Goal: Task Accomplishment & Management: Complete application form

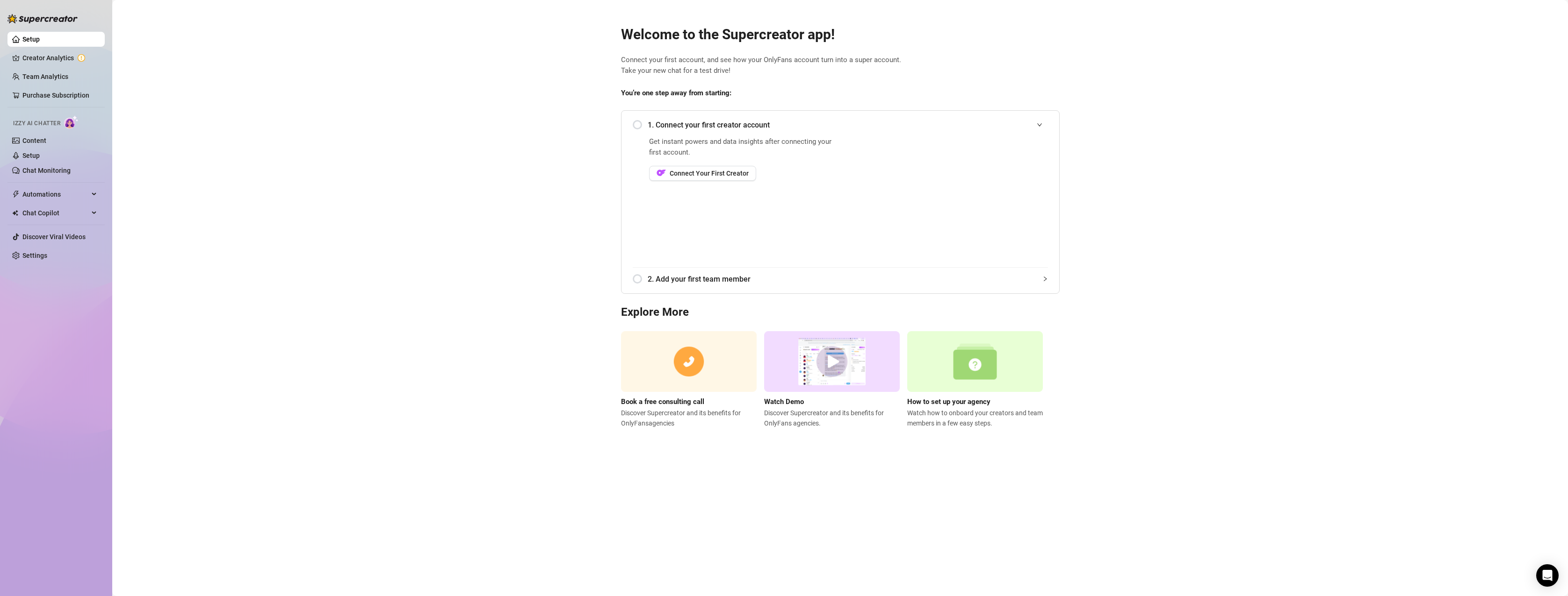
click at [700, 132] on div "1. Connect your first creator account" at bounding box center [840, 125] width 415 height 23
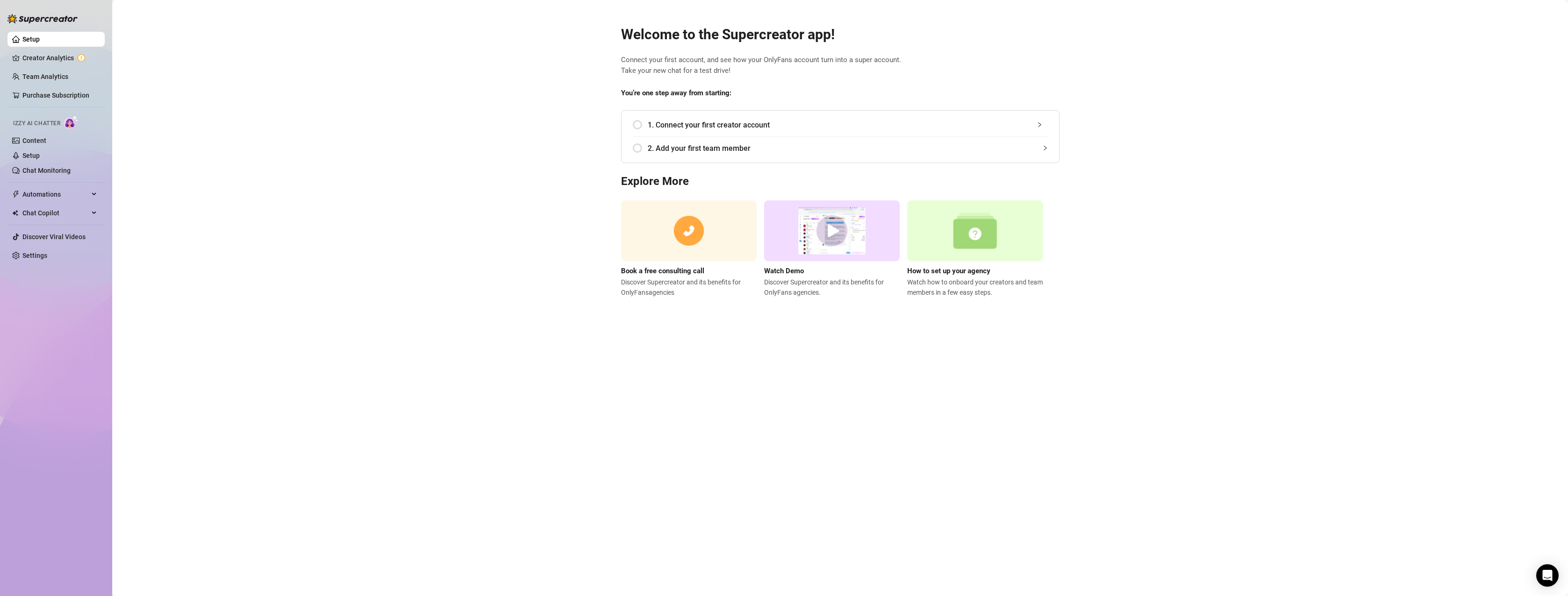
click at [629, 121] on div "1. Connect your first creator account Get instant powers and data insights afte…" at bounding box center [840, 136] width 439 height 52
click at [634, 122] on div "1. Connect your first creator account" at bounding box center [840, 125] width 415 height 23
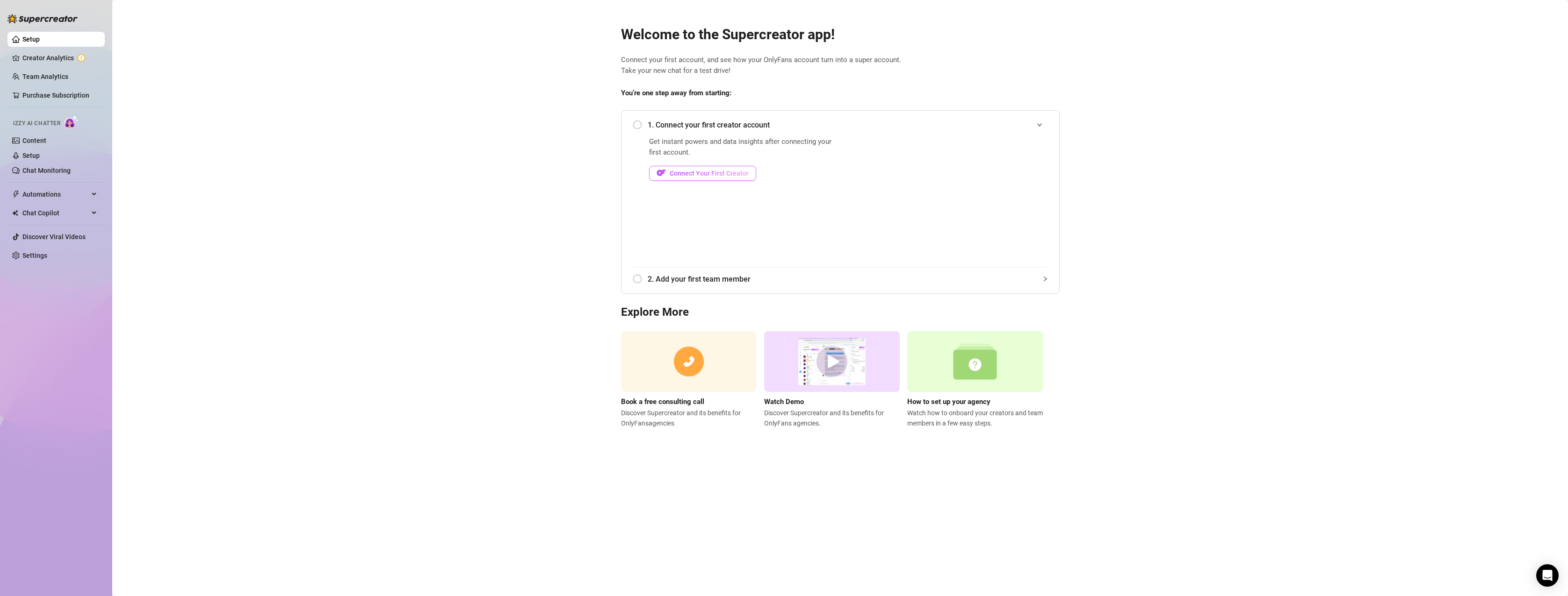
click at [685, 177] on span "Connect Your First Creator" at bounding box center [709, 173] width 79 height 8
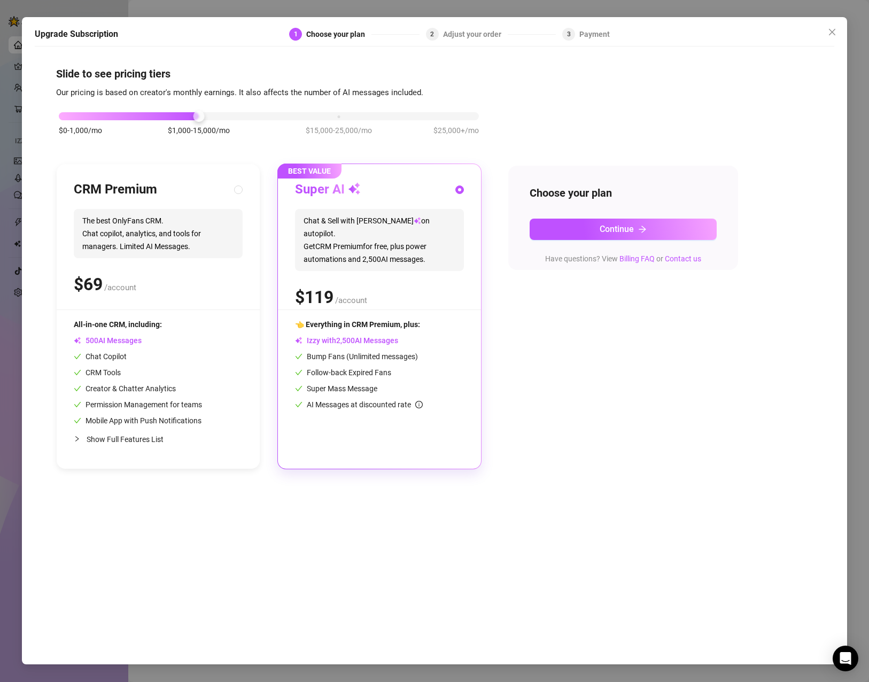
click at [197, 122] on div "$0-1,000/mo $1,000-15,000/mo $15,000-25,000/mo $25,000+/mo" at bounding box center [269, 129] width 426 height 60
drag, startPoint x: 197, startPoint y: 119, endPoint x: 82, endPoint y: 111, distance: 115.2
click at [82, 111] on div "$0-1,000/mo $1,000-15,000/mo $15,000-25,000/mo $25,000+/mo" at bounding box center [269, 113] width 420 height 6
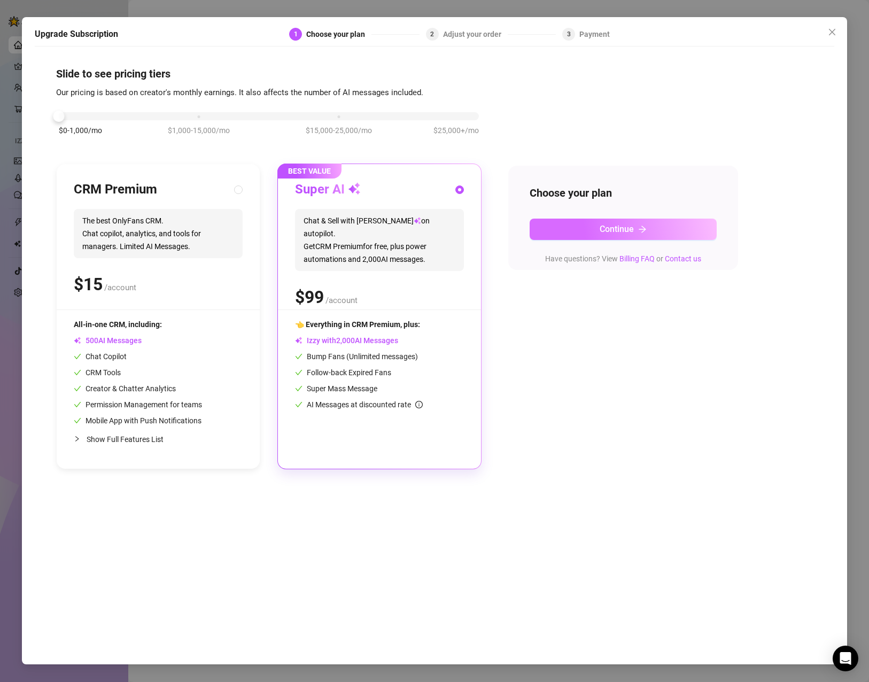
click at [563, 221] on button "Continue" at bounding box center [623, 229] width 187 height 21
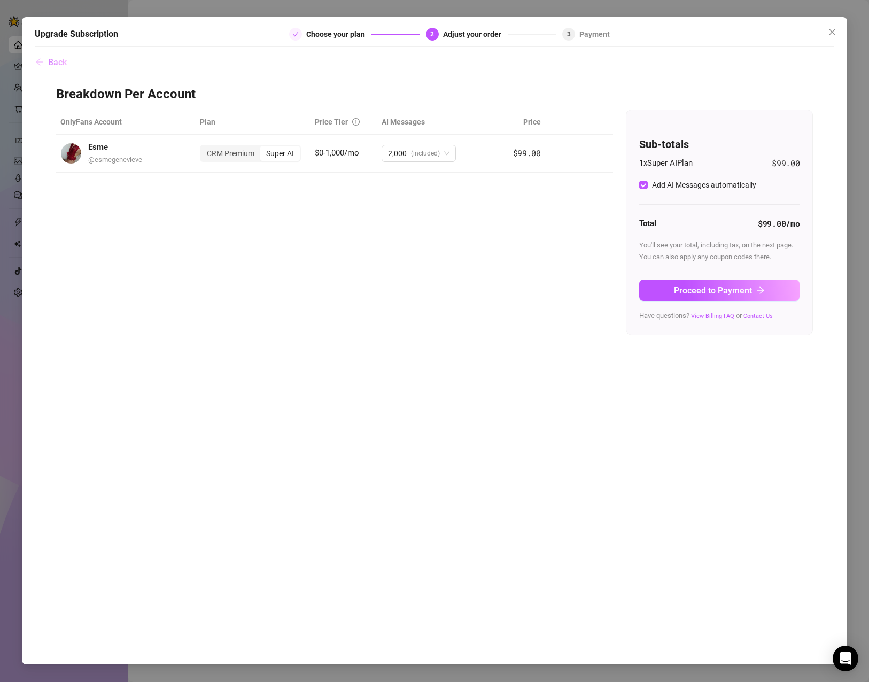
click at [38, 63] on icon "arrow-left" at bounding box center [39, 62] width 7 height 7
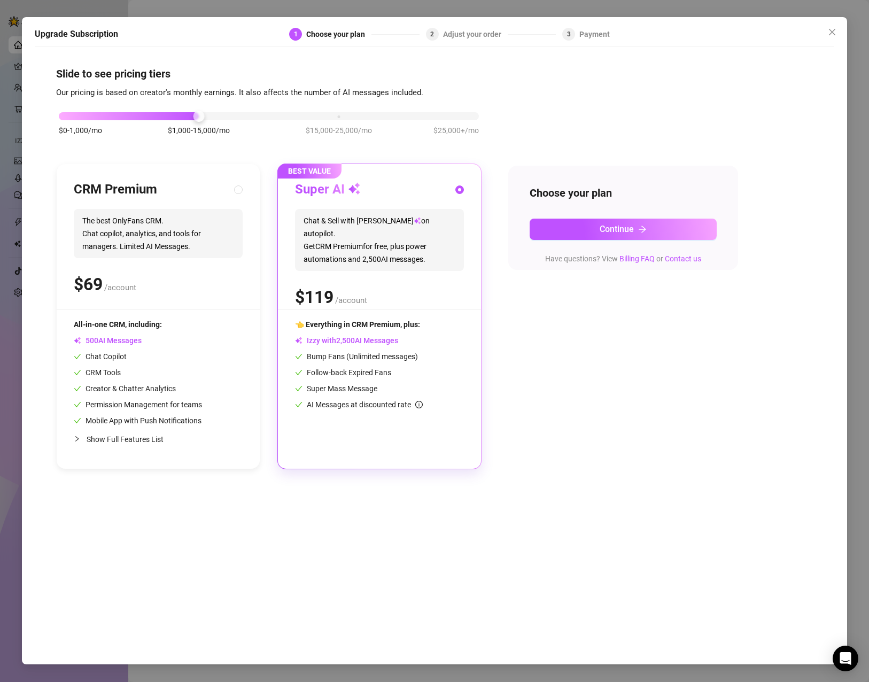
click at [383, 338] on span "Izzy with AI Messages" at bounding box center [346, 340] width 103 height 9
click at [386, 338] on span "Izzy with AI Messages" at bounding box center [346, 340] width 103 height 9
click at [830, 36] on icon "close" at bounding box center [832, 32] width 9 height 9
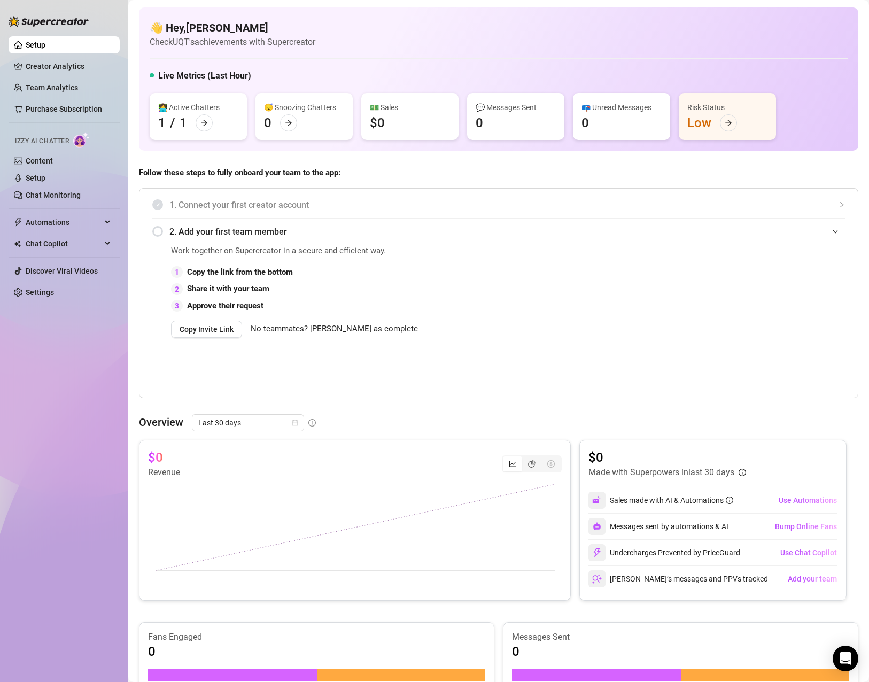
click at [46, 145] on span "Izzy AI Chatter" at bounding box center [42, 141] width 54 height 10
click at [41, 158] on link "Content" at bounding box center [39, 161] width 27 height 9
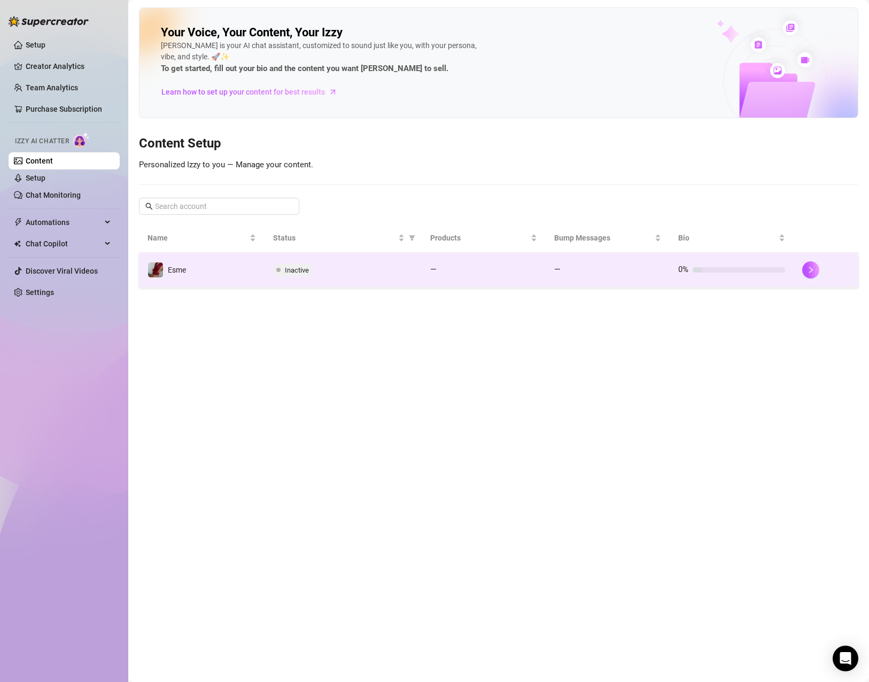
click at [689, 264] on div "0%" at bounding box center [732, 270] width 107 height 13
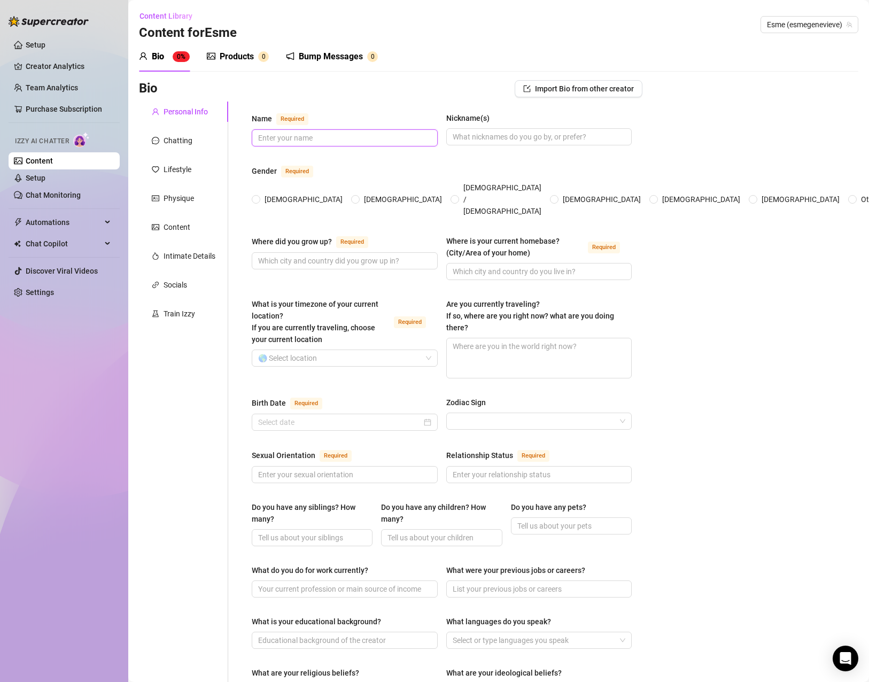
click at [381, 135] on input "Name Required" at bounding box center [343, 138] width 171 height 12
type input "Esme [PERSON_NAME]"
type input "e"
type input "Esme"
click at [257, 197] on input "[DEMOGRAPHIC_DATA]" at bounding box center [257, 200] width 4 height 7
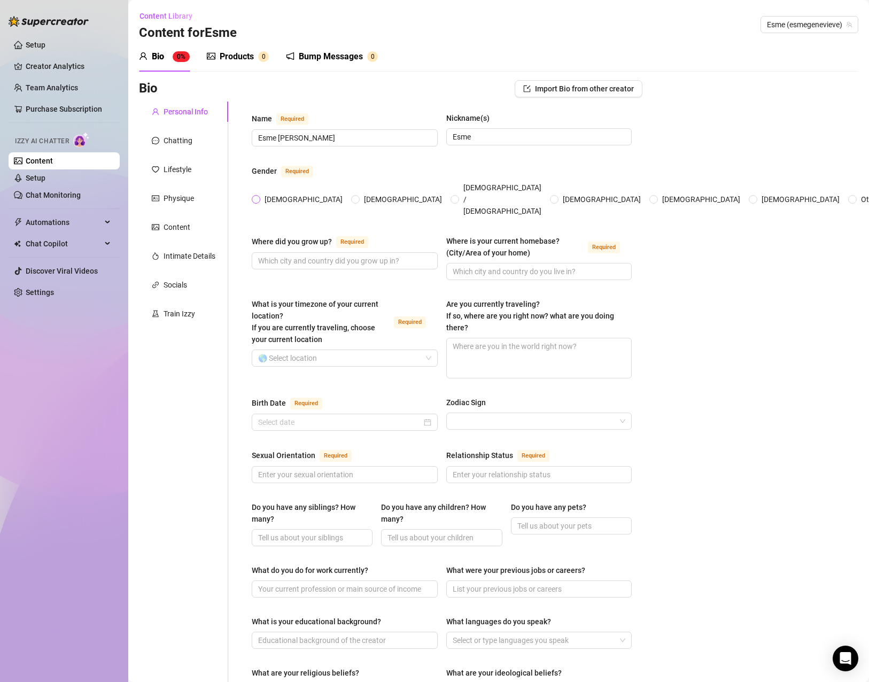
radio input "true"
click at [382, 255] on input "Where did you grow up? Required" at bounding box center [343, 261] width 171 height 12
click at [476, 266] on input "Where is your current homebase? (City/Area of your home) Required" at bounding box center [538, 272] width 171 height 12
type input "[GEOGRAPHIC_DATA]"
click at [671, 261] on div "Bio Import Bio from other creator Personal Info Chatting Lifestyle Physique Con…" at bounding box center [499, 572] width 720 height 985
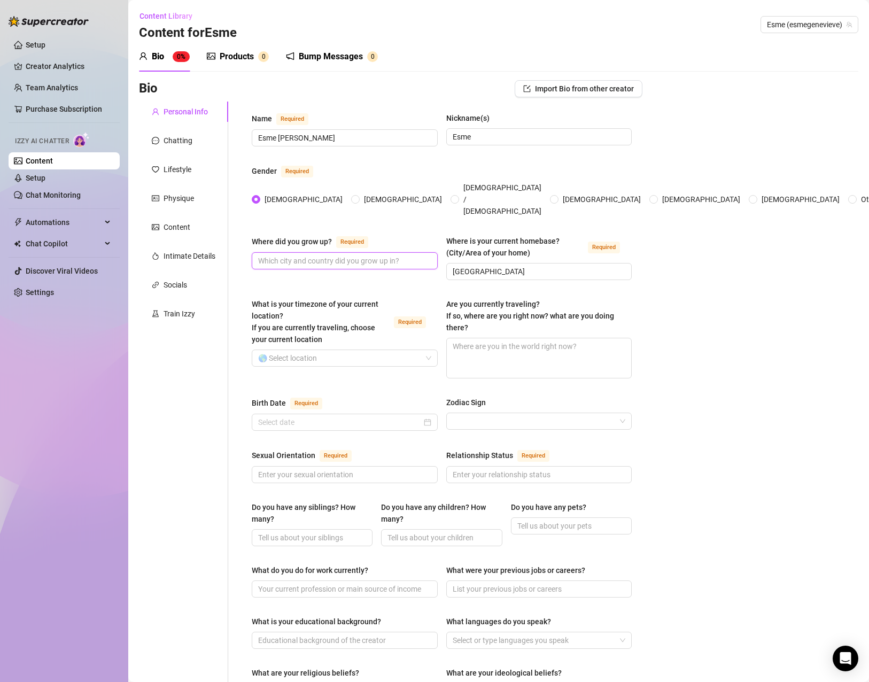
click at [311, 255] on input "Where did you grow up? Required" at bounding box center [343, 261] width 171 height 12
click at [336, 350] on input "What is your timezone of your current location? If you are currently traveling,…" at bounding box center [340, 358] width 164 height 16
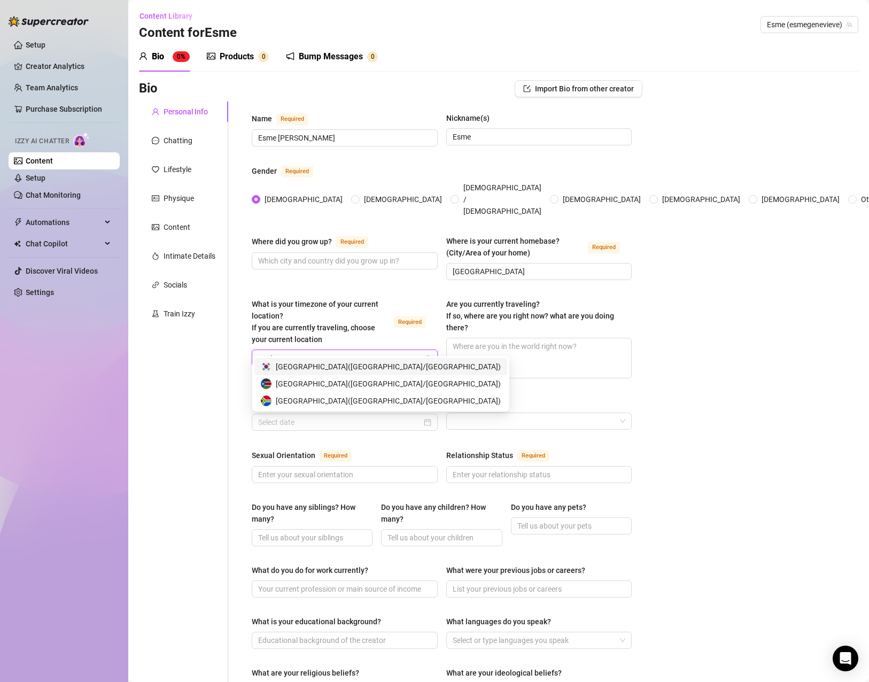
type input "south"
click at [343, 396] on span "[GEOGRAPHIC_DATA] ( [GEOGRAPHIC_DATA]/[GEOGRAPHIC_DATA] )" at bounding box center [388, 401] width 225 height 12
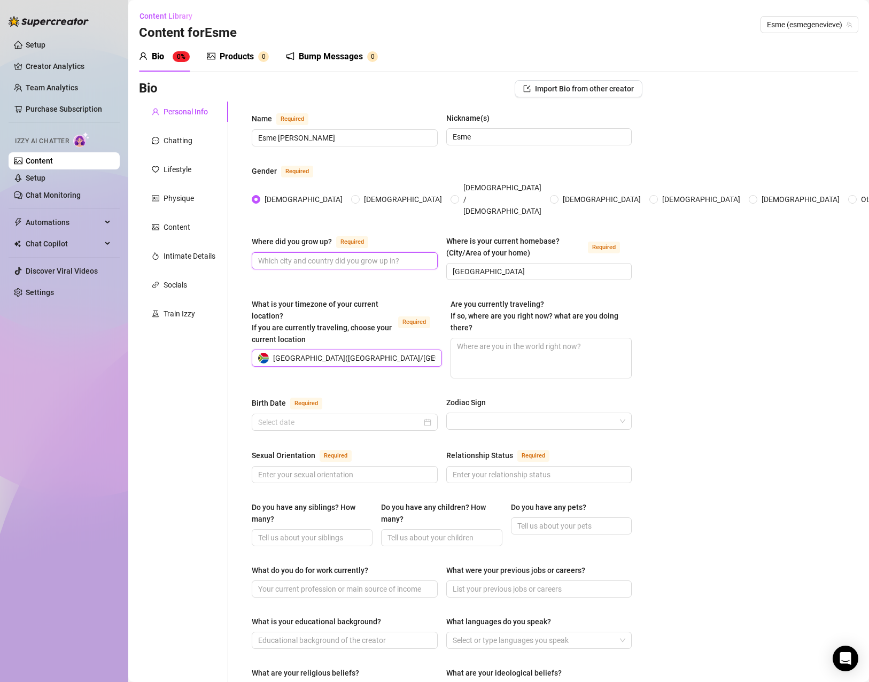
click at [363, 255] on input "Where did you grow up? Required" at bounding box center [343, 261] width 171 height 12
type input "[GEOGRAPHIC_DATA]"
click at [491, 342] on textarea "Are you currently traveling? If so, where are you right now? what are you doing…" at bounding box center [541, 358] width 181 height 40
click at [384, 414] on div at bounding box center [345, 422] width 186 height 17
click at [311, 417] on input "Birth Date Required" at bounding box center [340, 423] width 164 height 12
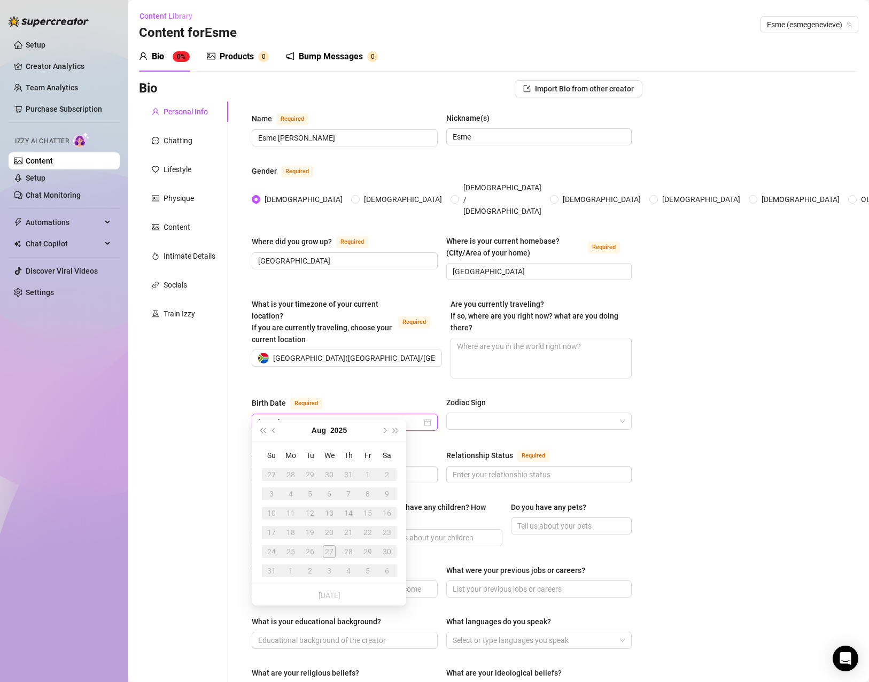
type input "[DATE]"
click at [355, 397] on div "Birth Date Required" at bounding box center [345, 405] width 186 height 17
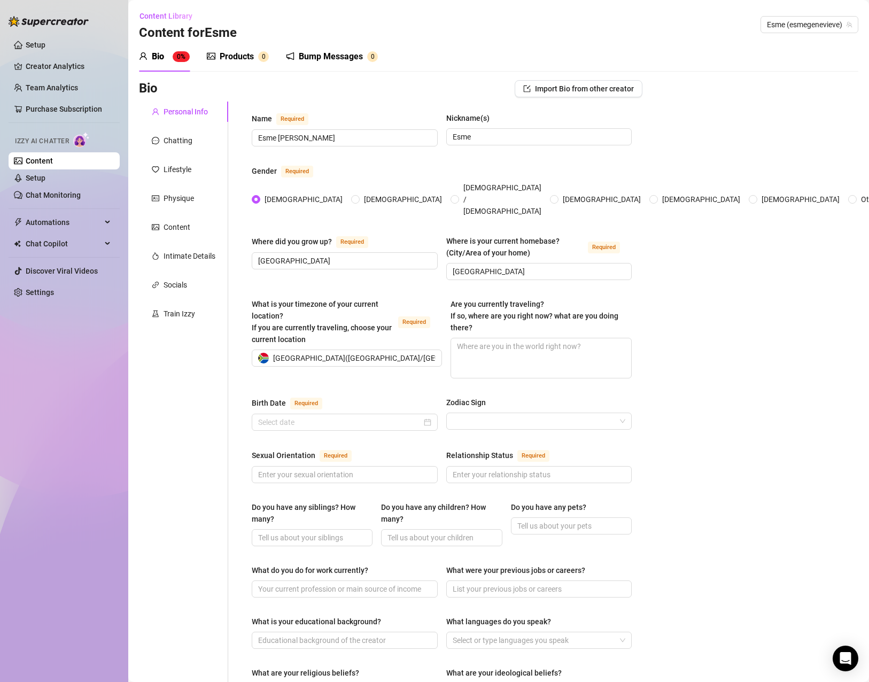
click at [353, 418] on div "Birth Date Required Zodiac Sign" at bounding box center [442, 419] width 380 height 44
click at [353, 417] on input "Birth Date Required" at bounding box center [340, 423] width 164 height 12
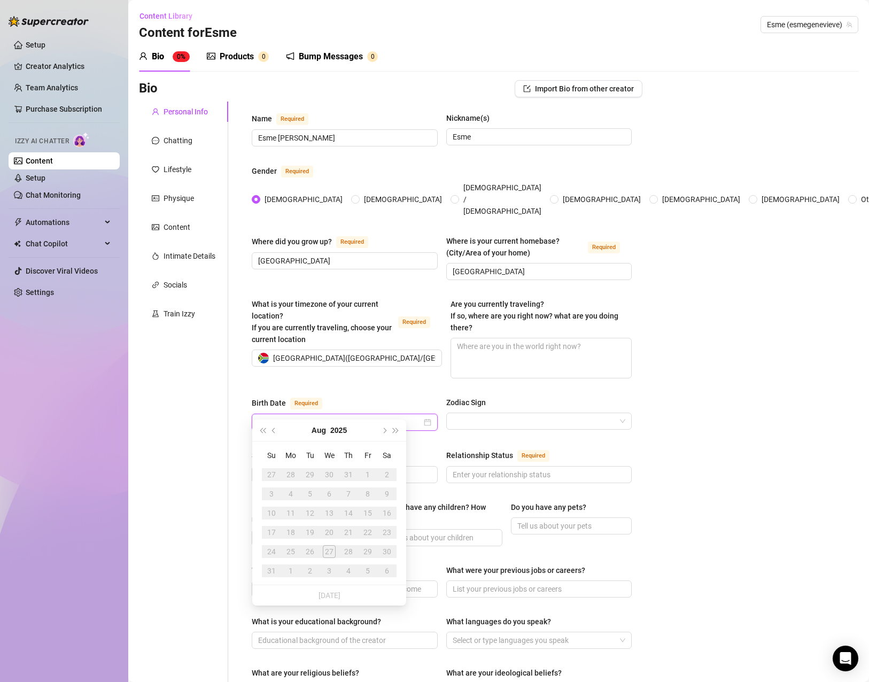
type input "1"
click at [263, 430] on span "Last year (Control + left)" at bounding box center [262, 430] width 5 height 5
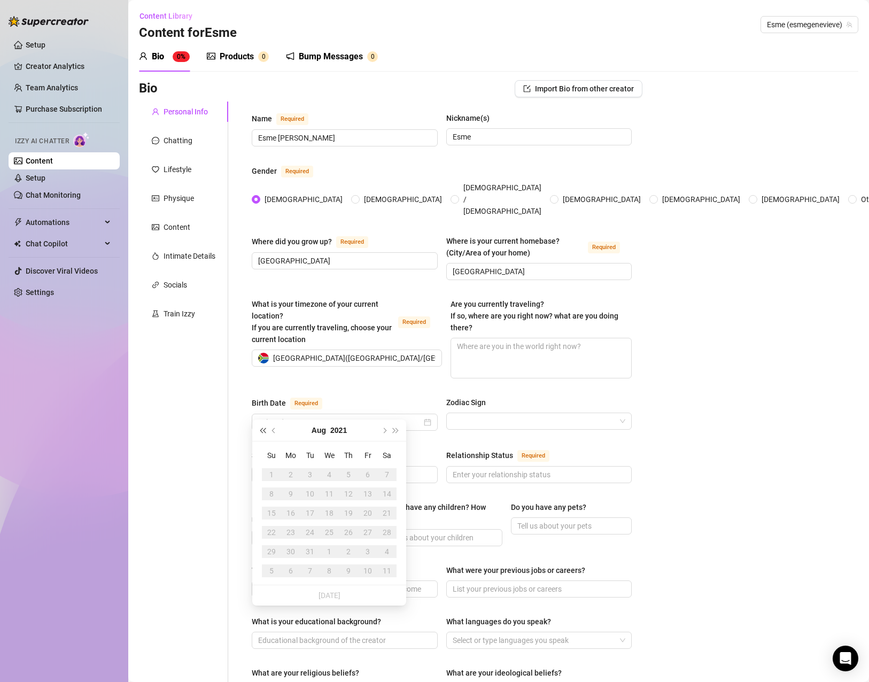
click at [263, 430] on span "Last year (Control + left)" at bounding box center [262, 430] width 5 height 5
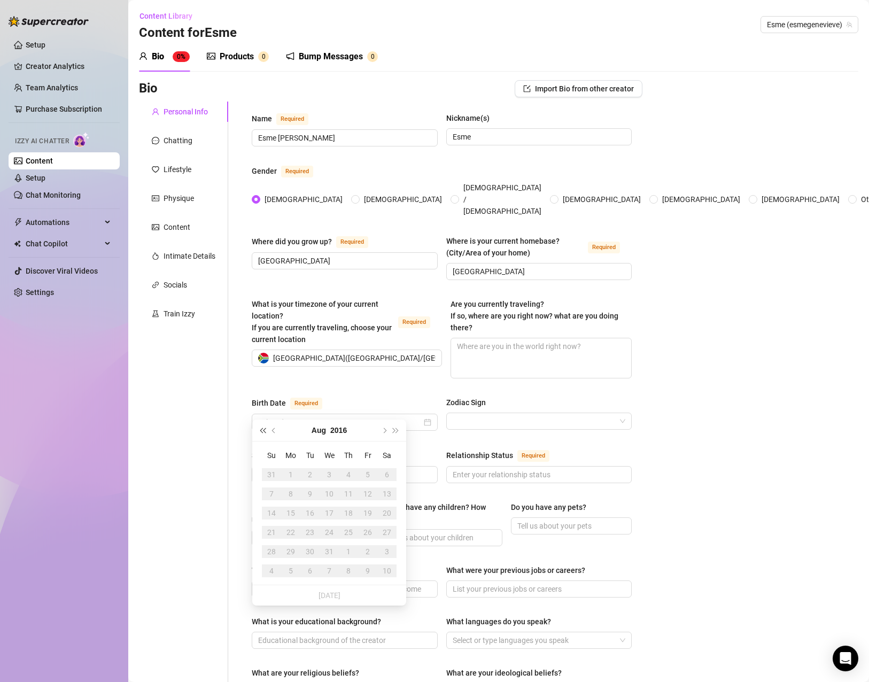
click at [263, 430] on span "Last year (Control + left)" at bounding box center [262, 430] width 5 height 5
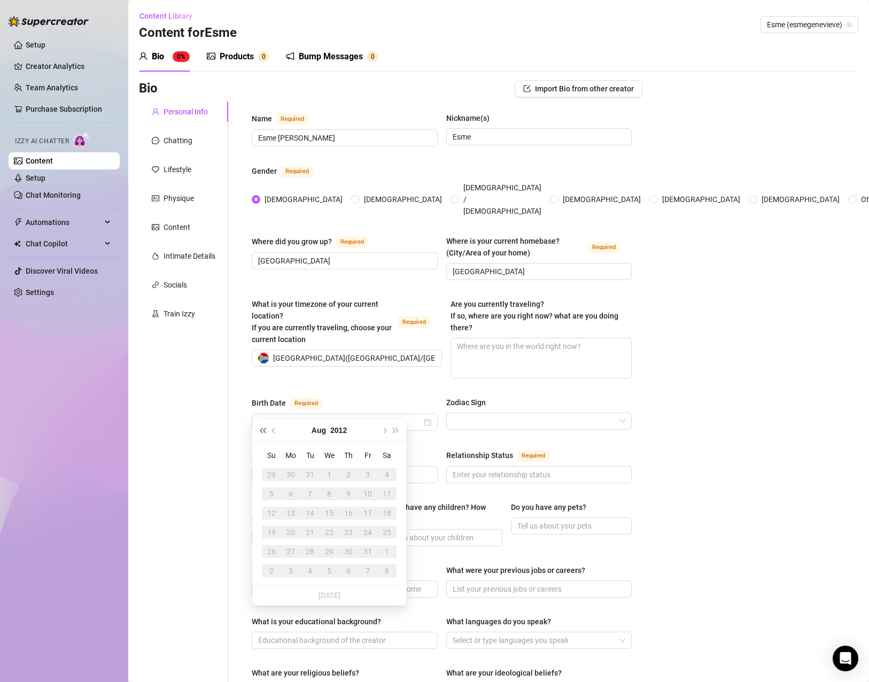
click at [263, 430] on span "Last year (Control + left)" at bounding box center [262, 430] width 5 height 5
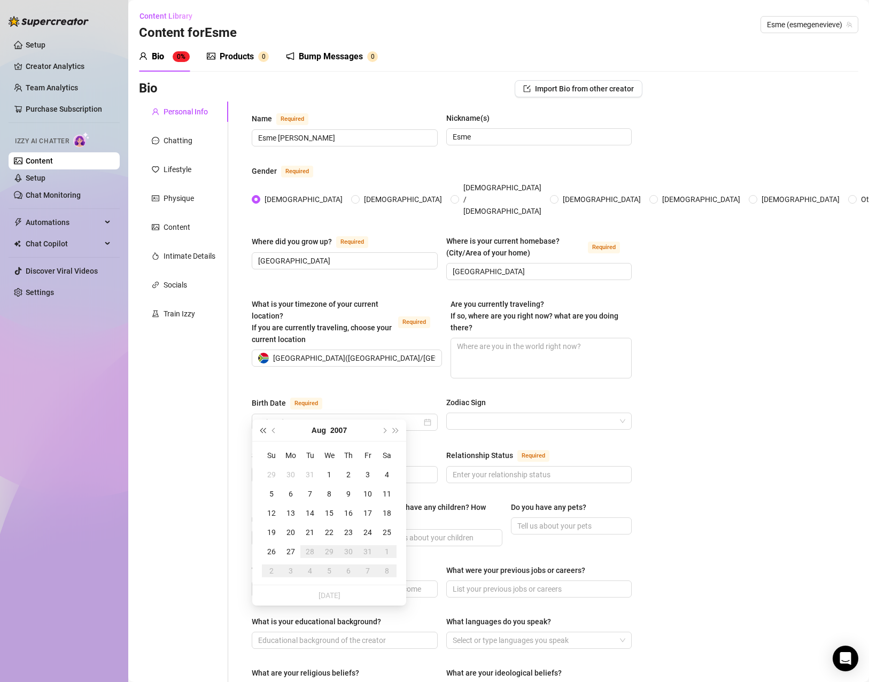
click at [263, 430] on span "Last year (Control + left)" at bounding box center [262, 430] width 5 height 5
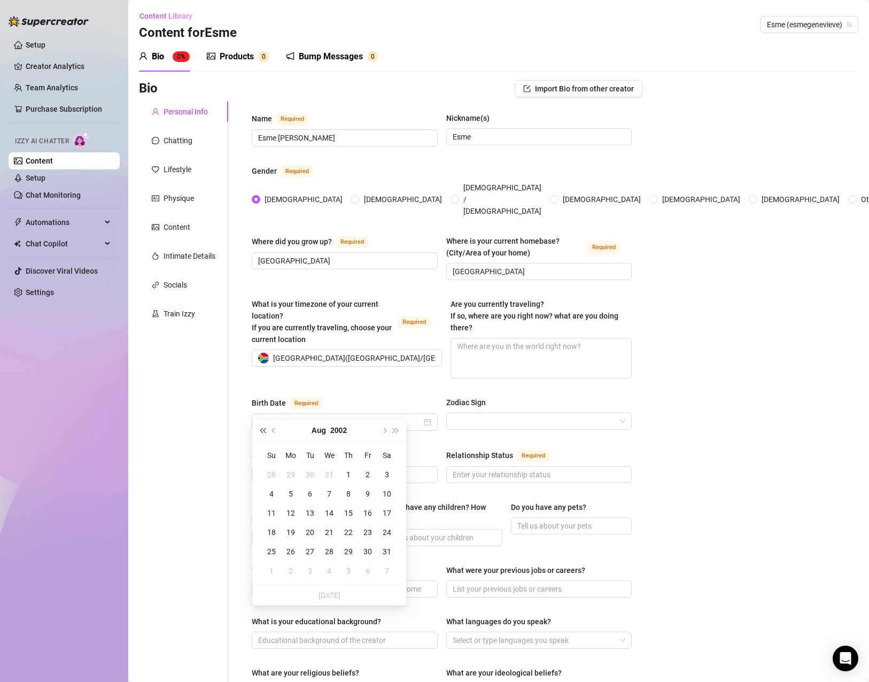
click at [263, 430] on span "Last year (Control + left)" at bounding box center [262, 430] width 5 height 5
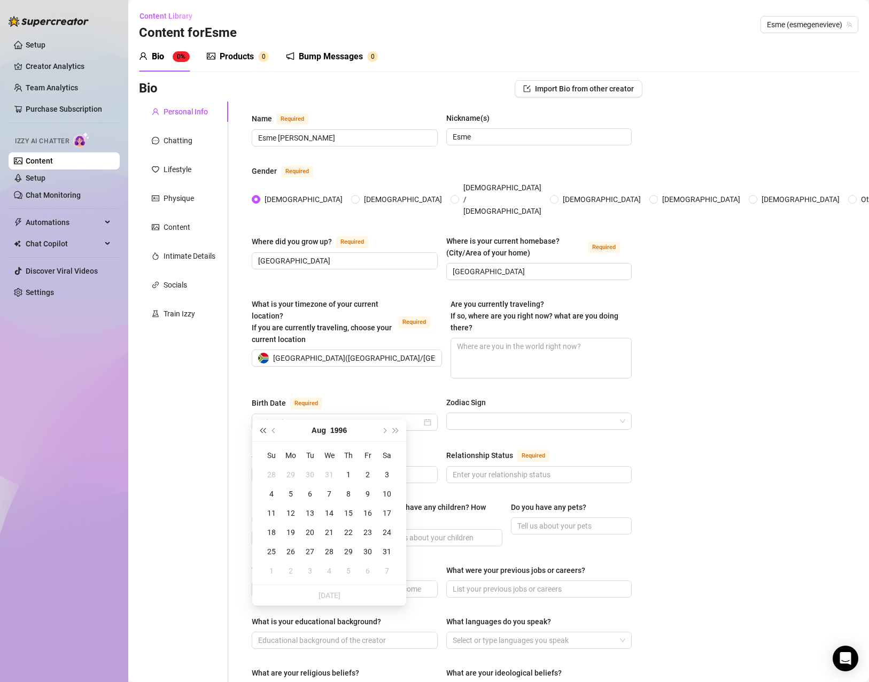
click at [263, 430] on span "Last year (Control + left)" at bounding box center [262, 430] width 5 height 5
click at [272, 431] on span "Previous month (PageUp)" at bounding box center [274, 430] width 5 height 5
type input "[DATE]"
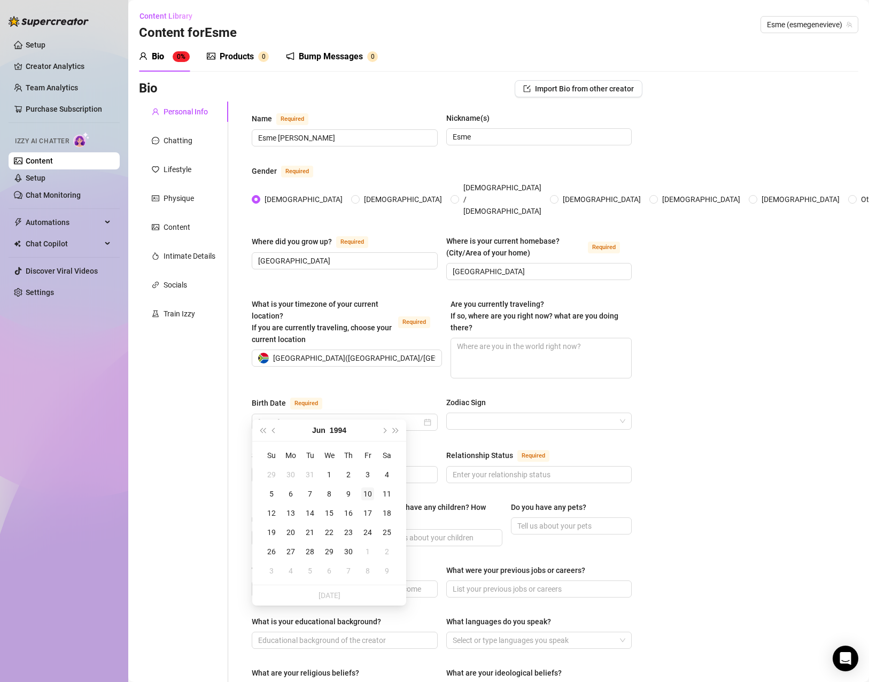
click at [366, 489] on div "10" at bounding box center [367, 494] width 13 height 13
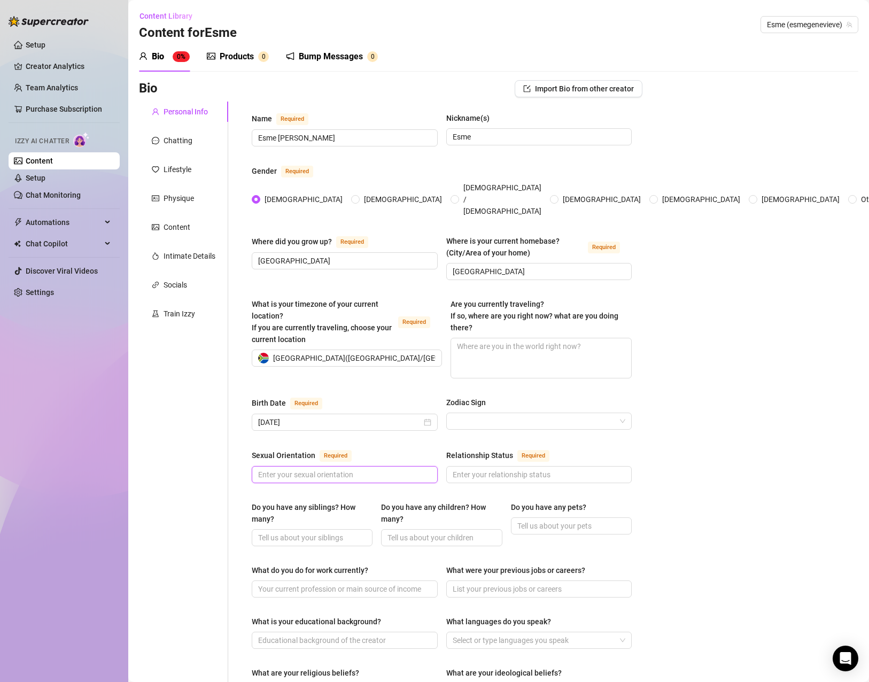
click at [329, 469] on input "Sexual Orientation Required" at bounding box center [343, 475] width 171 height 12
click at [276, 469] on input "Hetrosexual" at bounding box center [343, 475] width 171 height 12
click at [332, 469] on input "[DEMOGRAPHIC_DATA]" at bounding box center [343, 475] width 171 height 12
type input "[DEMOGRAPHIC_DATA]"
click at [512, 469] on input "Relationship Status Required" at bounding box center [538, 475] width 171 height 12
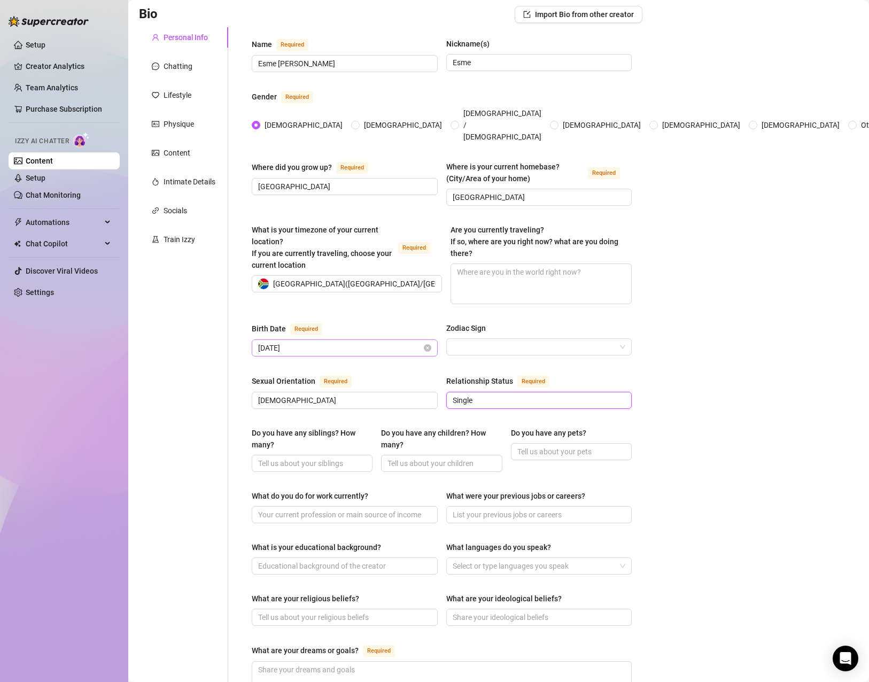
scroll to position [160, 0]
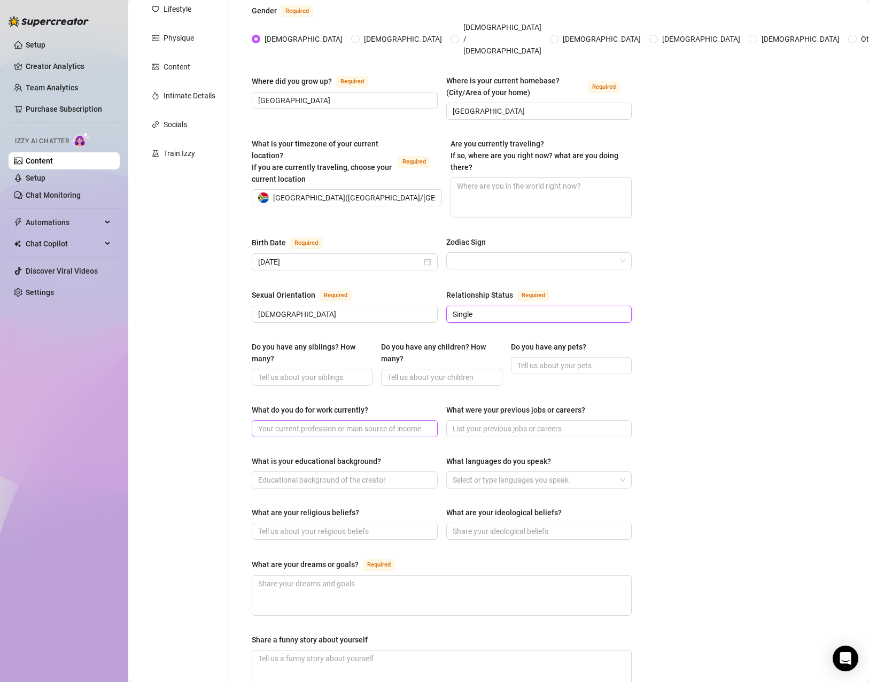
type input "Single"
click at [355, 423] on input "What do you do for work currently?" at bounding box center [343, 429] width 171 height 12
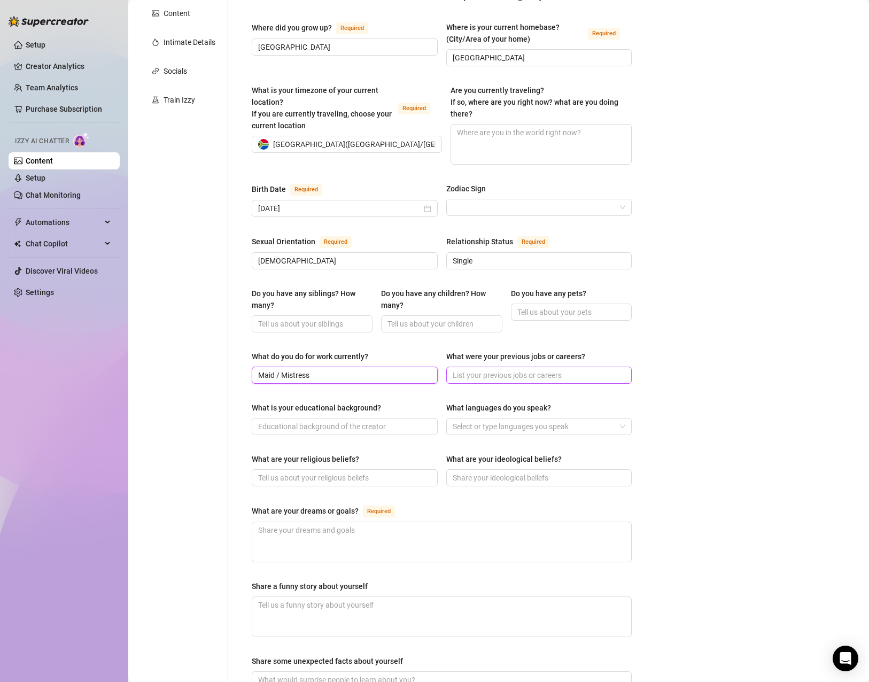
type input "Maid / Mistress"
click at [501, 369] on input "What were your previous jobs or careers?" at bounding box center [538, 375] width 171 height 12
type input "Cleaner"
click at [382, 421] on input "What is your educational background?" at bounding box center [343, 427] width 171 height 12
type input "College"
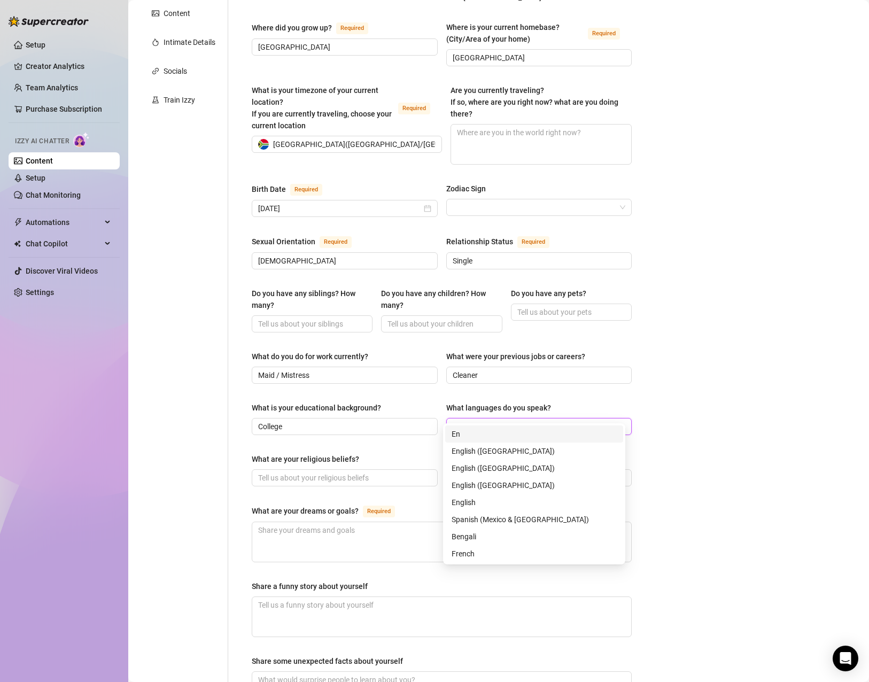
type input "E"
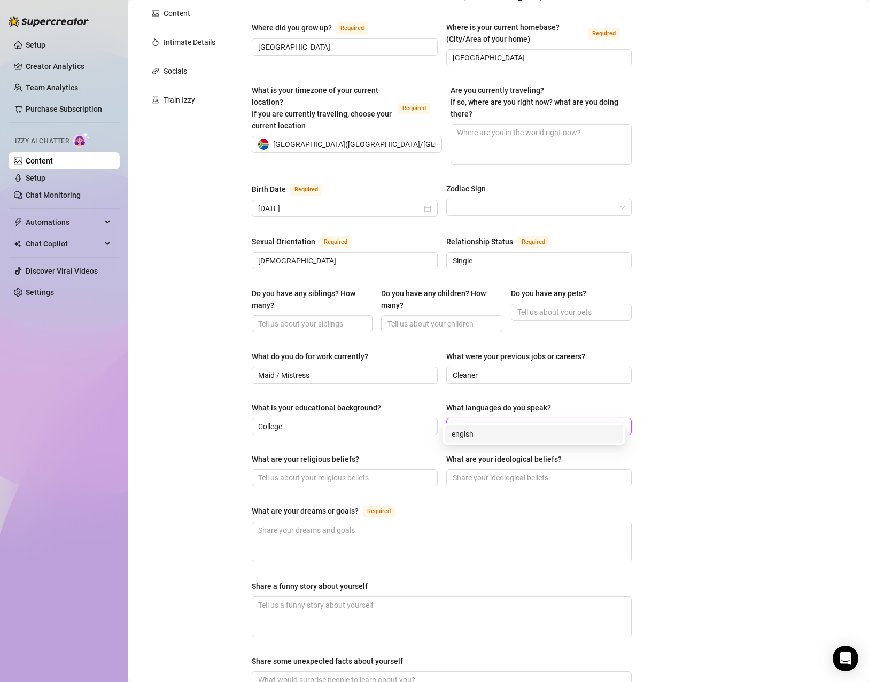
type input "engl"
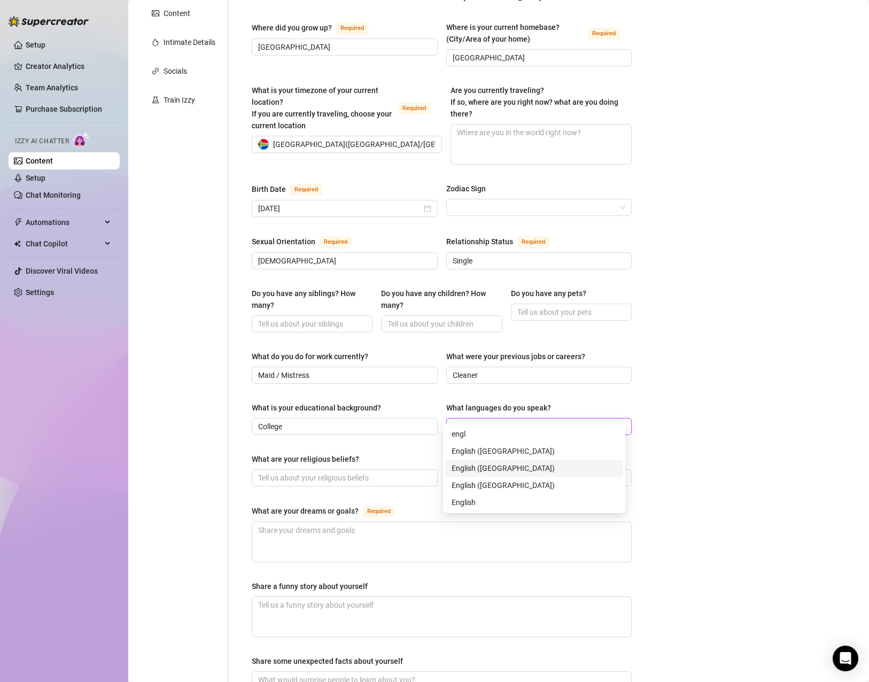
click at [488, 466] on div "English ([GEOGRAPHIC_DATA])" at bounding box center [534, 469] width 165 height 12
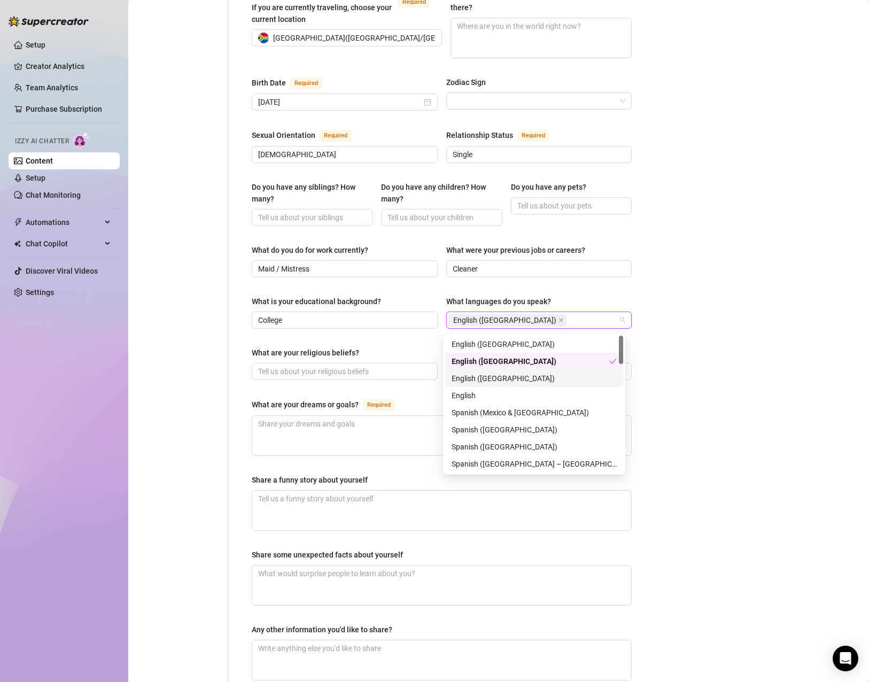
scroll to position [321, 0]
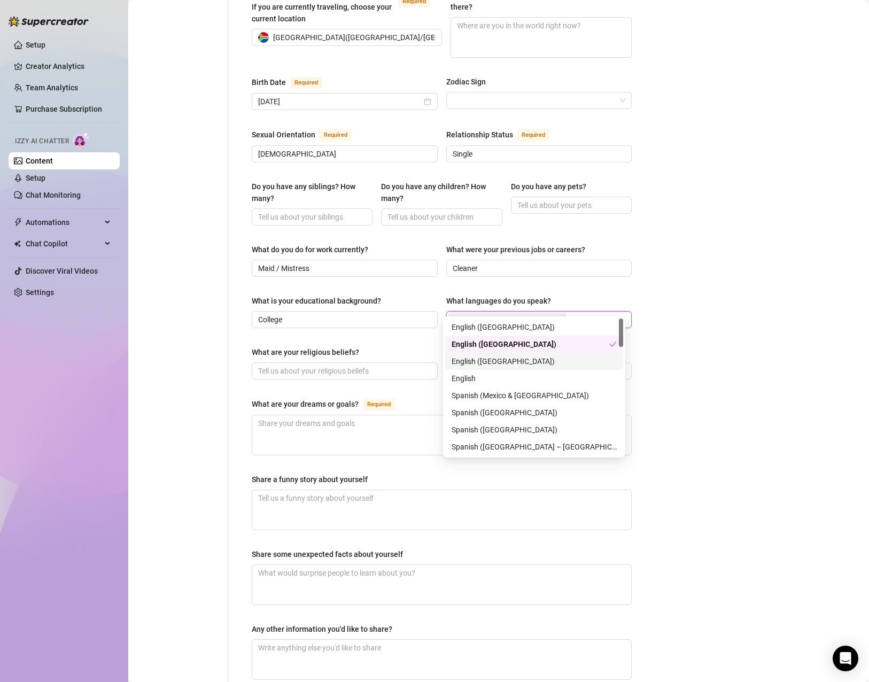
click at [366, 347] on div "What are your religious beliefs?" at bounding box center [345, 355] width 186 height 16
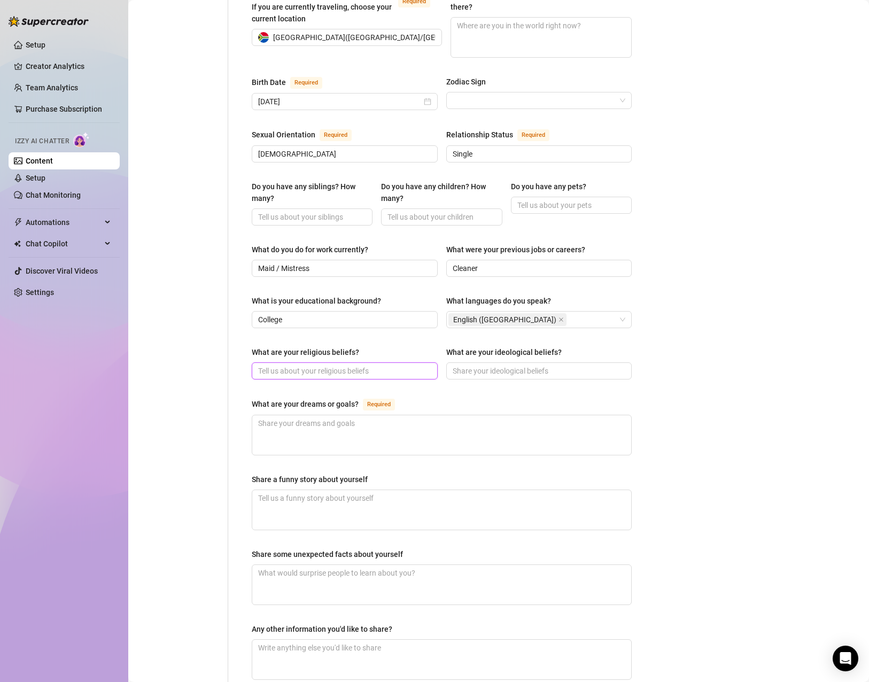
click at [346, 365] on input "What are your religious beliefs?" at bounding box center [343, 371] width 171 height 12
type input "[DEMOGRAPHIC_DATA]"
click at [361, 417] on textarea "What are your dreams or goals? Required" at bounding box center [441, 435] width 379 height 40
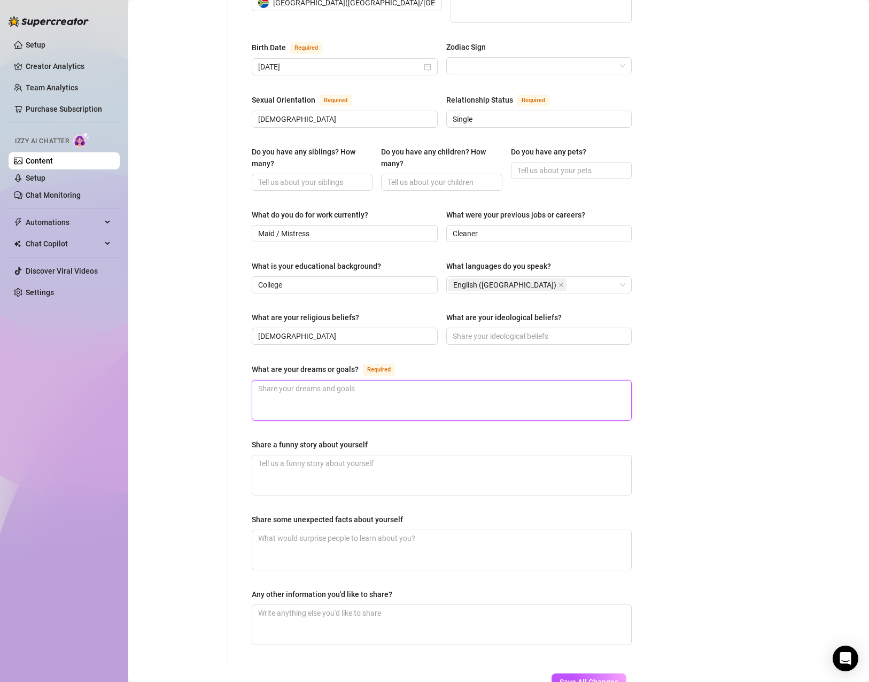
scroll to position [374, 0]
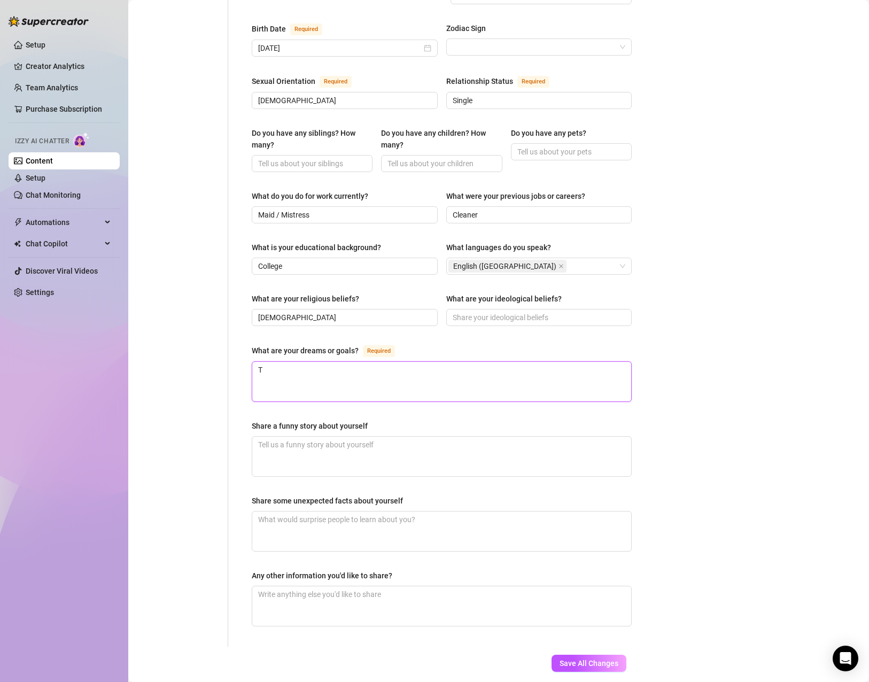
type textarea "To"
type textarea "To am"
type textarea "To amk"
type textarea "To amke"
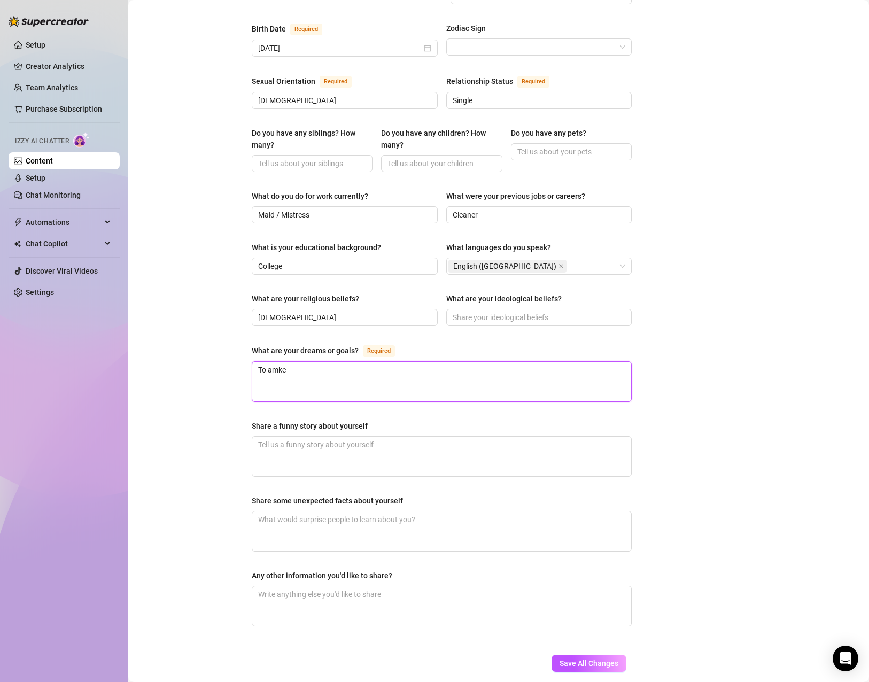
type textarea "To amke"
type textarea "To amk"
type textarea "To a"
type textarea "To"
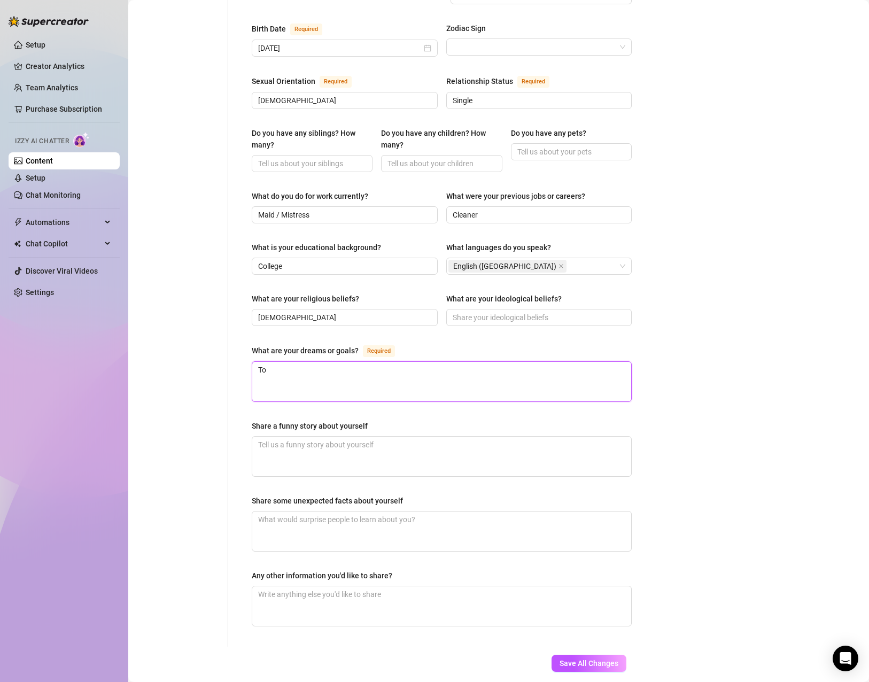
type textarea "To"
type textarea "T"
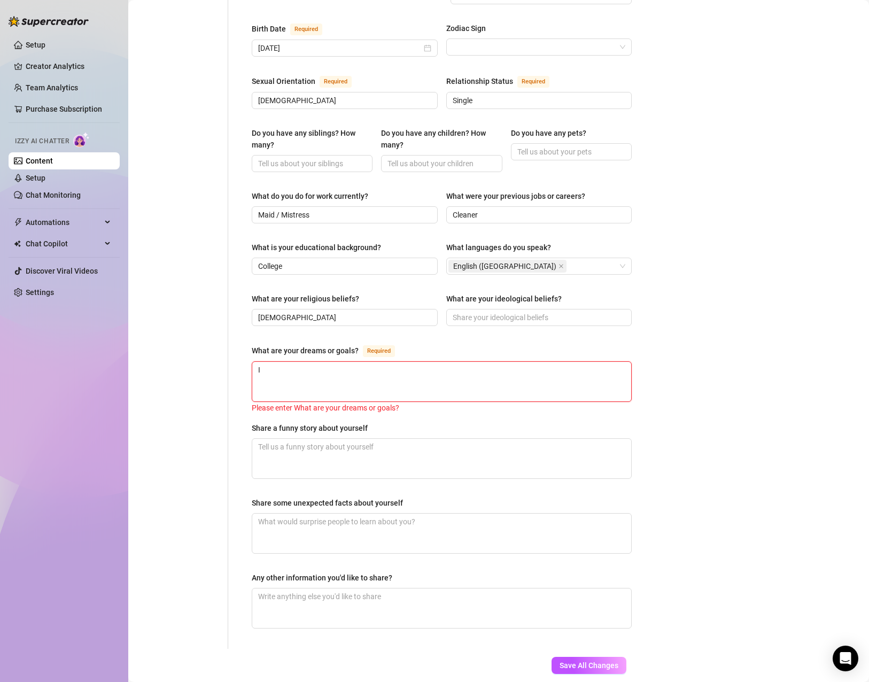
type textarea "I"
type textarea "I wna"
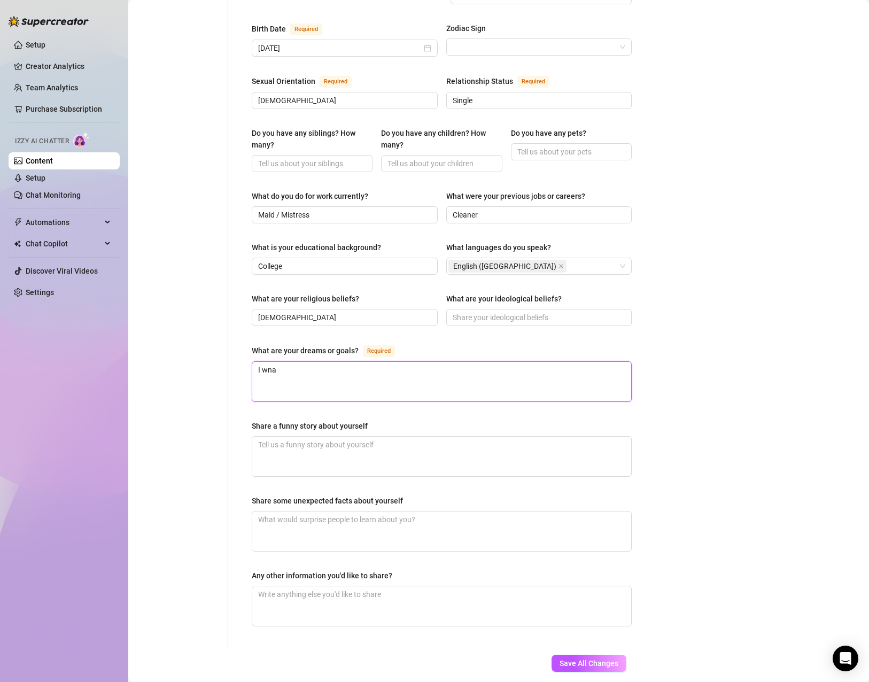
type textarea "I wnat"
type textarea "I wnat o"
type textarea "I wnat ot"
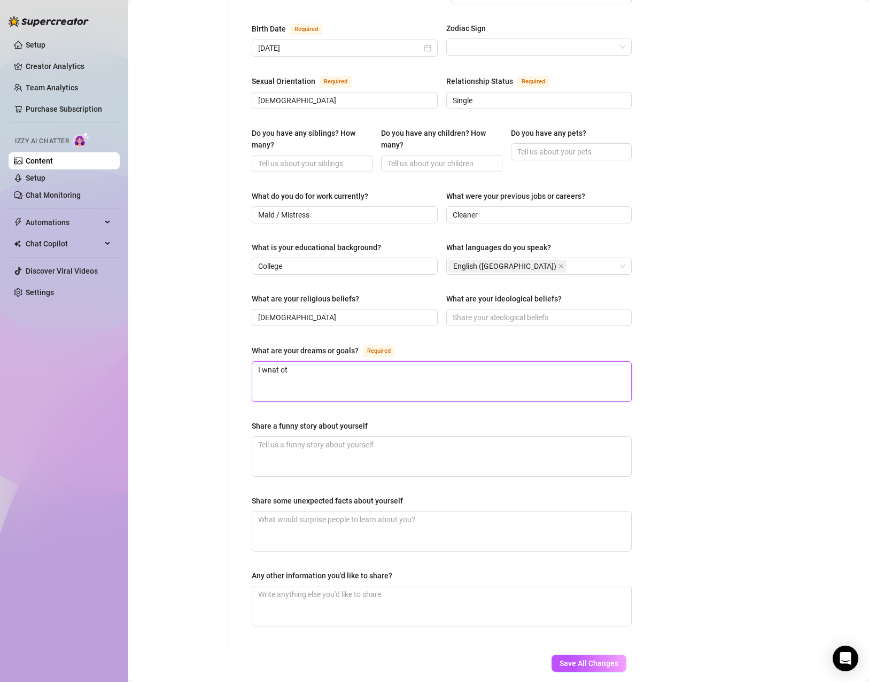
type textarea "I wnat o"
type textarea "I wnat"
type textarea "I wna"
type textarea "I wn"
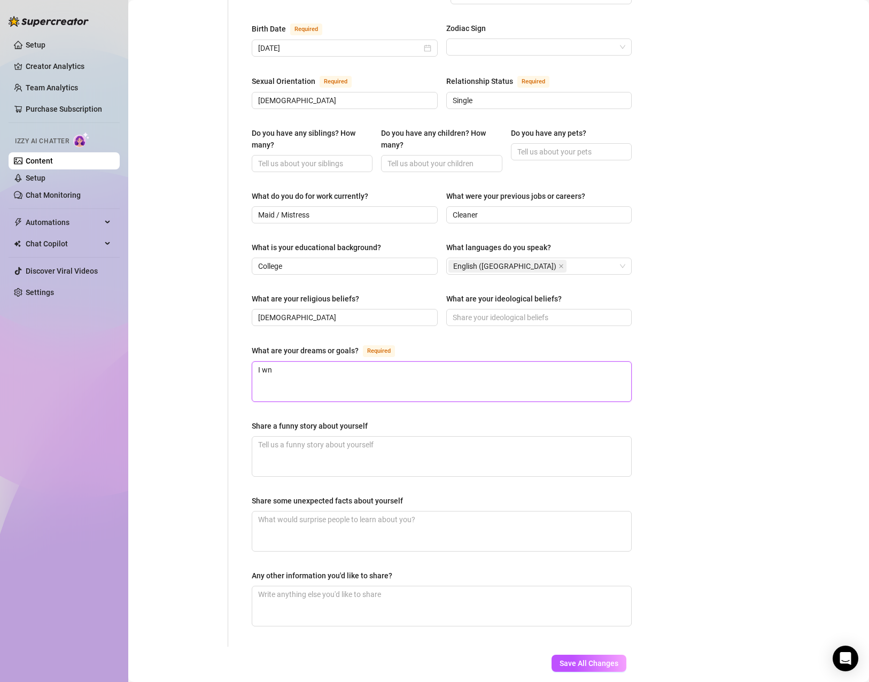
type textarea "I w"
type textarea "I wa"
type textarea "I wan"
type textarea "I want"
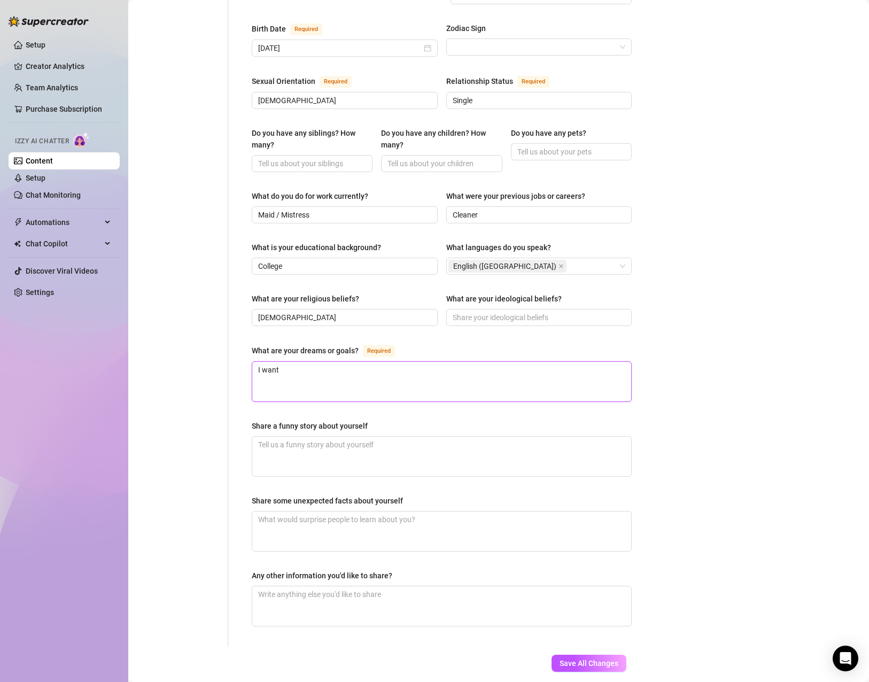
type textarea "I want t"
type textarea "I want to"
type textarea "I want to be"
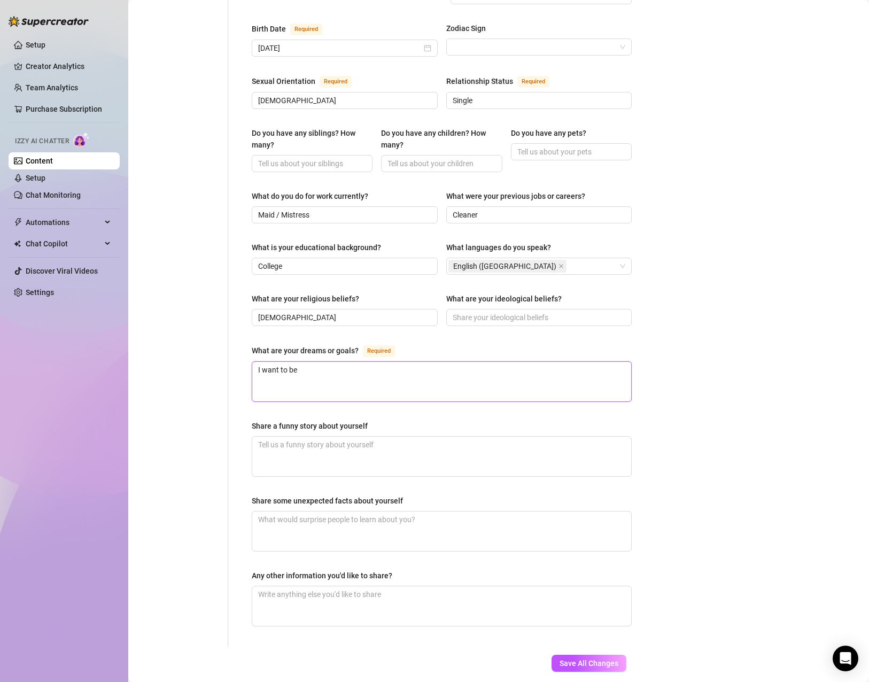
type textarea "I want to be"
type textarea "I want to bec"
type textarea "I want to beco"
type textarea "I want to becom"
type textarea "I want to become"
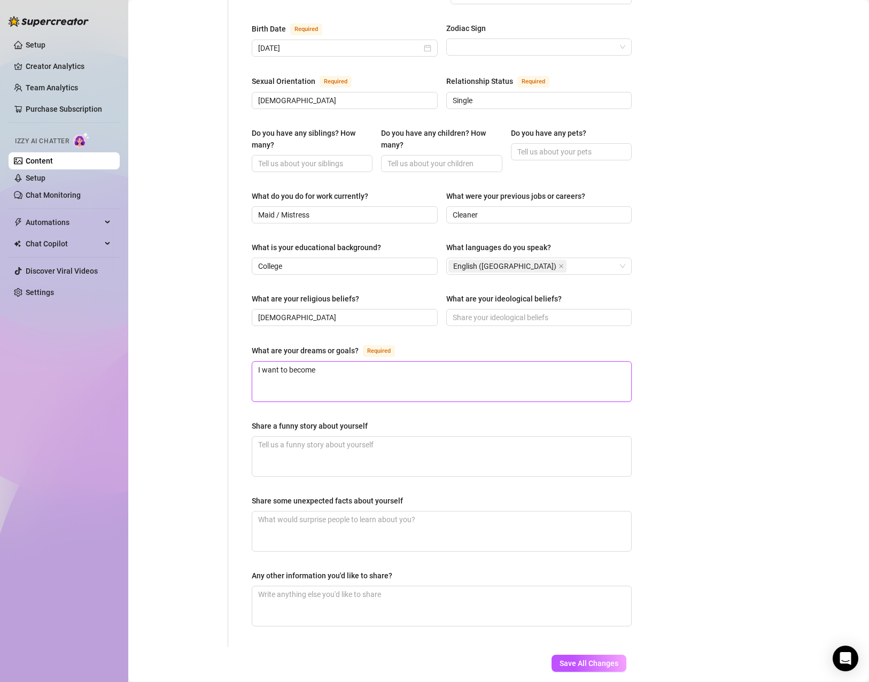
type textarea "I want to become"
type textarea "I want to become a"
type textarea "I want to become"
type textarea "I want to become a"
type textarea "I want to become"
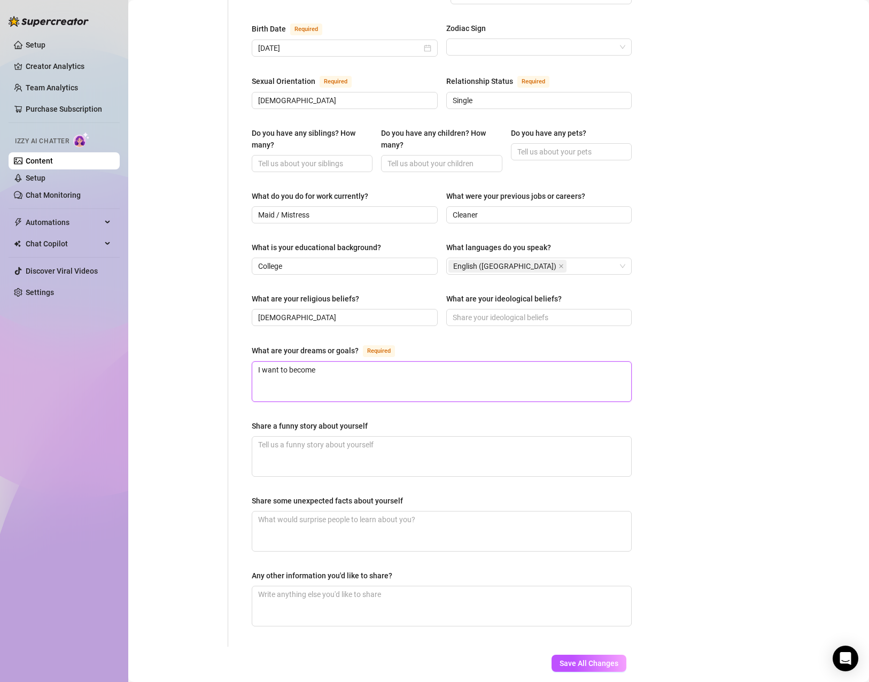
type textarea "I want to become"
type textarea "I want to become a"
type textarea "I want to become a s"
type textarea "I want to become a se"
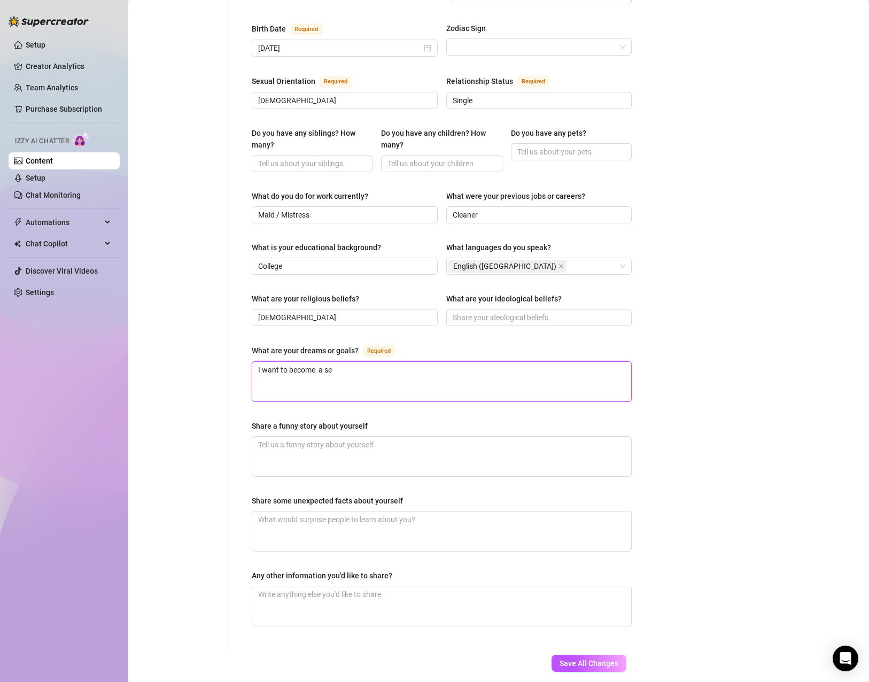
type textarea "I want to become a sec"
type textarea "I want to become a se"
type textarea "I want to become a s"
type textarea "I want to become a"
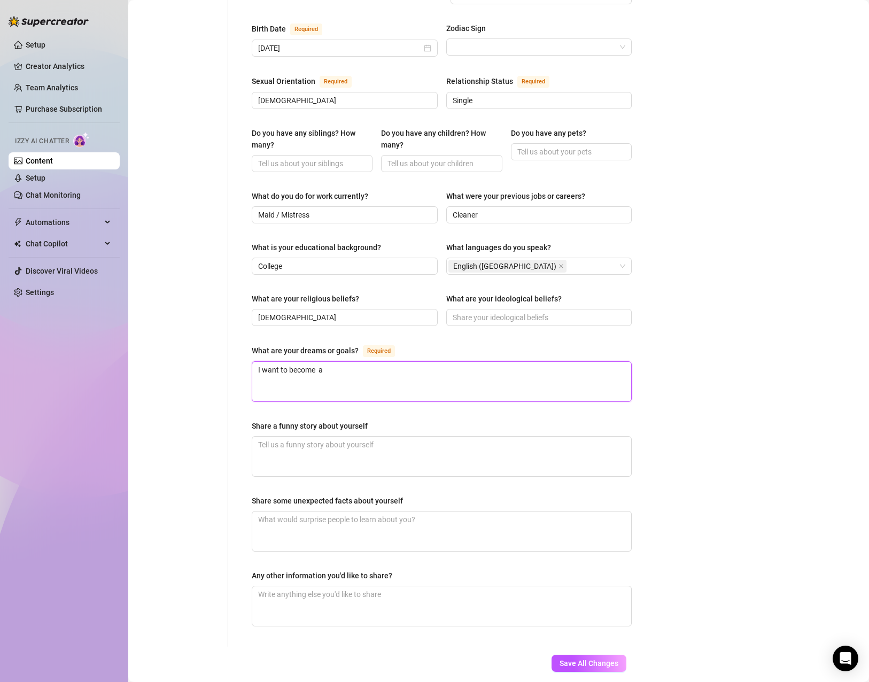
type textarea "I want to become"
type textarea "I want to becomea"
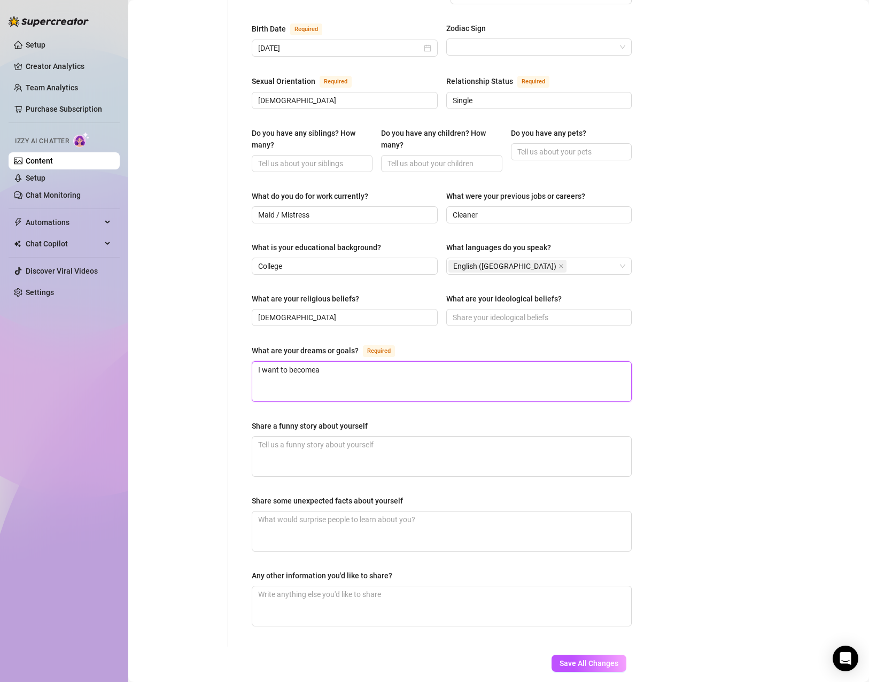
type textarea "I want to become"
type textarea "I want to become a"
type textarea "I want to become a s"
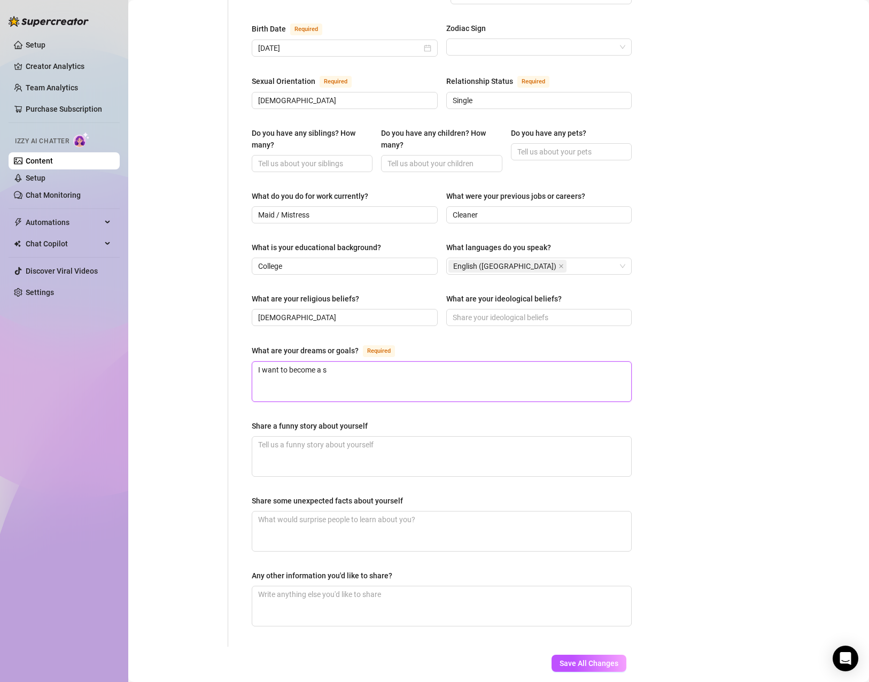
type textarea "I want to become a s"
type textarea "I want to become a s e"
type textarea "I want to become a s ec"
type textarea "I want to become a s e"
type textarea "I want to become a se"
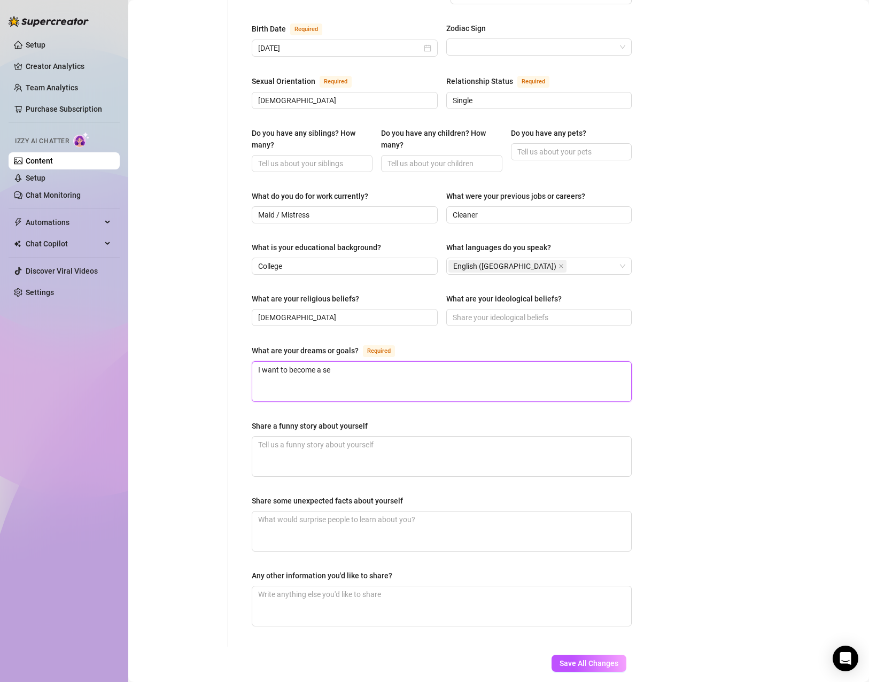
type textarea "I want to become a set"
type textarea "I want to become a se"
type textarea "I want to become a sec"
type textarea "I want to become a sect"
type textarea "I want to become a sec"
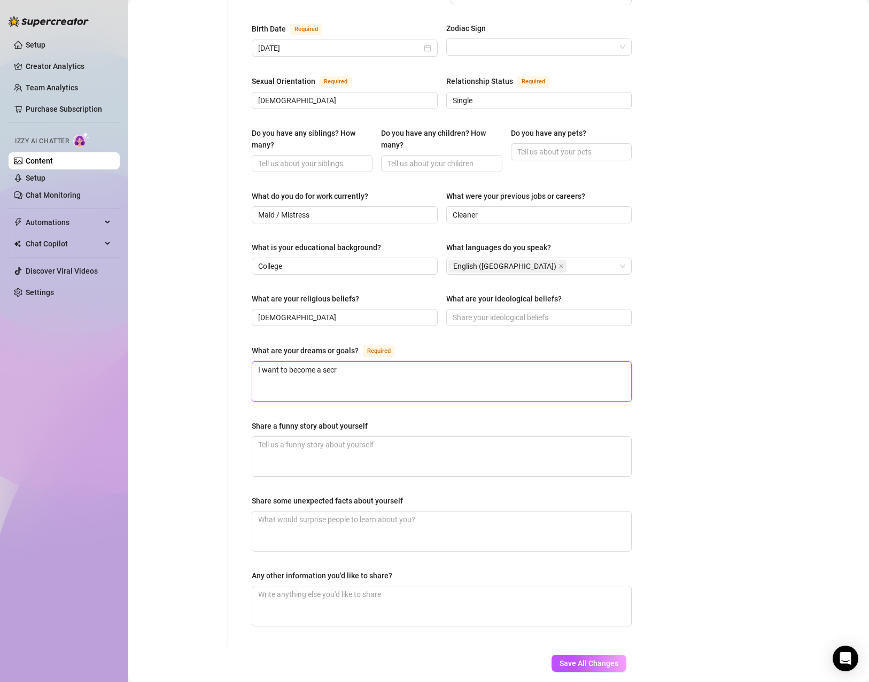
type textarea "I want to become a secre"
type textarea "I want to become a secret"
type textarea "I want to become a secrett"
type textarea "I want to become a secrettat"
type textarea "I want to become a secretta"
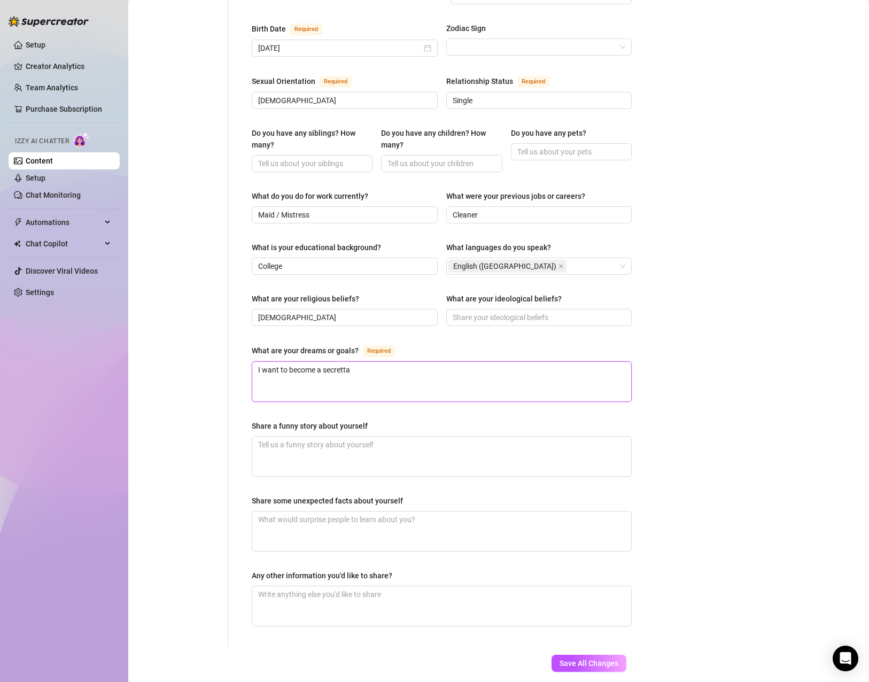
type textarea "I want to become a secrett"
type textarea "I want to become a secret"
type textarea "I want to become a secreta"
type textarea "I want to become a secretat"
type textarea "I want to become a secretaty"
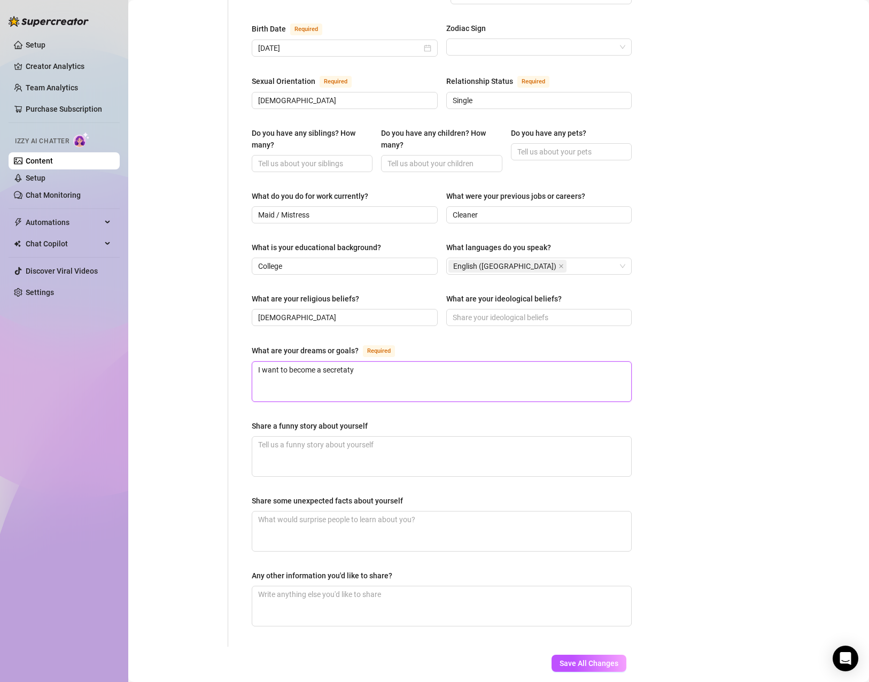
type textarea "I want to become a secretat"
type textarea "I want to become a secretatr"
type textarea "I want to become a secretatry"
type textarea "I want to become a secretatr"
type textarea "I want to become a secretat"
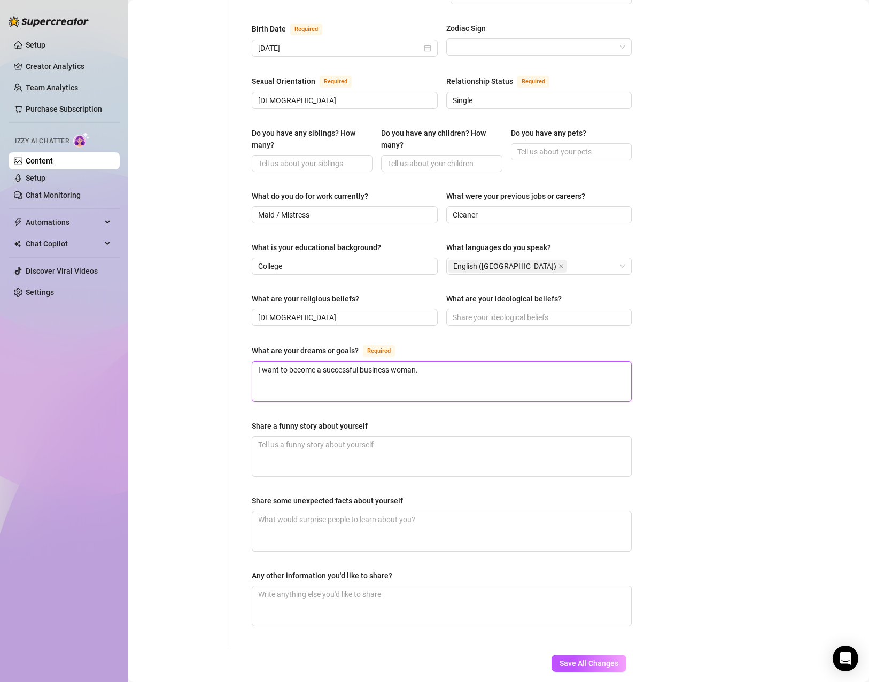
scroll to position [401, 0]
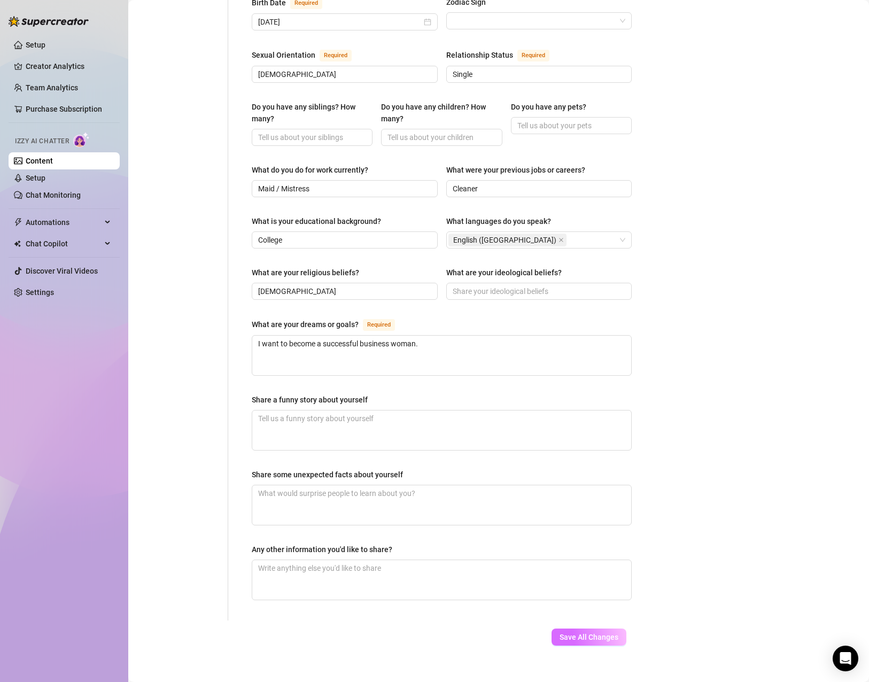
click at [584, 629] on button "Save All Changes" at bounding box center [589, 637] width 75 height 17
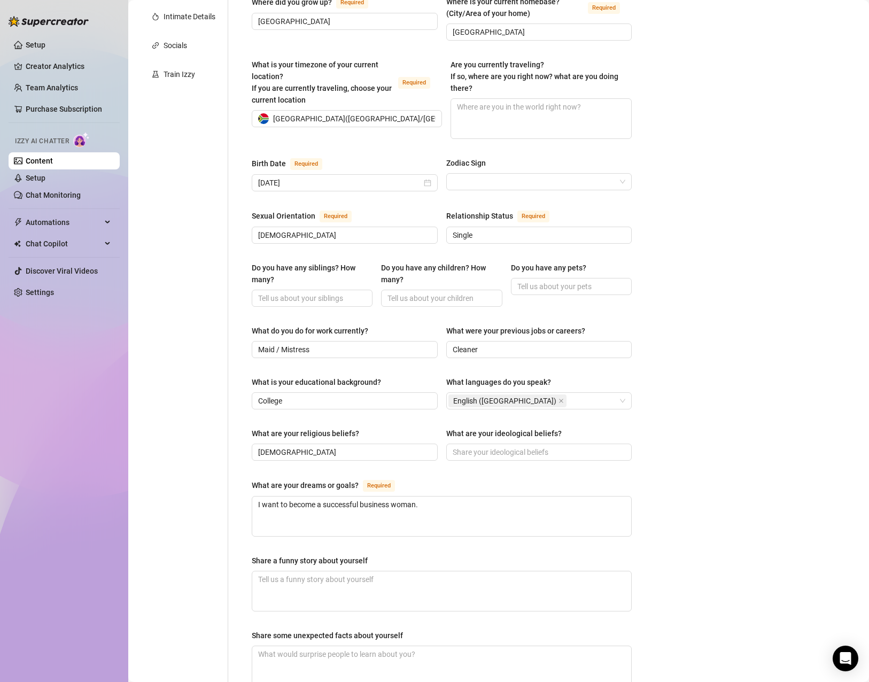
scroll to position [0, 0]
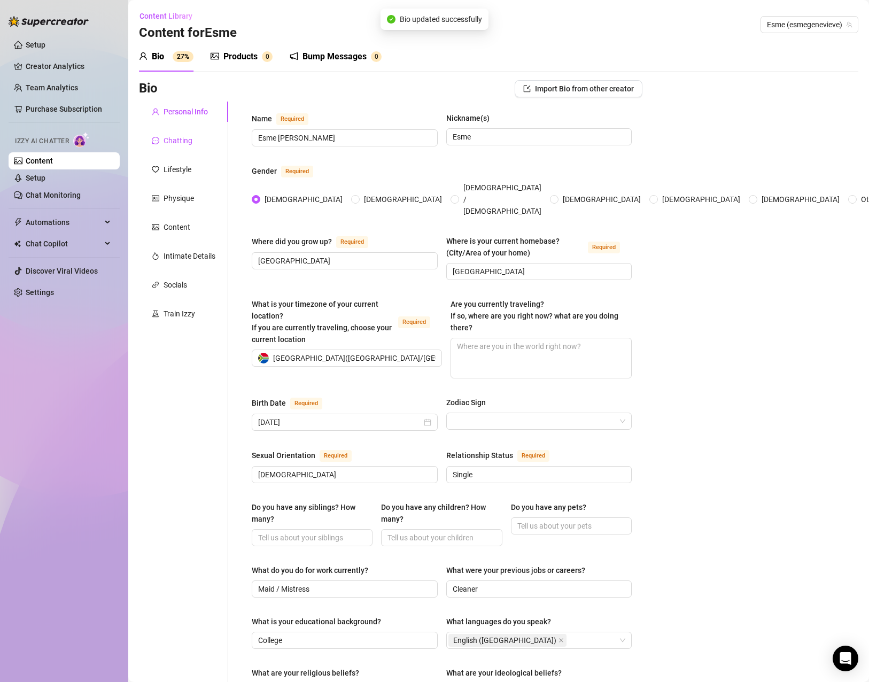
drag, startPoint x: 183, startPoint y: 144, endPoint x: 191, endPoint y: 145, distance: 8.1
click at [183, 144] on div "Chatting" at bounding box center [178, 141] width 29 height 12
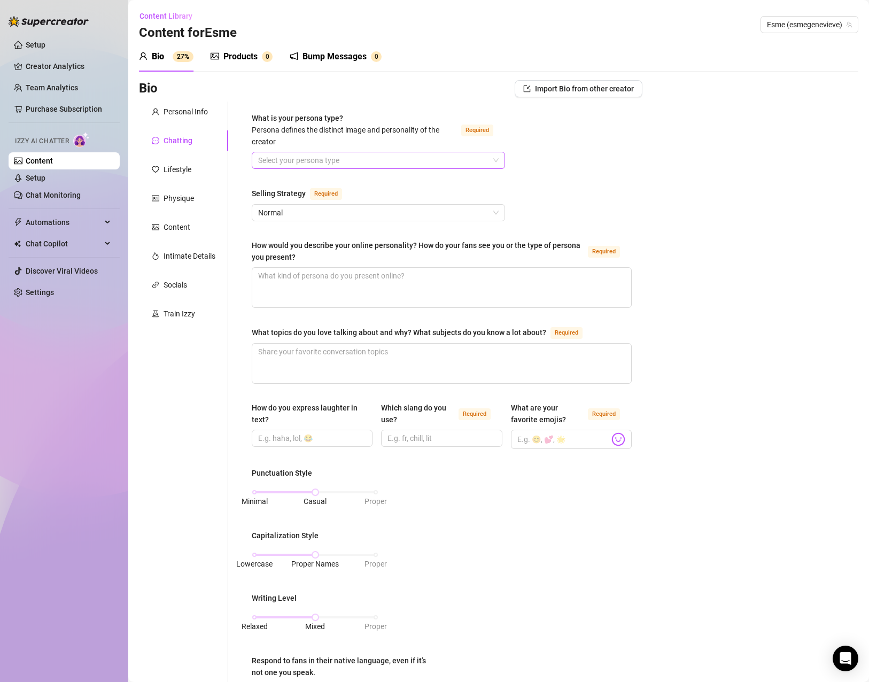
click at [367, 159] on input "What is your persona type? [PERSON_NAME] defines the distinct image and persona…" at bounding box center [373, 160] width 231 height 16
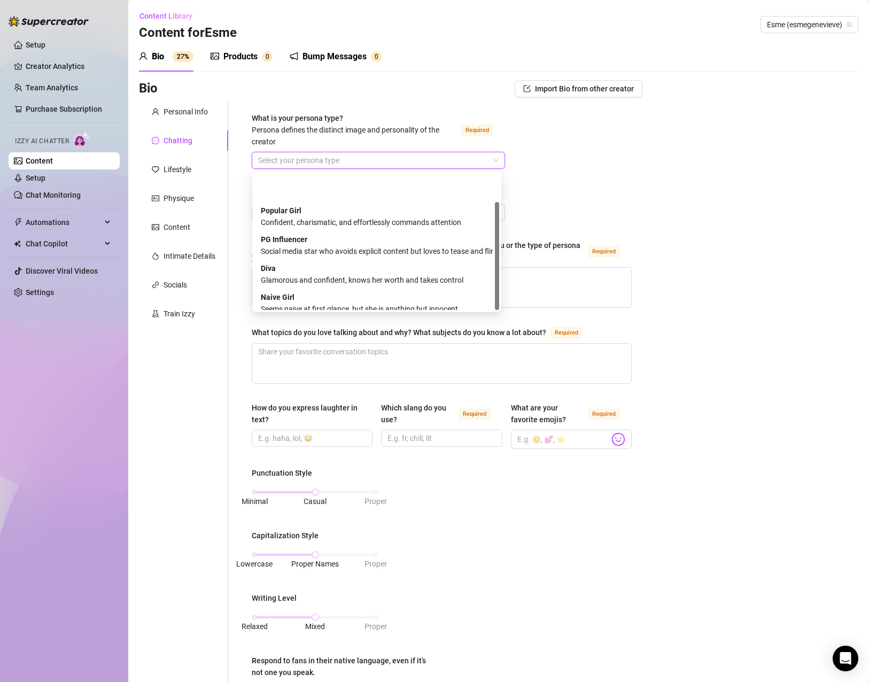
scroll to position [36, 0]
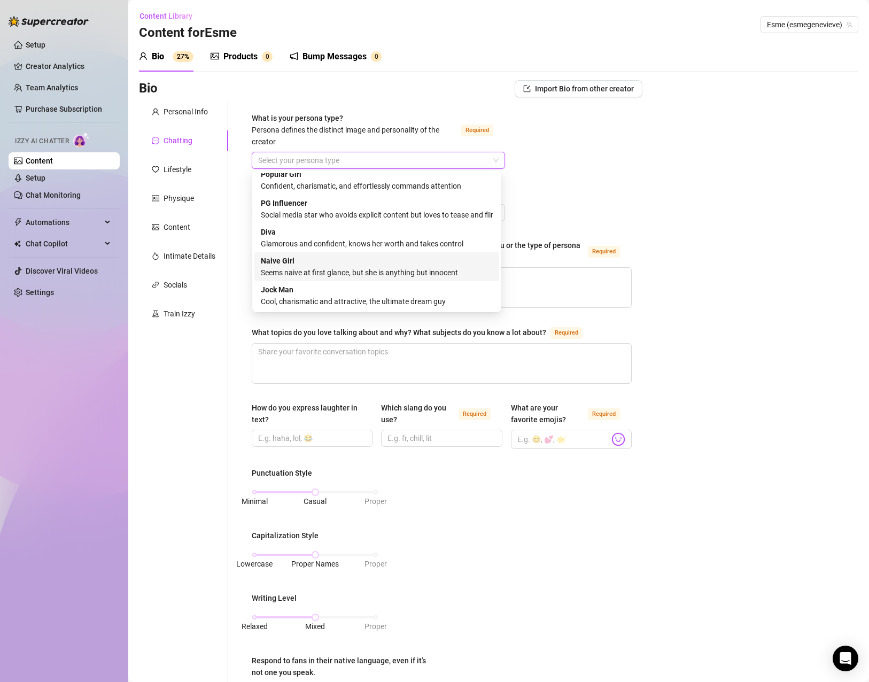
click at [452, 262] on div "Naive Girl Seems naive at first glance, but she is anything but innocent" at bounding box center [377, 267] width 232 height 24
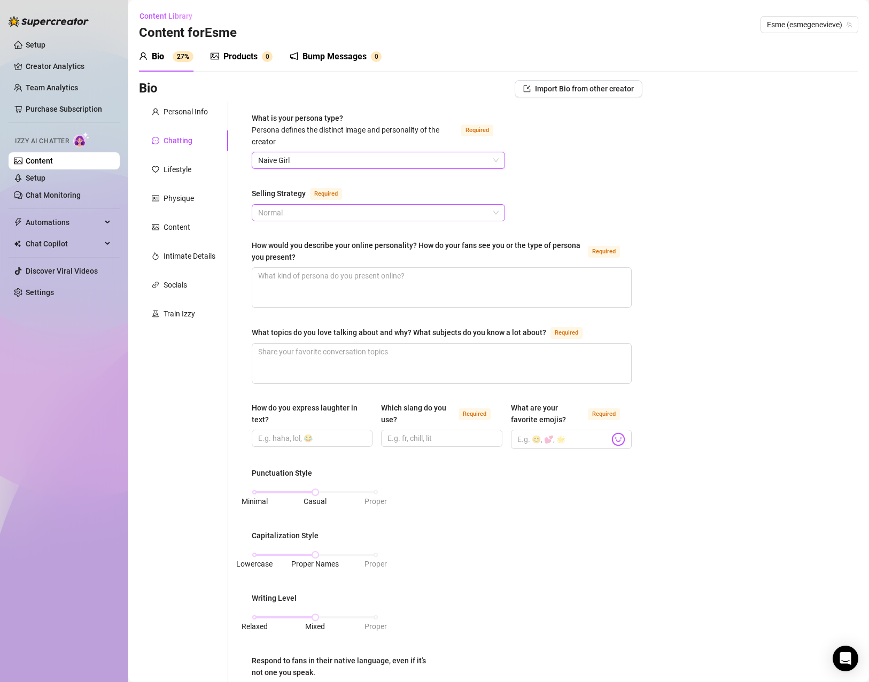
click at [396, 218] on span "Normal" at bounding box center [378, 213] width 241 height 16
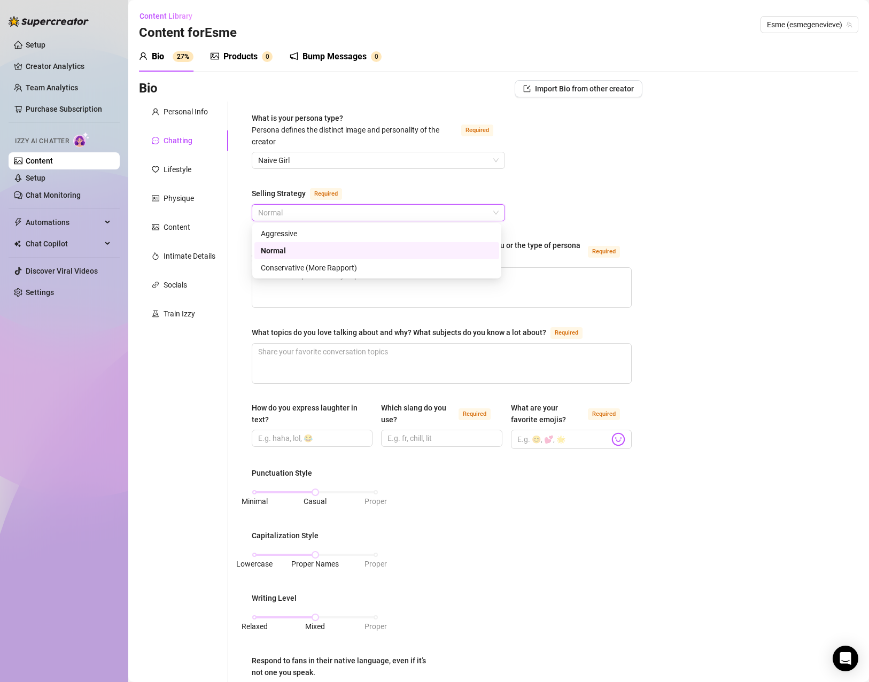
click at [396, 218] on span "Normal" at bounding box center [378, 213] width 241 height 16
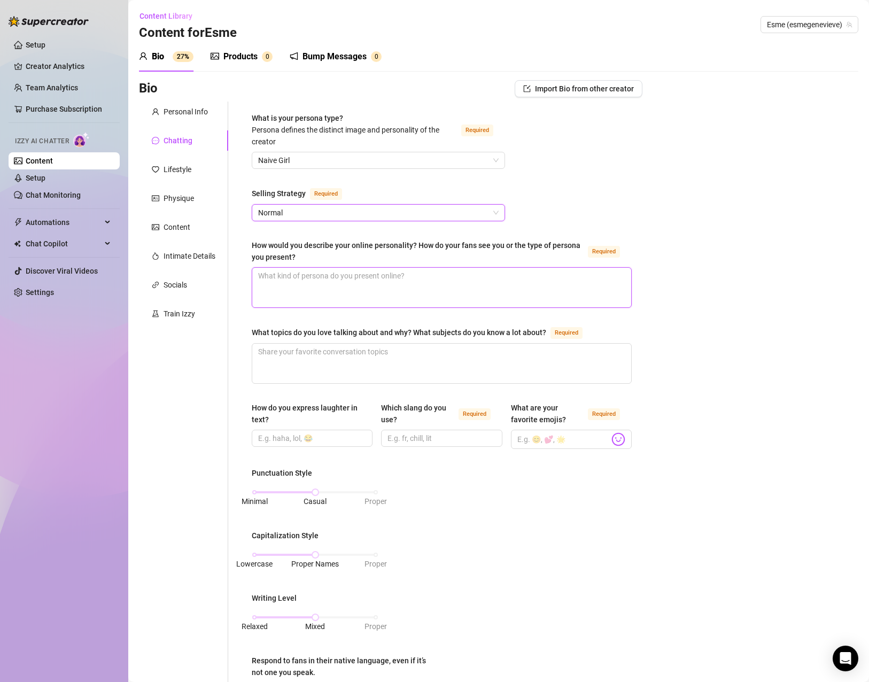
click at [369, 290] on textarea "How would you describe your online personality? How do your fans see you or the…" at bounding box center [441, 288] width 379 height 40
click at [303, 277] on textarea "How would you describe your online personality? How do your fans see you or the…" at bounding box center [441, 288] width 379 height 40
click at [363, 274] on textarea "How would you describe your online personality? How do your fans see you or the…" at bounding box center [441, 288] width 379 height 40
drag, startPoint x: 367, startPoint y: 254, endPoint x: 343, endPoint y: 467, distance: 214.1
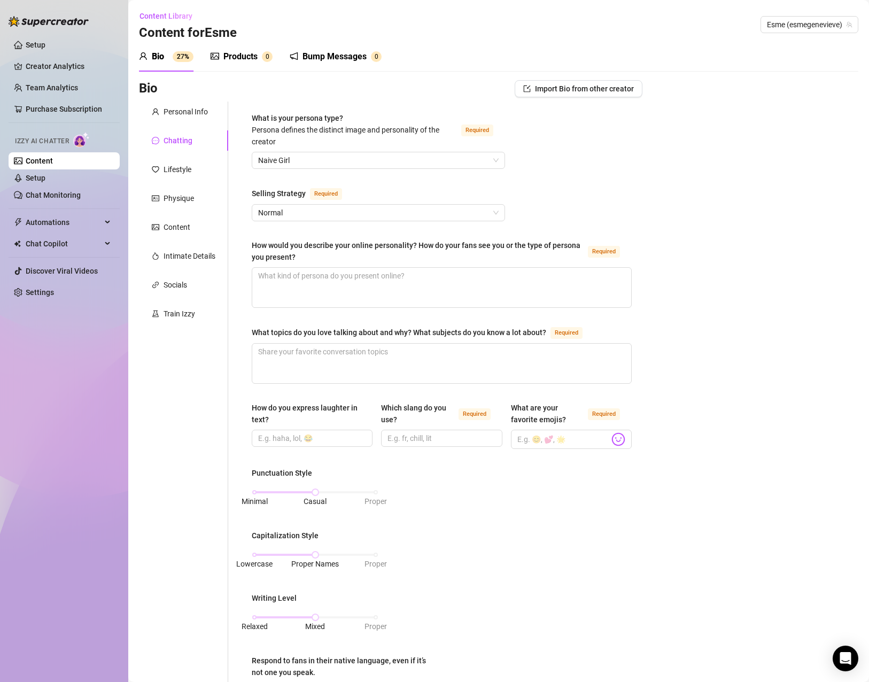
click at [343, 467] on div "Punctuation Style" at bounding box center [315, 475] width 127 height 16
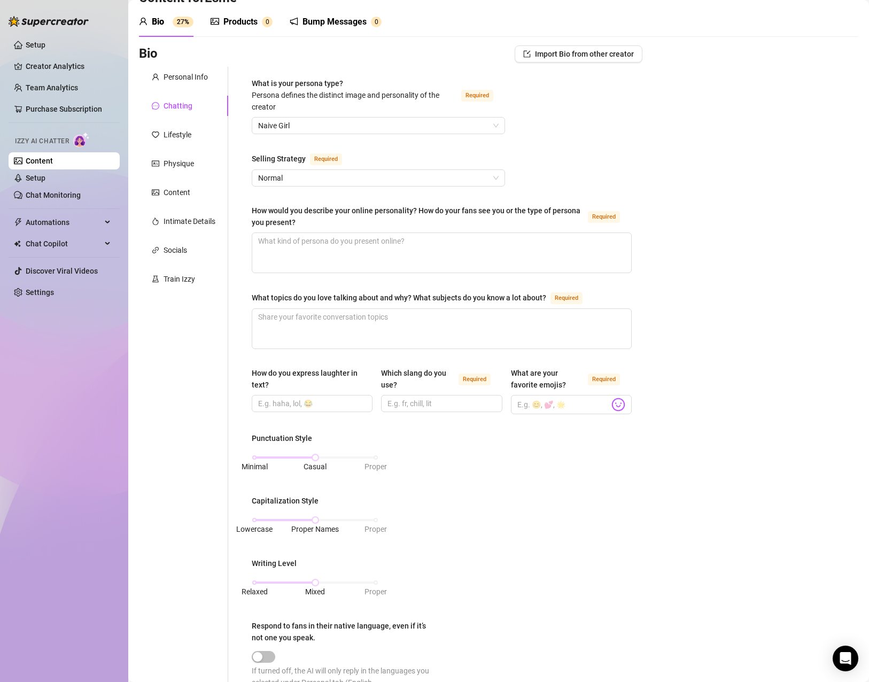
scroll to position [53, 0]
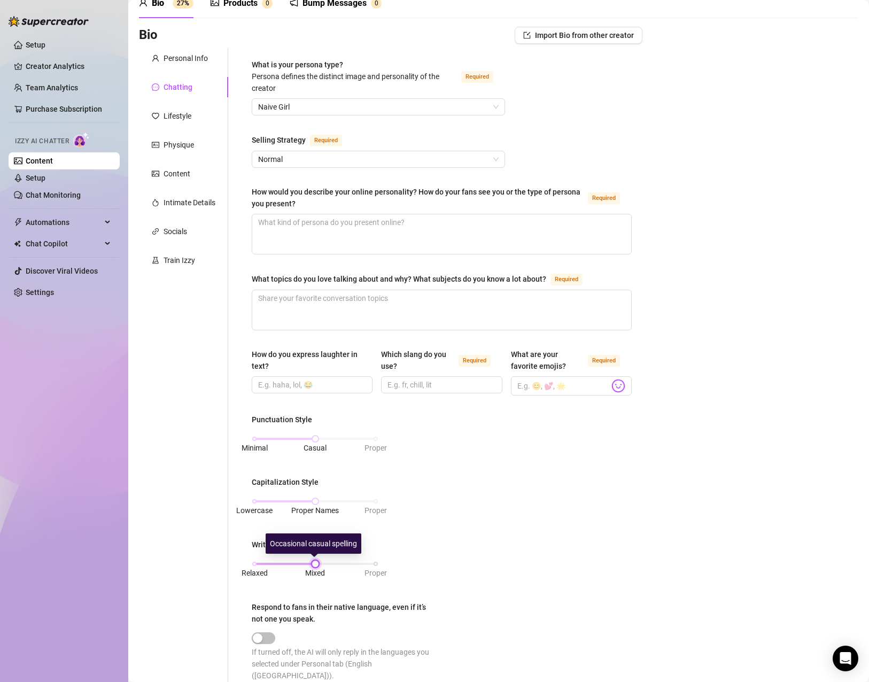
click at [317, 566] on div at bounding box center [315, 563] width 5 height 5
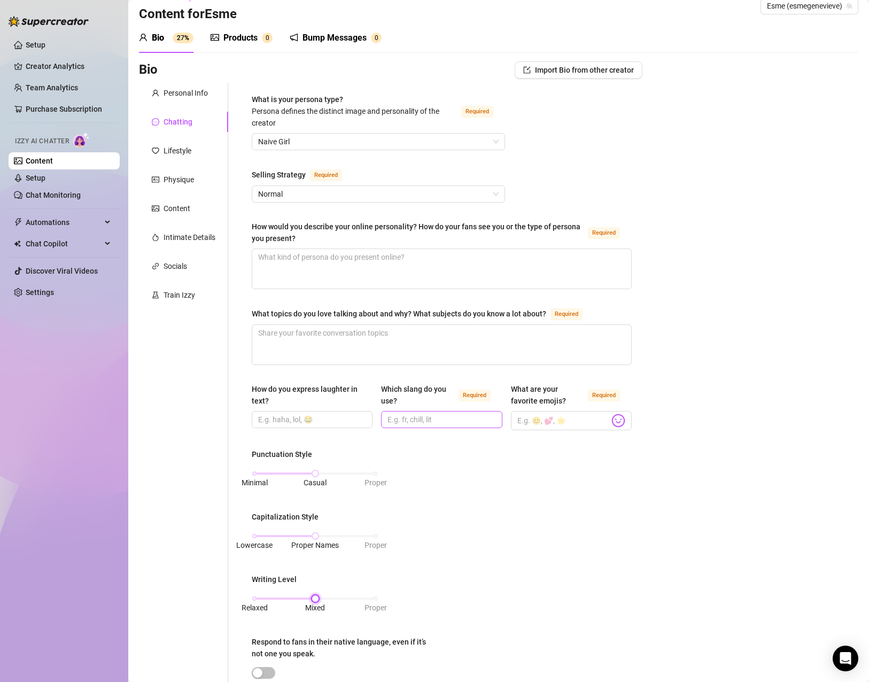
scroll to position [0, 0]
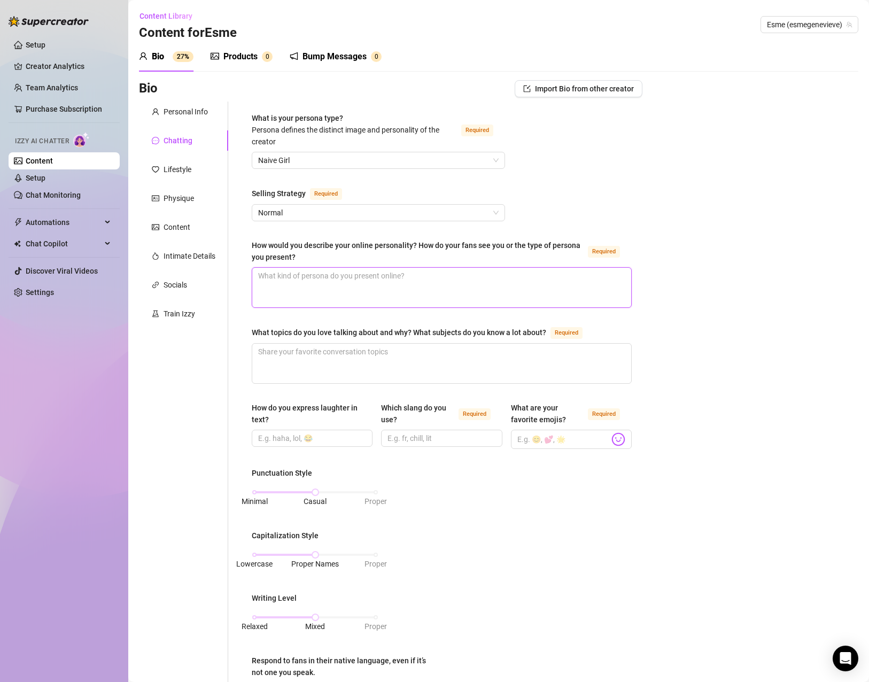
click at [324, 306] on textarea "How would you describe your online personality? How do your fans see you or the…" at bounding box center [441, 288] width 379 height 40
click at [324, 294] on textarea "How would you describe your online personality? How do your fans see you or the…" at bounding box center [441, 288] width 379 height 40
click at [319, 292] on textarea "How would you describe your online personality? How do your fans see you or the…" at bounding box center [441, 288] width 379 height 40
click at [371, 287] on textarea "How would you describe your online personality? How do your fans see you or the…" at bounding box center [441, 288] width 379 height 40
click at [409, 394] on div "What is your persona type? [PERSON_NAME] defines the distinct image and persona…" at bounding box center [442, 529] width 380 height 834
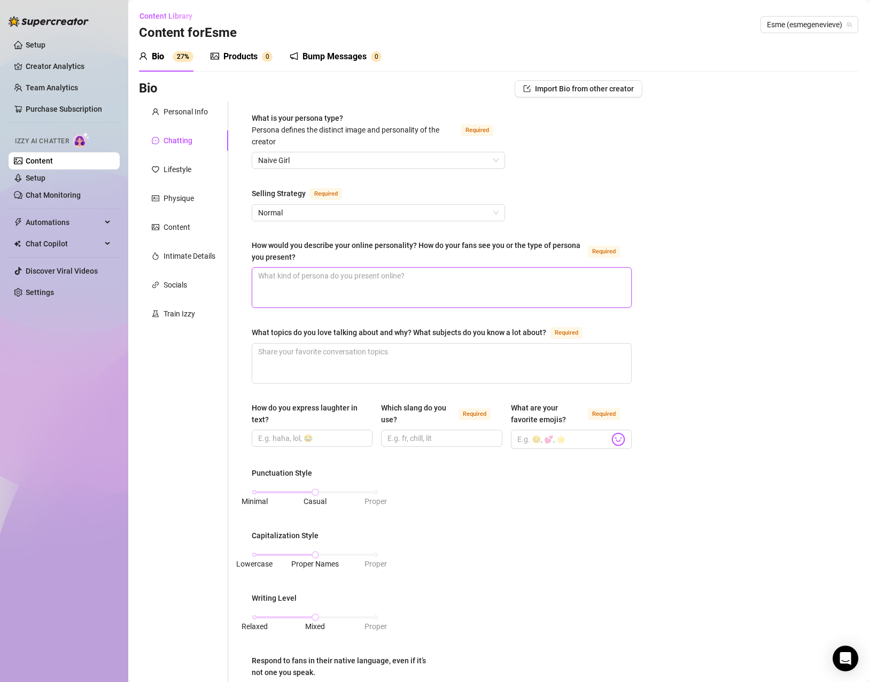
click at [405, 292] on textarea "How would you describe your online personality? How do your fans see you or the…" at bounding box center [441, 288] width 379 height 40
click at [382, 277] on textarea "How would you describe your online personality? How do your fans see you or the…" at bounding box center [441, 288] width 379 height 40
paste textarea "1)Three Words That Define You (e.g. Playful, Flirty, Sassy). 2) Interests/Passi…"
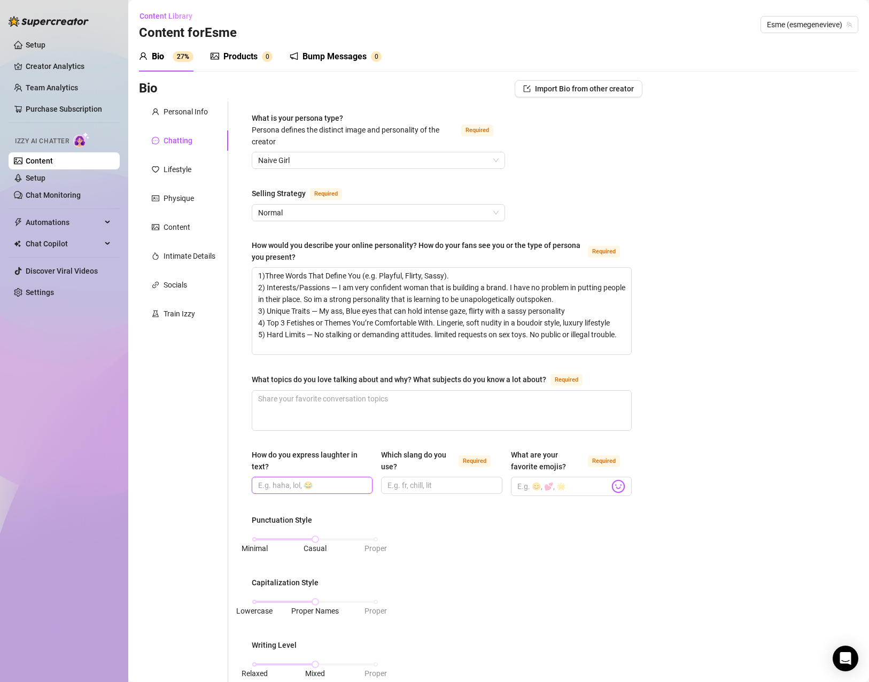
click at [322, 487] on input "How do you express laughter in text?" at bounding box center [311, 486] width 106 height 12
click at [445, 495] on div "Which slang do you use? Required lol :D" at bounding box center [441, 472] width 121 height 47
click at [445, 491] on span "lol :D" at bounding box center [441, 485] width 121 height 17
drag, startPoint x: 448, startPoint y: 484, endPoint x: 388, endPoint y: 469, distance: 61.1
click at [392, 469] on div "Which slang do you use? Required lol :D" at bounding box center [441, 471] width 121 height 45
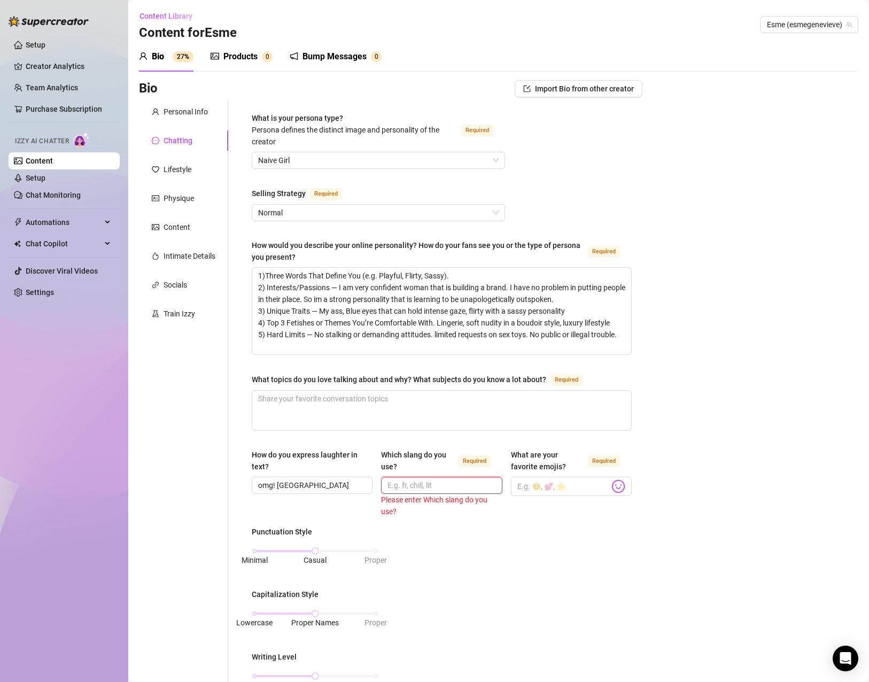
click at [446, 486] on input "Which slang do you use? Required" at bounding box center [441, 486] width 106 height 12
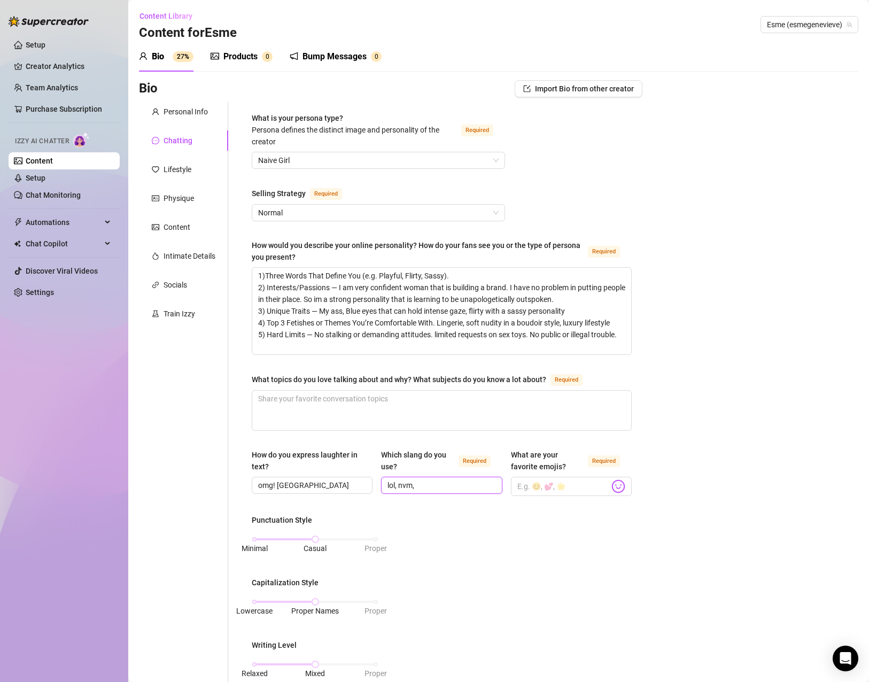
click at [459, 489] on input "lol, nvm," at bounding box center [441, 486] width 106 height 12
click at [620, 491] on span at bounding box center [571, 486] width 121 height 19
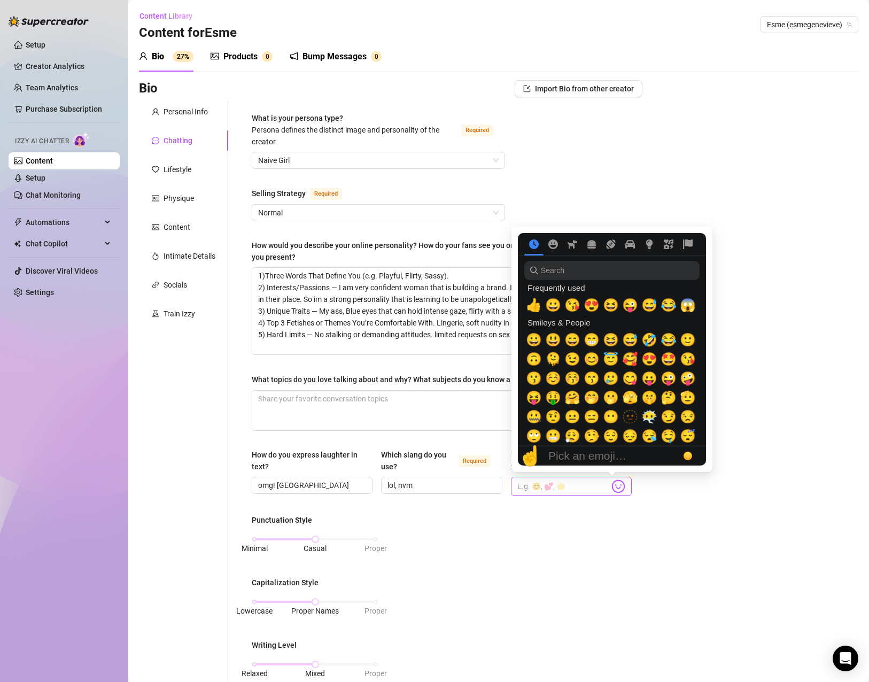
click at [612, 491] on img at bounding box center [619, 487] width 14 height 14
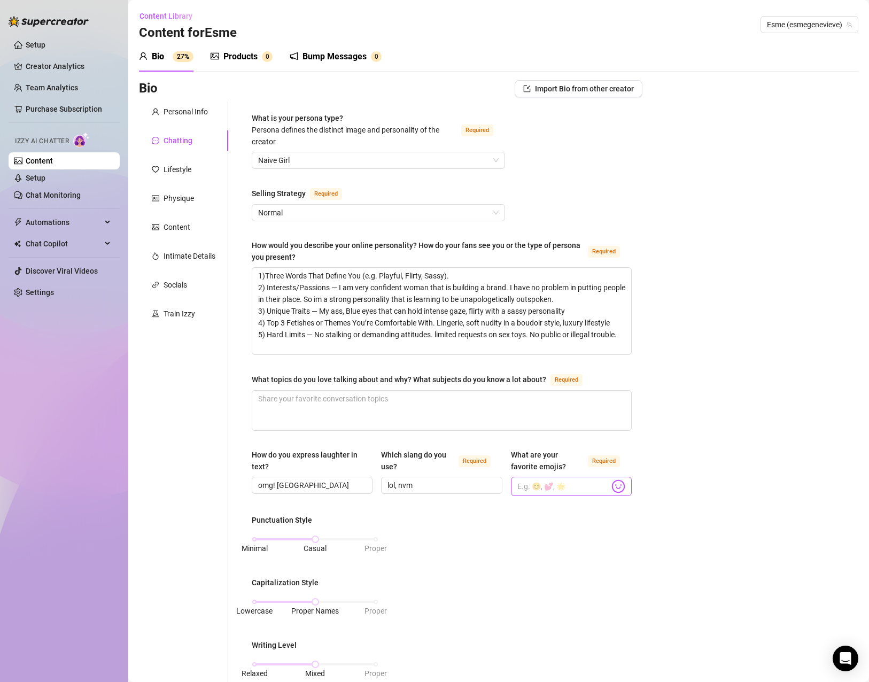
click at [612, 483] on img at bounding box center [619, 487] width 14 height 14
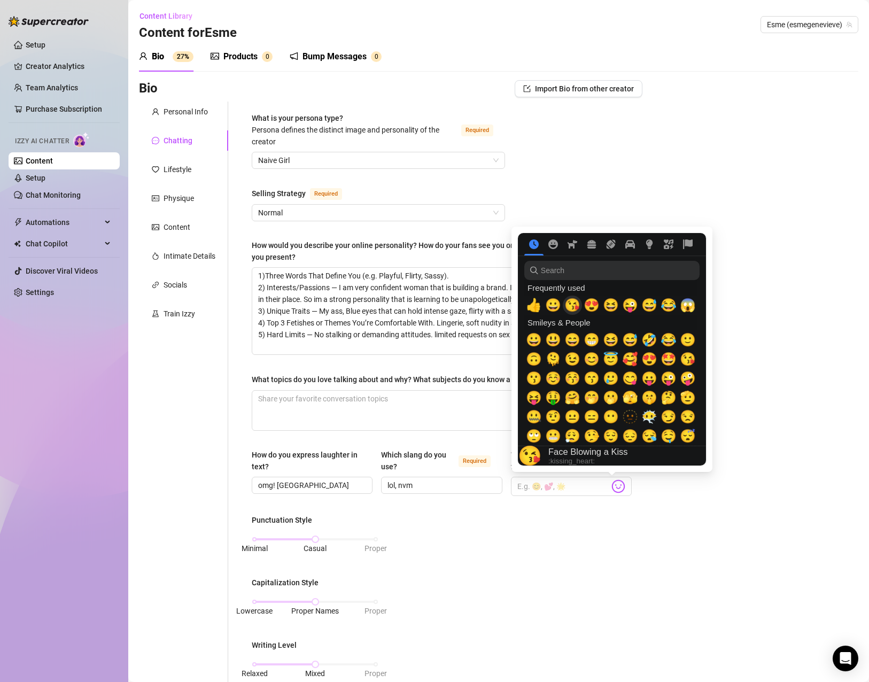
click at [576, 309] on span "😘" at bounding box center [573, 305] width 16 height 15
click at [617, 485] on img at bounding box center [619, 487] width 14 height 14
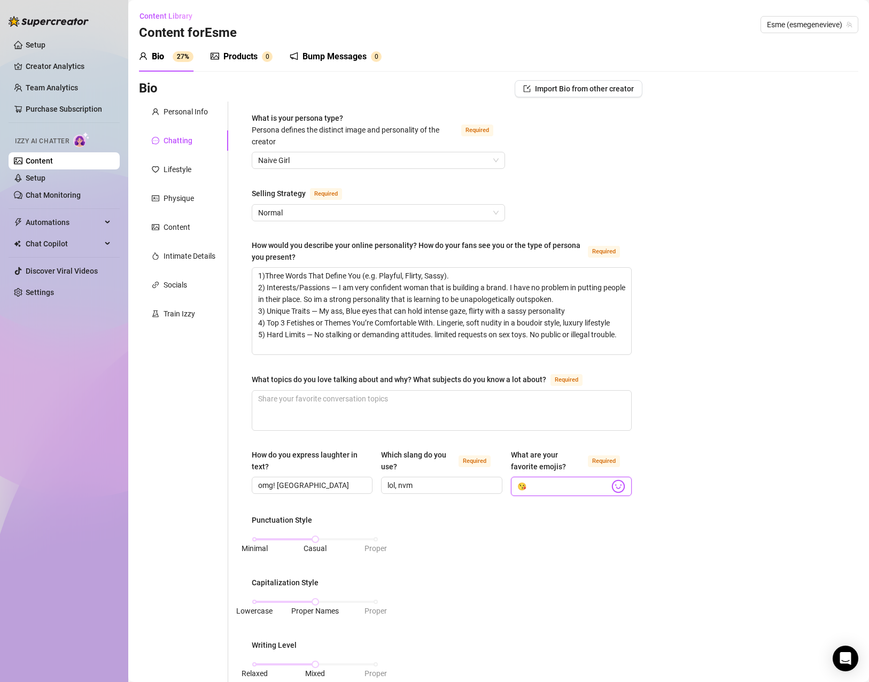
click at [556, 481] on input "😘" at bounding box center [564, 487] width 92 height 14
click at [614, 481] on img at bounding box center [619, 487] width 14 height 14
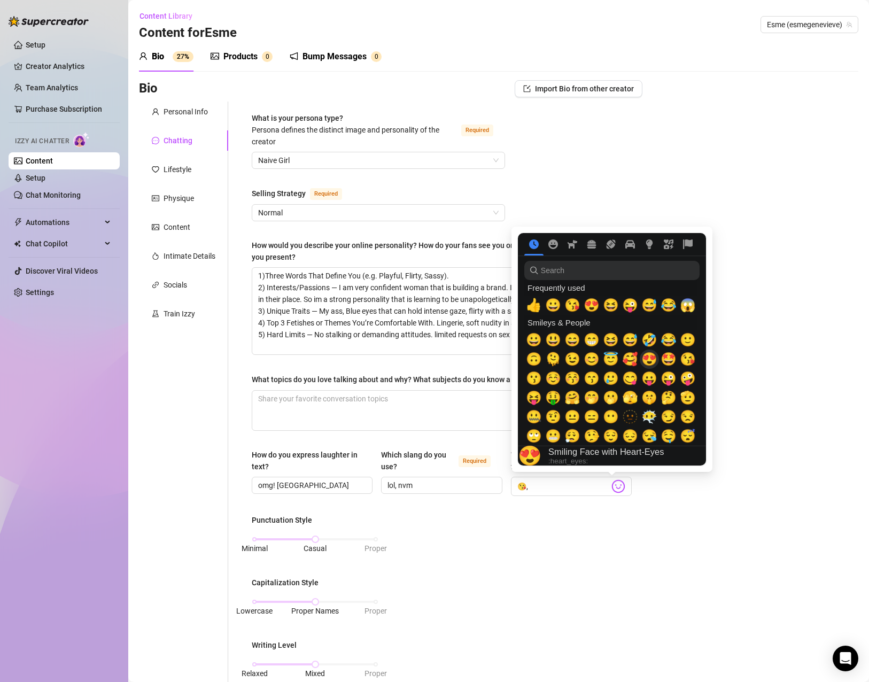
click at [652, 359] on span "😍" at bounding box center [650, 359] width 16 height 15
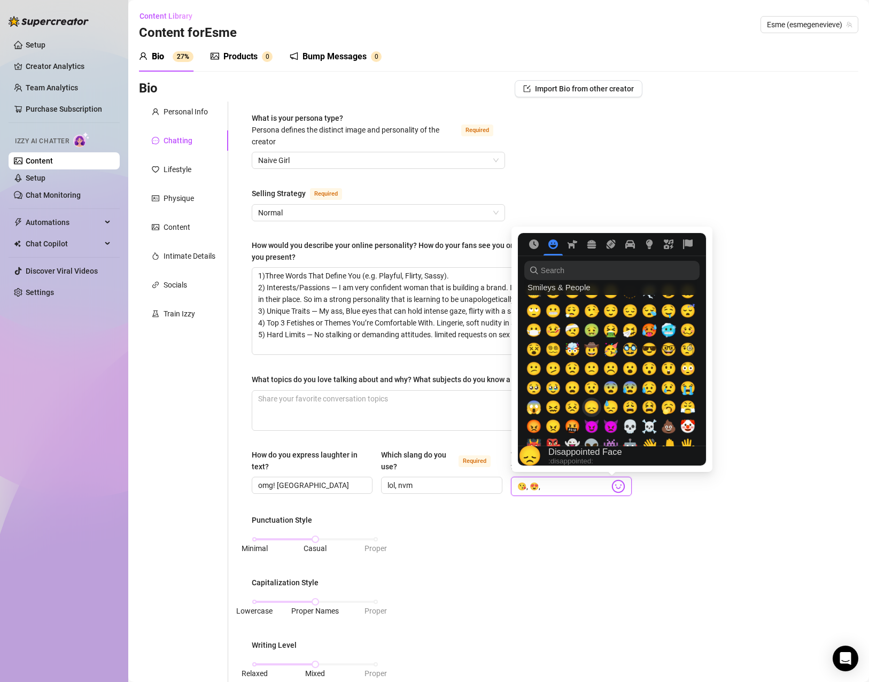
scroll to position [107, 0]
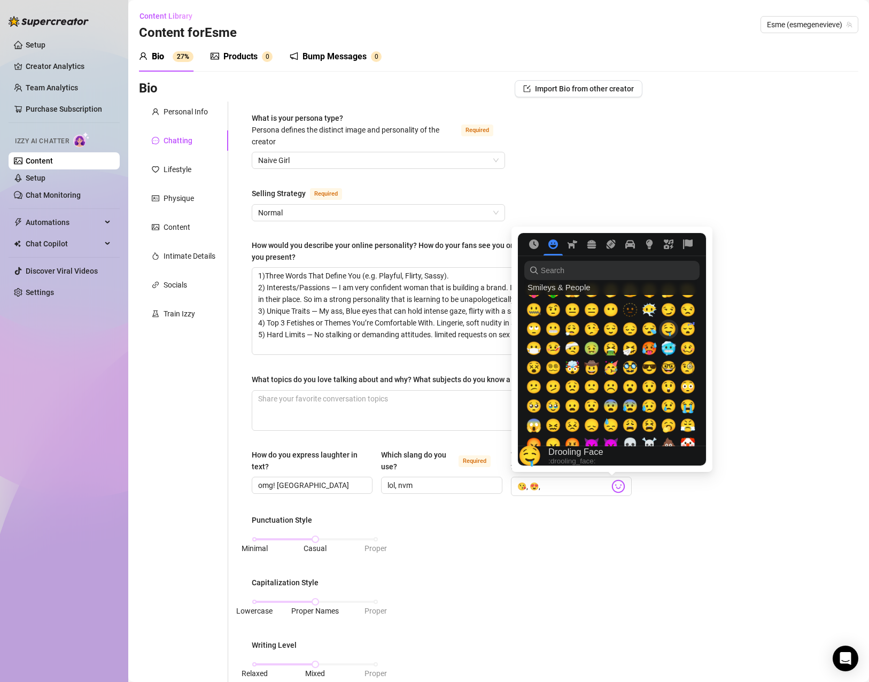
click at [663, 326] on span "🤤" at bounding box center [669, 329] width 16 height 15
click at [626, 516] on div "What is your persona type? [PERSON_NAME] defines the distinct image and persona…" at bounding box center [442, 553] width 402 height 902
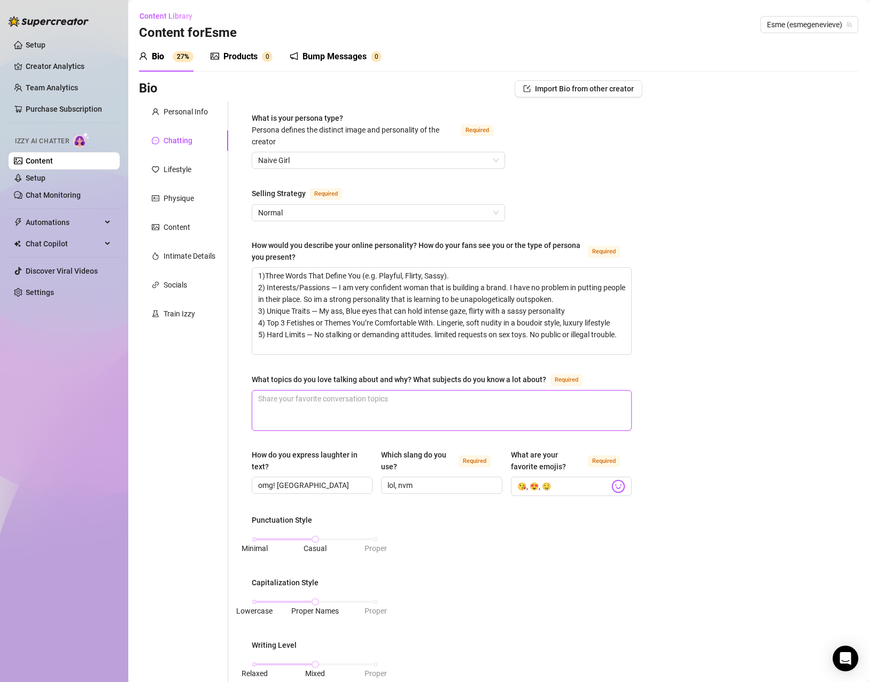
click at [418, 396] on textarea "What topics do you love talking about and why? What subjects do you know a lot …" at bounding box center [441, 411] width 379 height 40
click at [415, 403] on textarea "What topics do you love talking about and why? What subjects do you know a lot …" at bounding box center [441, 411] width 379 height 40
click at [387, 407] on textarea "What topics do you love talking about and why? What subjects do you know a lot …" at bounding box center [441, 411] width 379 height 40
click at [378, 394] on textarea "What topics do you love talking about and why? What subjects do you know a lot …" at bounding box center [441, 411] width 379 height 40
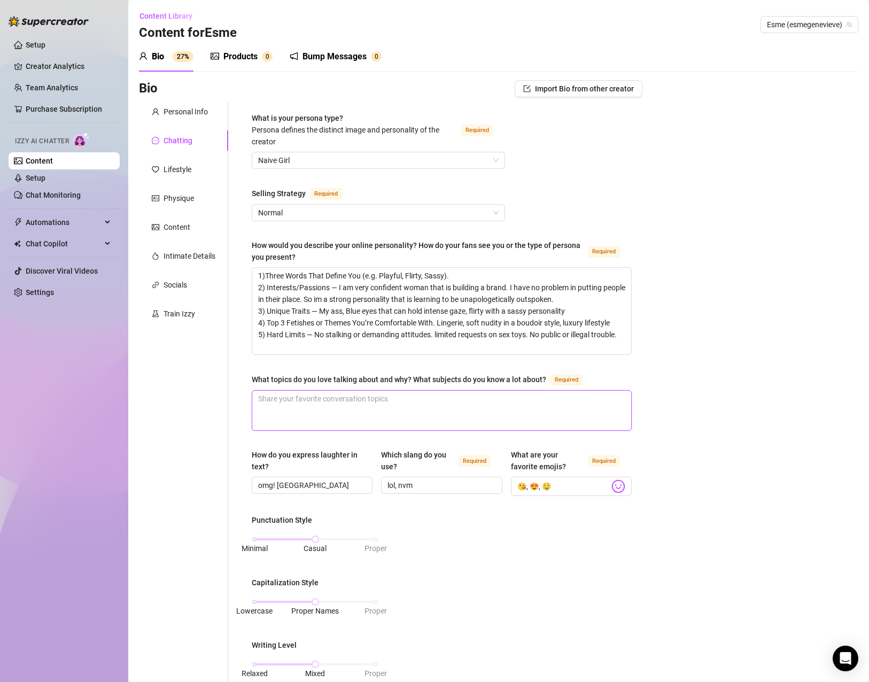
drag, startPoint x: 380, startPoint y: 394, endPoint x: 389, endPoint y: 397, distance: 9.8
click at [386, 394] on textarea "What topics do you love talking about and why? What subjects do you know a lot …" at bounding box center [441, 411] width 379 height 40
click at [397, 399] on textarea "What topics do you love talking about and why? What subjects do you know a lot …" at bounding box center [441, 411] width 379 height 40
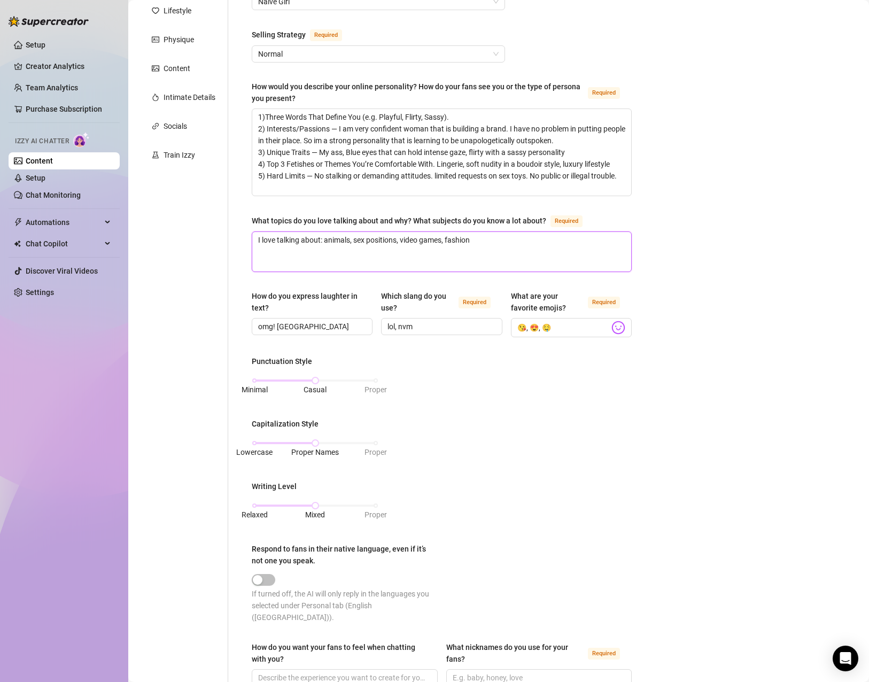
scroll to position [374, 0]
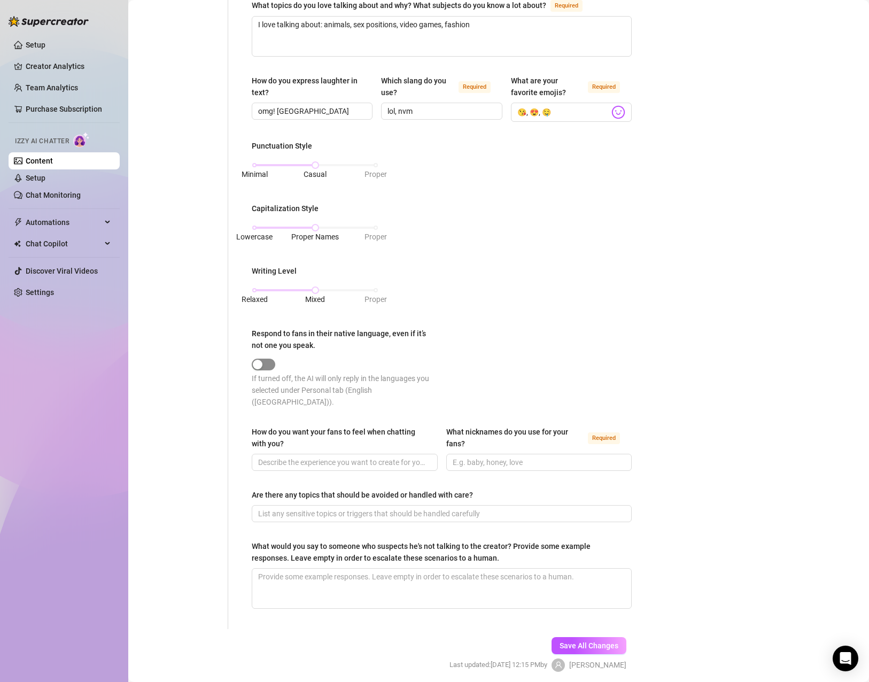
click at [272, 361] on span "button" at bounding box center [264, 365] width 24 height 12
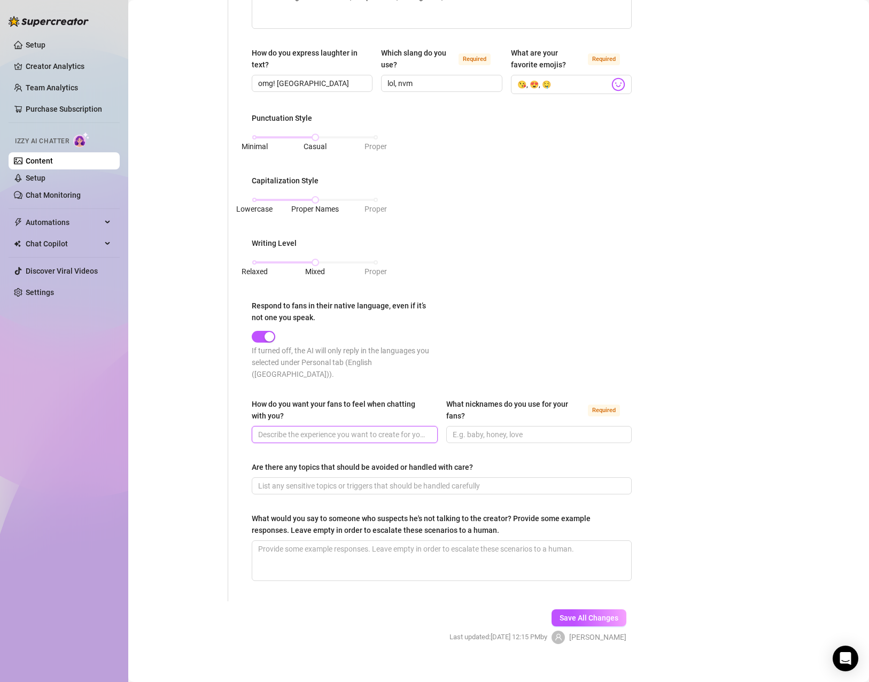
click at [338, 429] on input "How do you want your fans to feel when chatting with you?" at bounding box center [343, 435] width 171 height 12
click at [355, 428] on span at bounding box center [345, 434] width 186 height 17
click at [355, 429] on input "How do you want your fans to feel when chatting with you?" at bounding box center [343, 435] width 171 height 12
click at [584, 429] on input "What nicknames do you use for your fans? Required" at bounding box center [538, 435] width 171 height 12
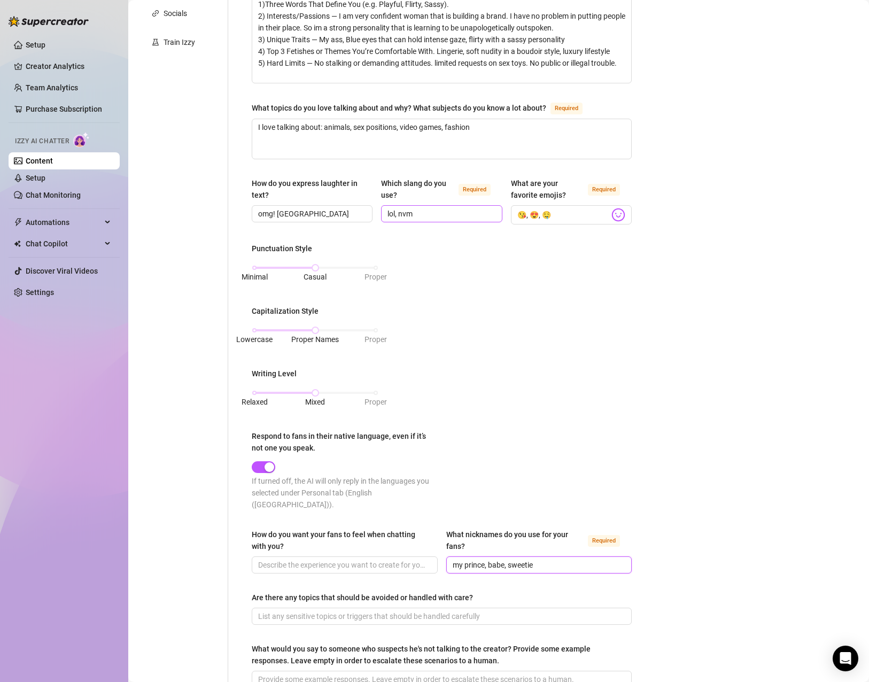
scroll to position [188, 0]
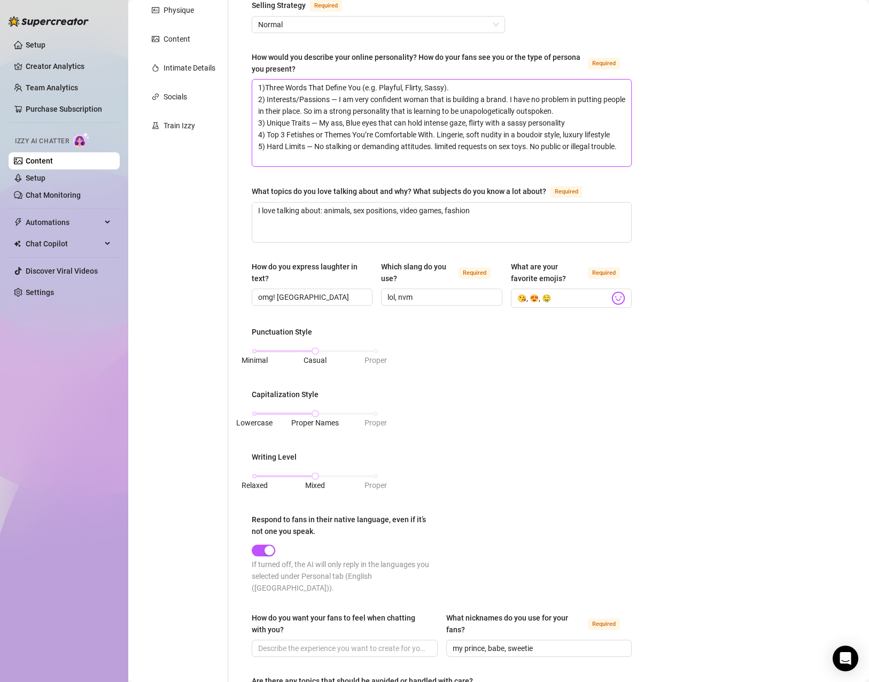
drag, startPoint x: 323, startPoint y: 158, endPoint x: 314, endPoint y: 148, distance: 13.7
click at [314, 148] on textarea "1)Three Words That Define You (e.g. Playful, Flirty, Sassy). 2) Interests/Passi…" at bounding box center [441, 123] width 379 height 87
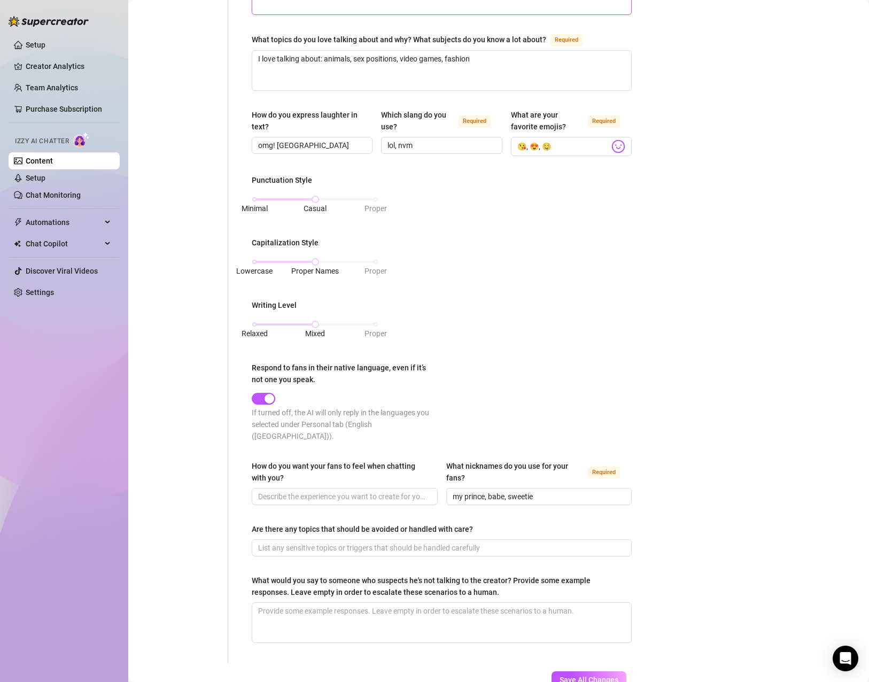
scroll to position [402, 0]
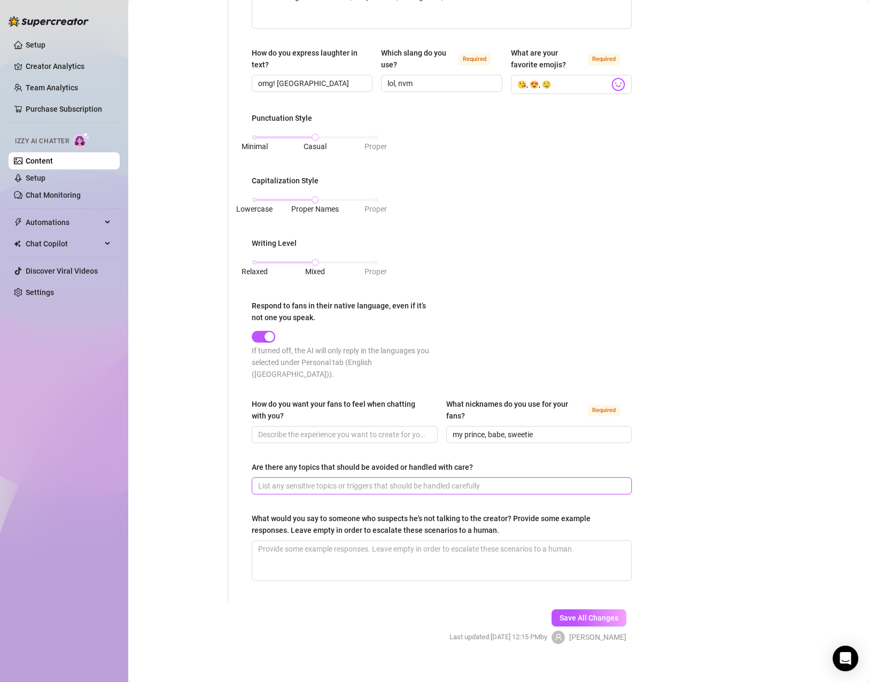
click at [355, 480] on input "Are there any topics that should be avoided or handled with care?" at bounding box center [440, 486] width 365 height 12
paste input "No stalking or demanding attitudes. limited requests on sex toys. No public or …"
click at [406, 544] on textarea "What would you say to someone who suspects he's not talking to the creator? Pro…" at bounding box center [441, 561] width 379 height 40
click at [444, 557] on textarea "What would you say to someone who suspects he's not talking to the creator? Pro…" at bounding box center [441, 561] width 379 height 40
click at [444, 555] on textarea "What would you say to someone who suspects he's not talking to the creator? Pro…" at bounding box center [441, 561] width 379 height 40
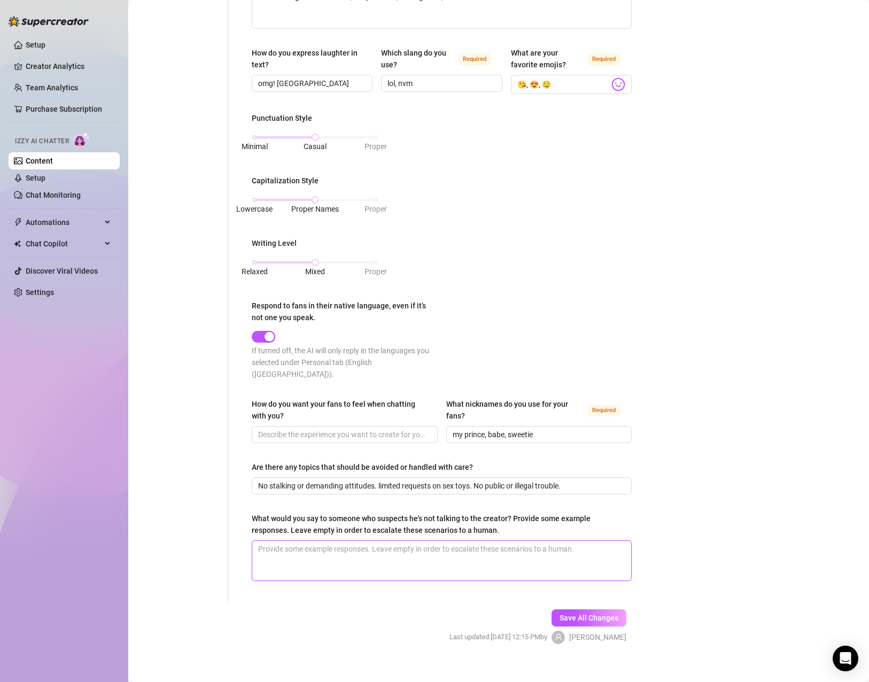
click at [444, 555] on textarea "What would you say to someone who suspects he's not talking to the creator? Pro…" at bounding box center [441, 561] width 379 height 40
click at [433, 547] on textarea "What would make you say that? I have got the app on my phone now so I am always…" at bounding box center [441, 561] width 379 height 40
click at [578, 613] on button "Save All Changes" at bounding box center [589, 618] width 75 height 17
click at [496, 480] on input "No stalking or demanding attitudes. limited requests on sex toys. No public or …" at bounding box center [440, 486] width 365 height 12
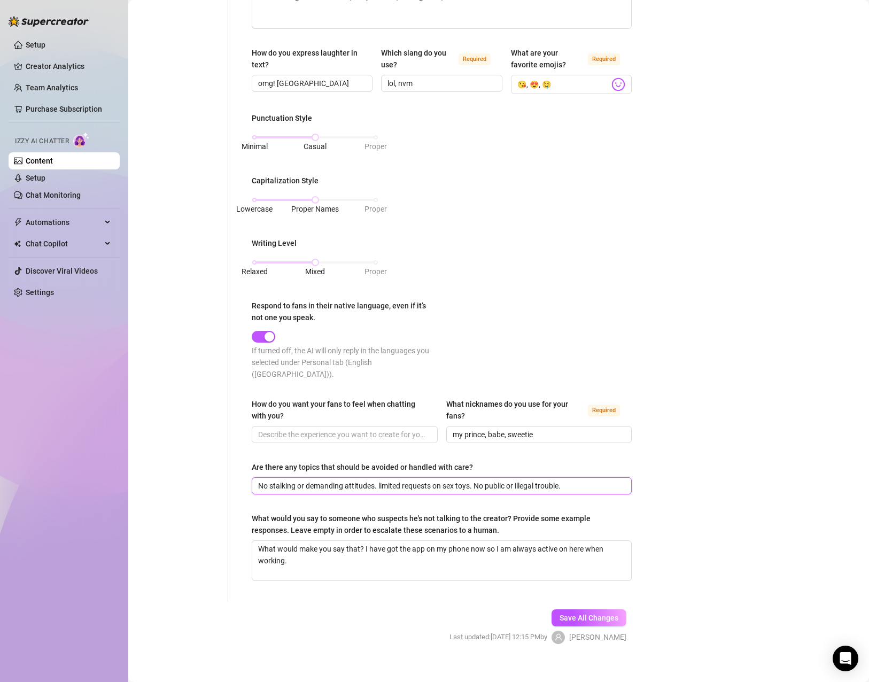
drag, startPoint x: 518, startPoint y: 471, endPoint x: 486, endPoint y: 475, distance: 32.4
click at [486, 480] on input "No stalking or demanding attitudes. limited requests on sex toys. No public or …" at bounding box center [440, 486] width 365 height 12
click at [569, 614] on span "Save All Changes" at bounding box center [589, 618] width 59 height 9
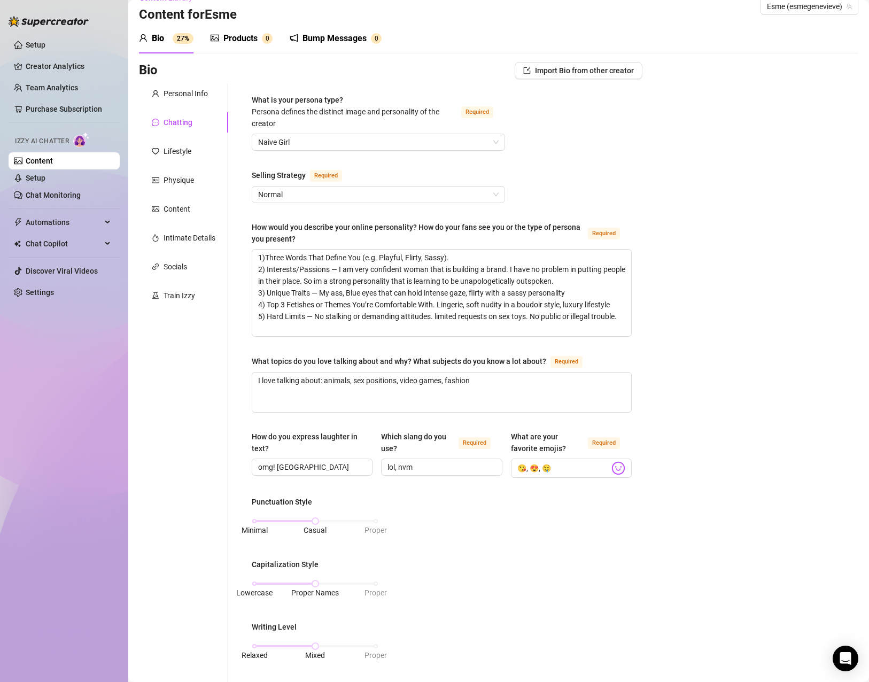
scroll to position [0, 0]
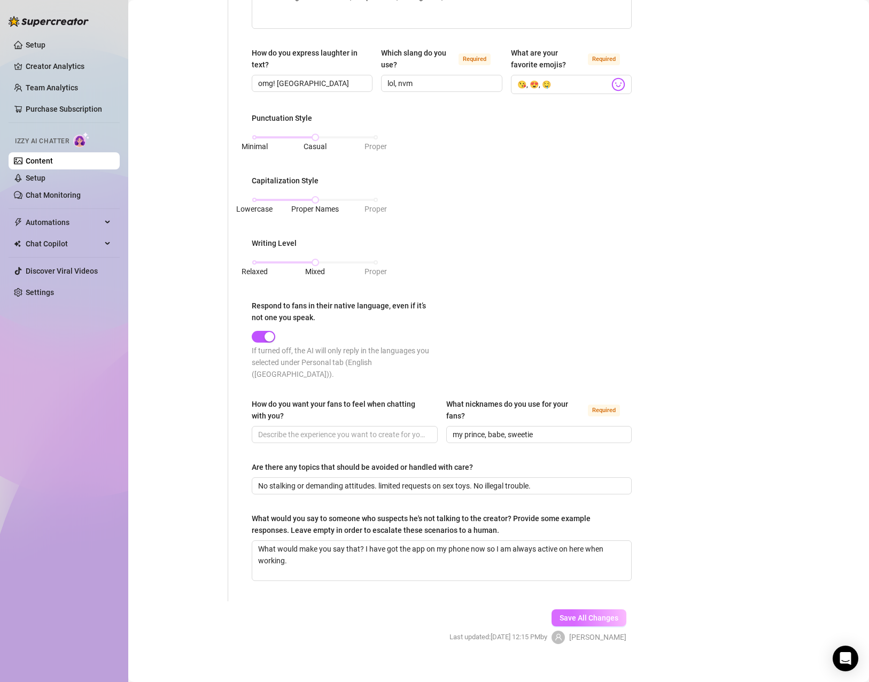
click at [578, 610] on button "Save All Changes" at bounding box center [589, 618] width 75 height 17
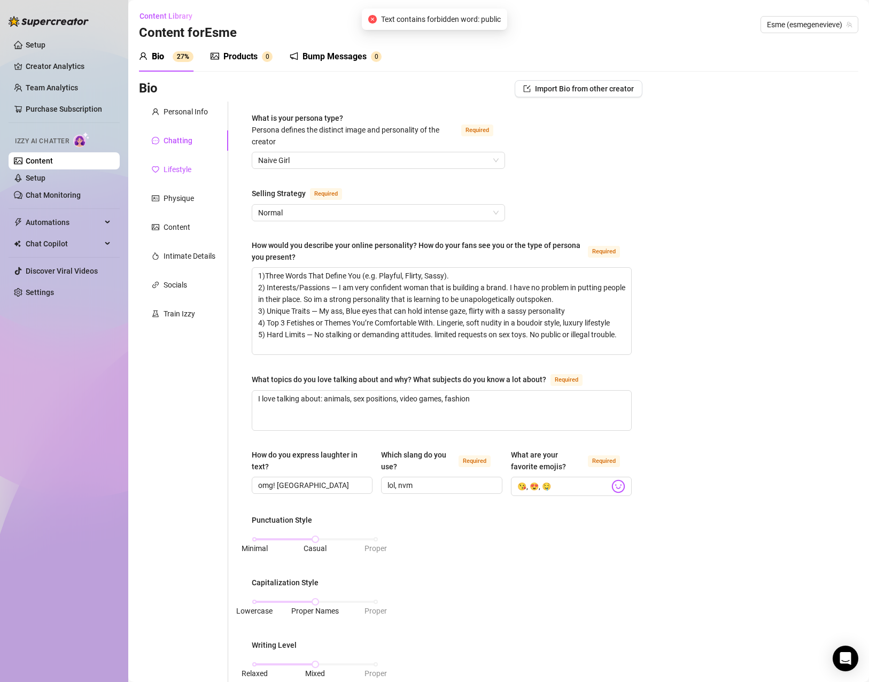
click at [189, 167] on div "Lifestyle" at bounding box center [178, 170] width 28 height 12
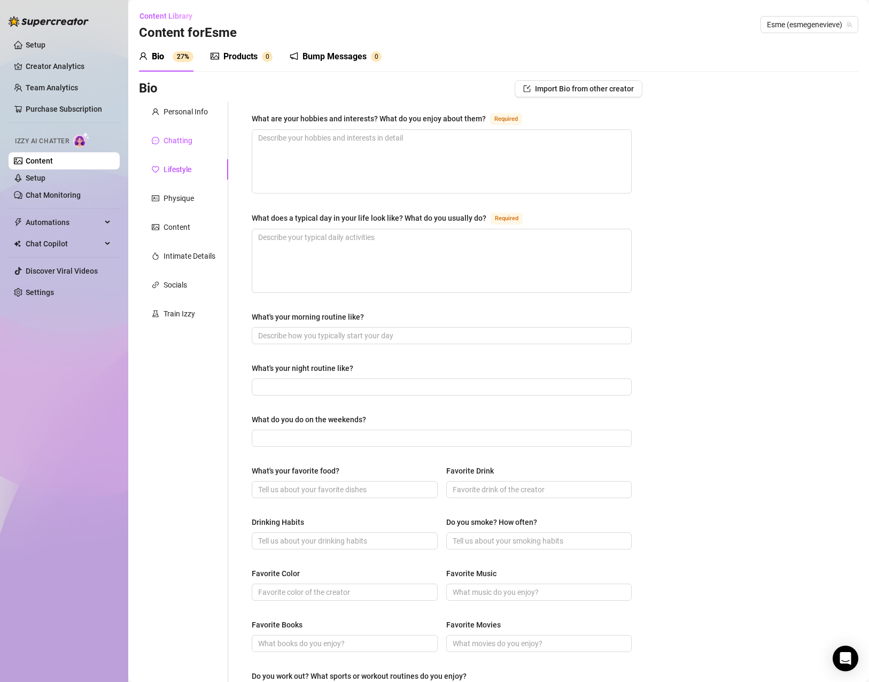
click at [190, 144] on div "Chatting" at bounding box center [178, 141] width 29 height 12
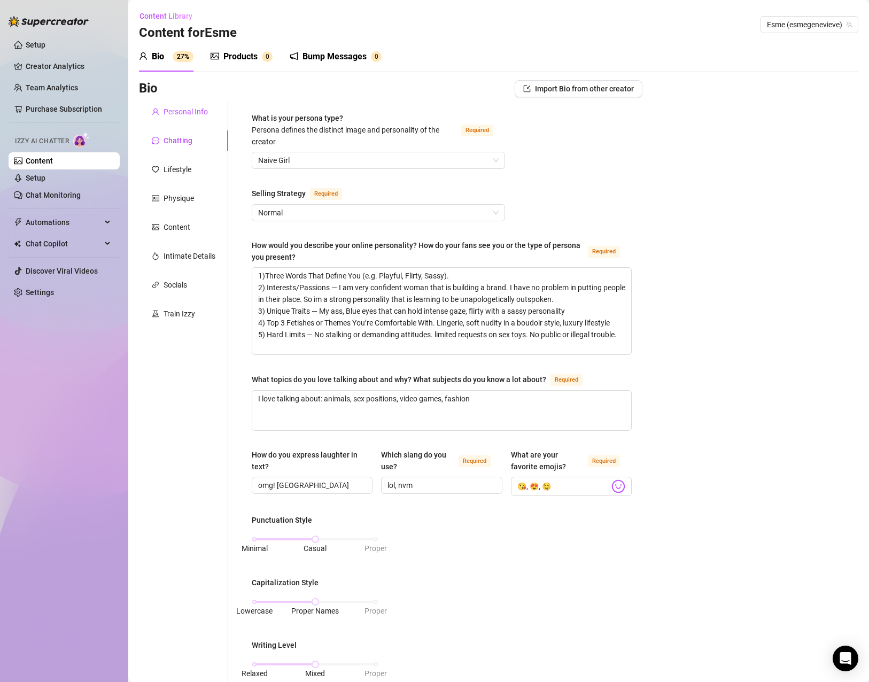
click at [189, 109] on div "Personal Info" at bounding box center [186, 112] width 44 height 12
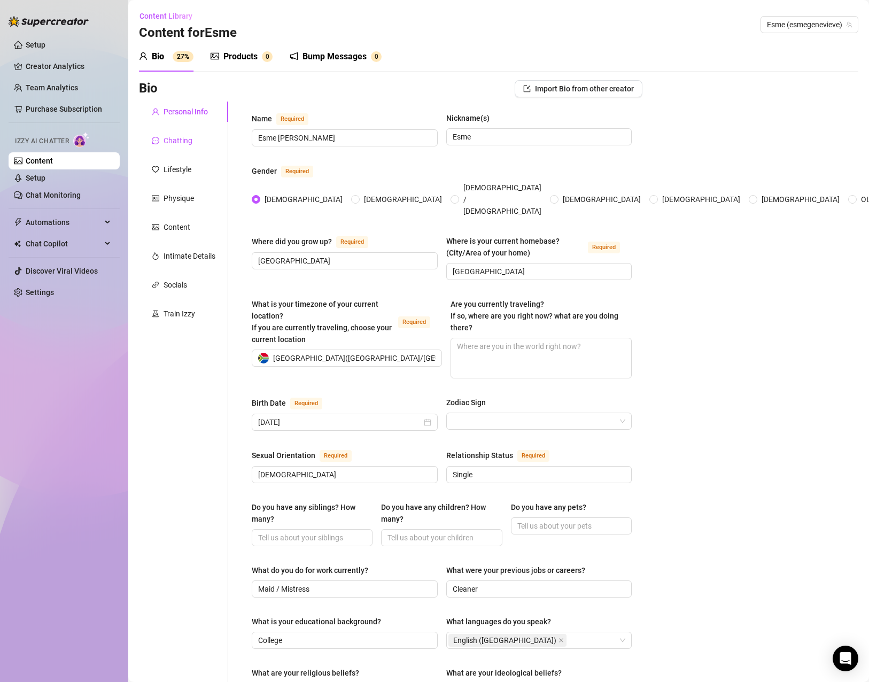
click at [184, 135] on div "Chatting" at bounding box center [178, 141] width 29 height 12
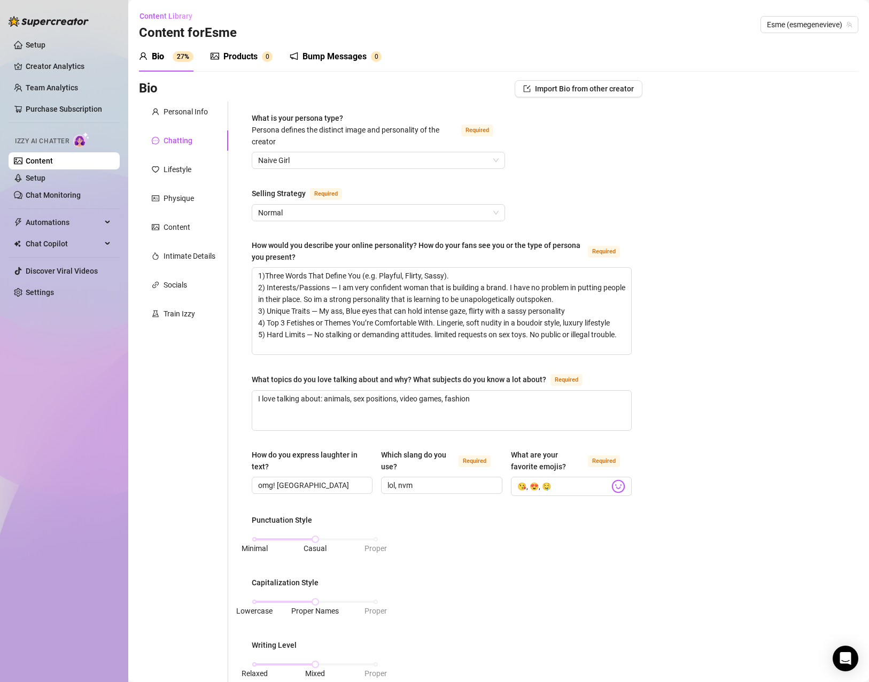
click at [186, 154] on div "Personal Info Chatting Lifestyle Physique Content Intimate Details Socials Trai…" at bounding box center [183, 553] width 89 height 902
click at [190, 170] on div "Lifestyle" at bounding box center [178, 170] width 28 height 12
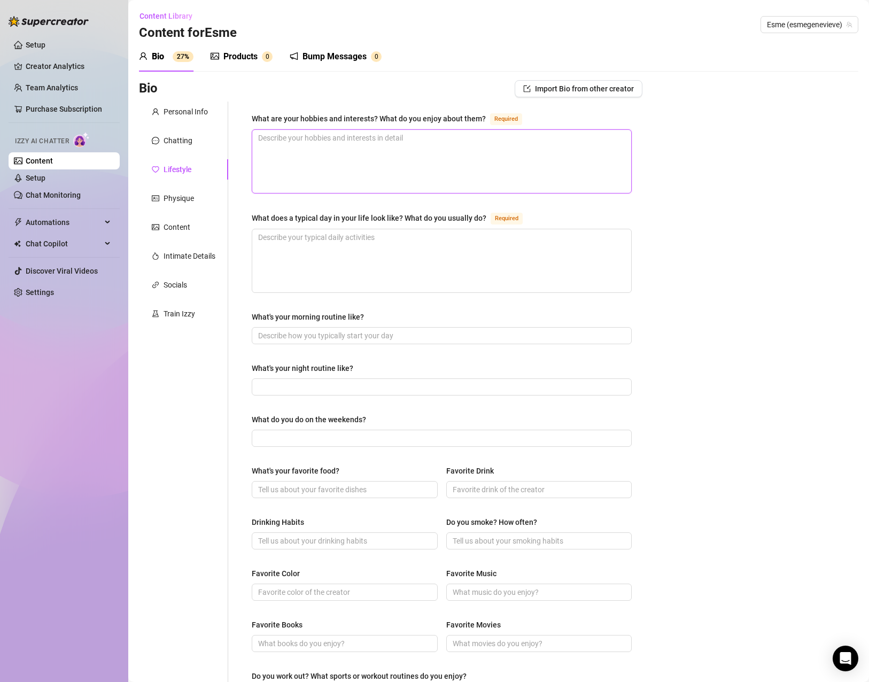
click at [387, 156] on textarea "What are your hobbies and interests? What do you enjoy about them? Required" at bounding box center [441, 161] width 379 height 63
click at [492, 161] on textarea "What are your hobbies and interests? What do you enjoy about them? Required" at bounding box center [441, 161] width 379 height 63
click at [180, 143] on div "Chatting" at bounding box center [178, 141] width 29 height 12
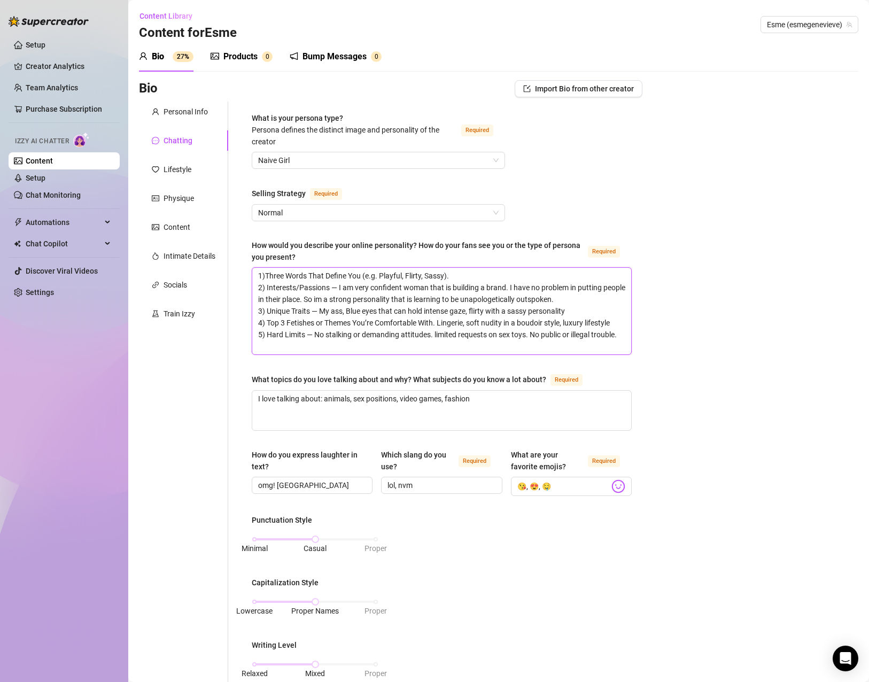
click at [338, 320] on textarea "1)Three Words That Define You (e.g. Playful, Flirty, Sassy). 2) Interests/Passi…" at bounding box center [441, 311] width 379 height 87
click at [331, 337] on textarea "1)Three Words That Define You (e.g. Playful, Flirty, Sassy). 2) Interests/Passi…" at bounding box center [441, 311] width 379 height 87
drag, startPoint x: 317, startPoint y: 353, endPoint x: 225, endPoint y: 206, distance: 173.7
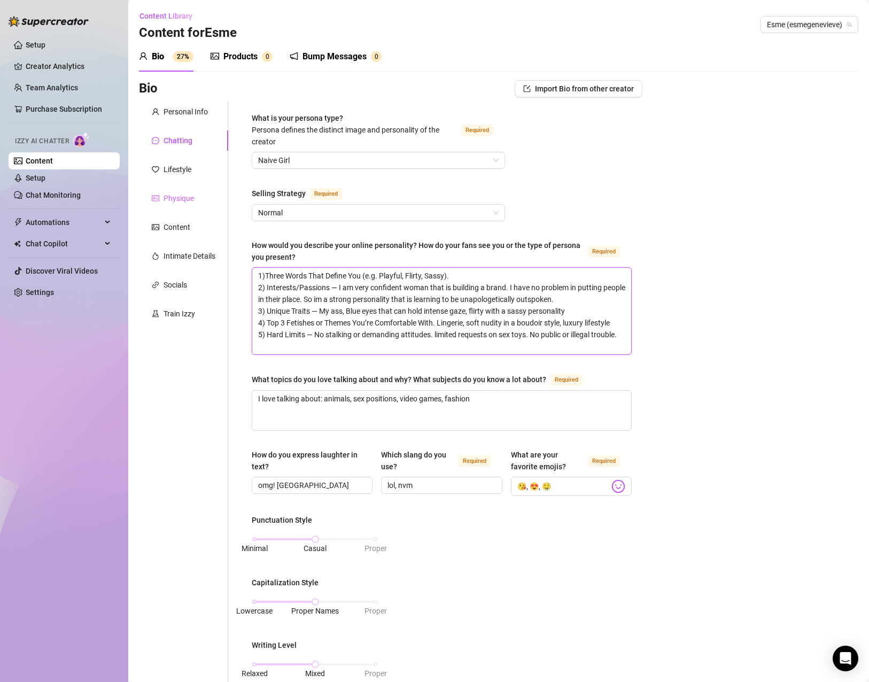
click at [225, 206] on div "Personal Info Chatting Lifestyle Physique Content Intimate Details Socials Trai…" at bounding box center [391, 553] width 504 height 902
click at [187, 170] on div "Lifestyle" at bounding box center [178, 170] width 28 height 12
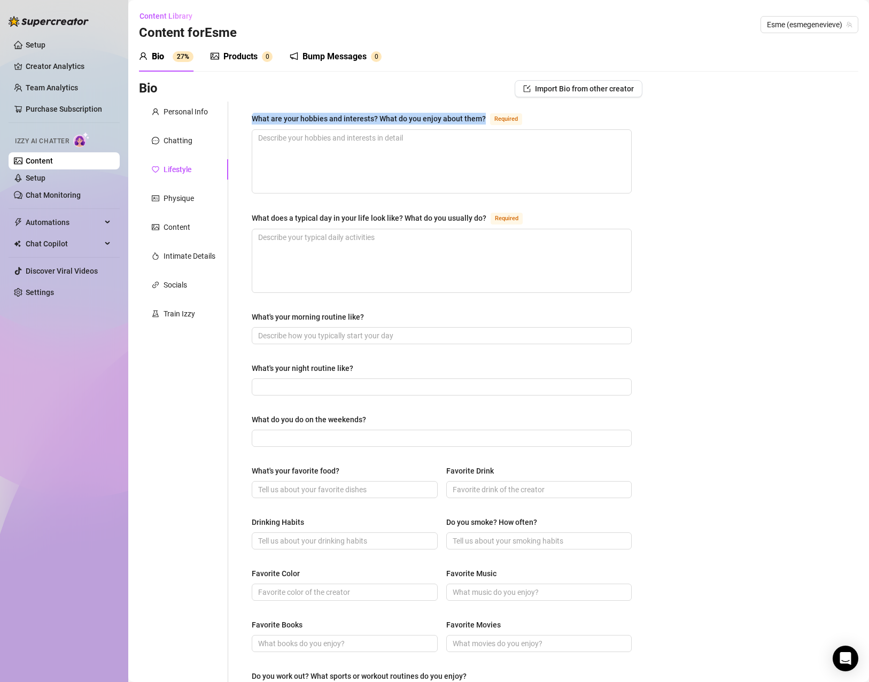
drag, startPoint x: 485, startPoint y: 117, endPoint x: 249, endPoint y: 111, distance: 235.9
click at [249, 111] on div "What are your hobbies and interests? What do you enjoy about them? Required Wha…" at bounding box center [442, 462] width 402 height 721
copy div "What are your hobbies and interests? What do you enjoy about them?"
drag, startPoint x: 487, startPoint y: 214, endPoint x: 253, endPoint y: 220, distance: 233.7
click at [253, 220] on div "What does a typical day in your life look like? What do you usually do? Required" at bounding box center [389, 218] width 275 height 13
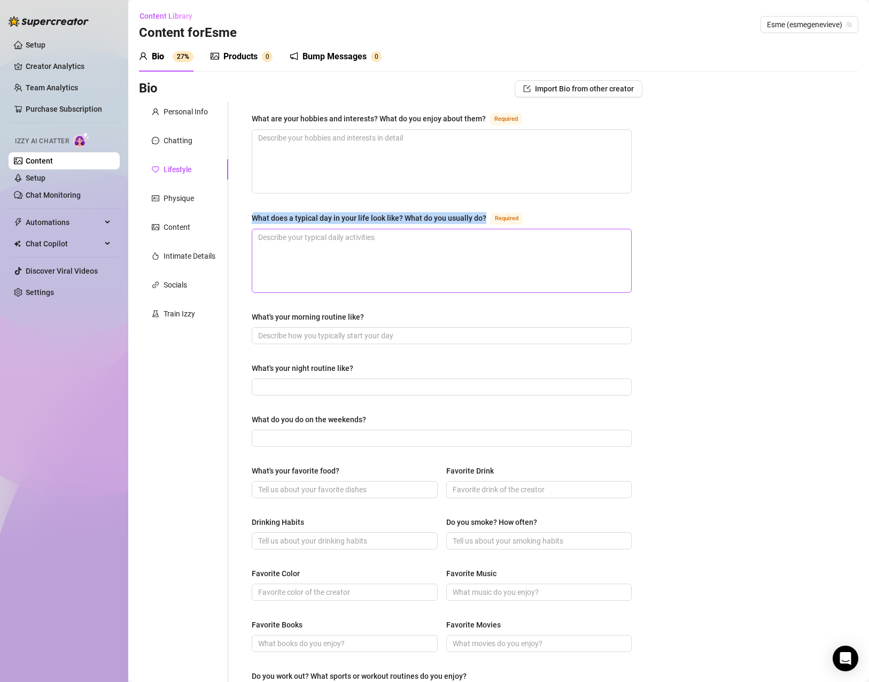
copy div "What does a typical day in your life look like? What do you usually do?"
click at [361, 307] on div "What are your hobbies and interests? What do you enjoy about them? Required Wha…" at bounding box center [442, 461] width 380 height 699
drag, startPoint x: 375, startPoint y: 311, endPoint x: 271, endPoint y: 332, distance: 107.0
click at [271, 332] on div "What's your morning routine like?" at bounding box center [442, 327] width 380 height 33
drag, startPoint x: 360, startPoint y: 318, endPoint x: 272, endPoint y: 319, distance: 88.8
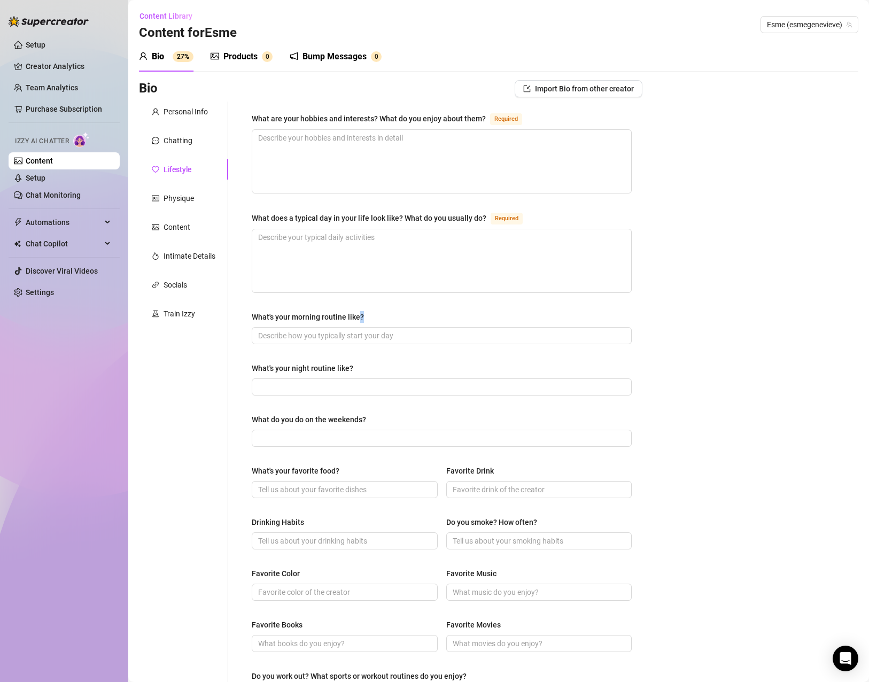
click at [254, 323] on div "What's your morning routine like?" at bounding box center [442, 319] width 380 height 16
click at [350, 313] on div "What's your morning routine like?" at bounding box center [308, 317] width 112 height 12
click at [350, 330] on input "What's your morning routine like?" at bounding box center [440, 336] width 365 height 12
drag, startPoint x: 311, startPoint y: 315, endPoint x: 252, endPoint y: 317, distance: 58.3
click at [252, 317] on div "What's your morning routine like?" at bounding box center [442, 319] width 380 height 16
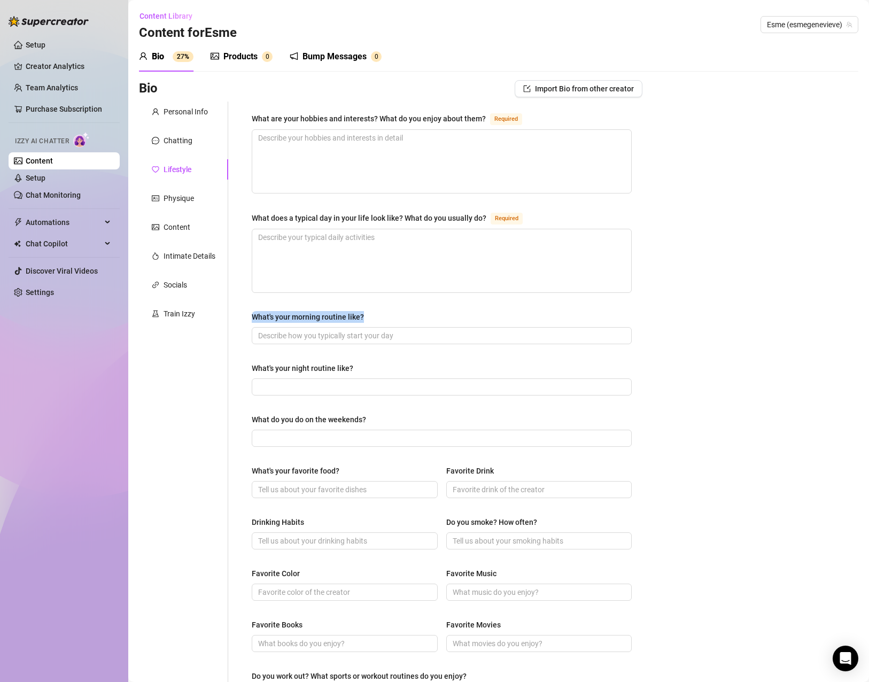
copy div "What's your morning routine like?"
drag, startPoint x: 395, startPoint y: 382, endPoint x: 382, endPoint y: 378, distance: 13.9
click at [395, 382] on input "What's your night routine like?" at bounding box center [440, 387] width 365 height 12
click at [366, 372] on div "What's your night routine like?" at bounding box center [442, 371] width 380 height 16
drag, startPoint x: 366, startPoint y: 372, endPoint x: 619, endPoint y: 454, distance: 265.5
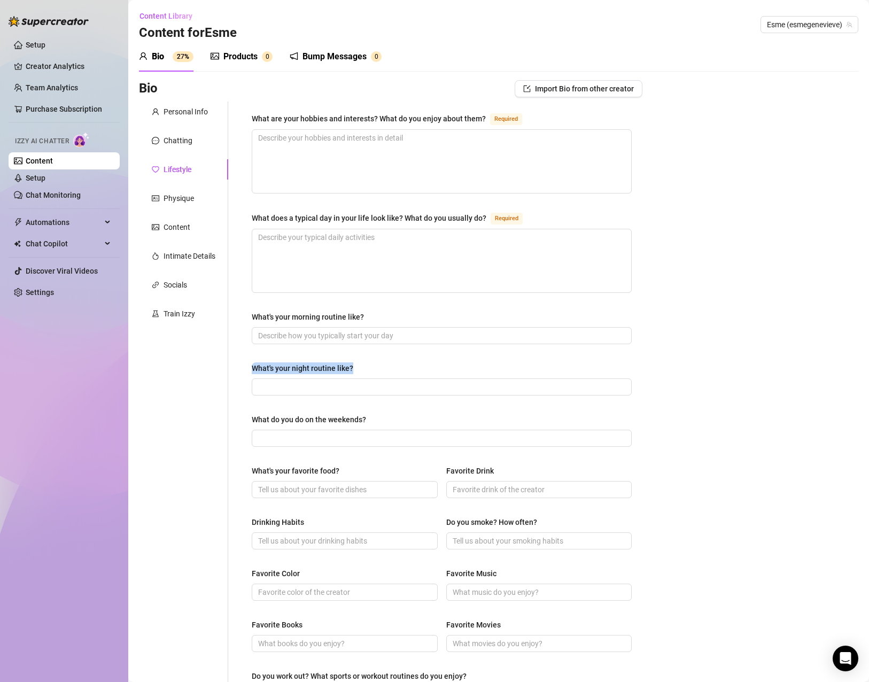
click at [244, 367] on div "What are your hobbies and interests? What do you enjoy about them? Required Wha…" at bounding box center [442, 462] width 402 height 721
copy div "What's your night routine like?"
click at [368, 415] on label "What do you do on the weekends?" at bounding box center [313, 420] width 122 height 12
click at [368, 433] on input "What do you do on the weekends?" at bounding box center [440, 439] width 365 height 12
drag, startPoint x: 361, startPoint y: 419, endPoint x: 245, endPoint y: 423, distance: 116.1
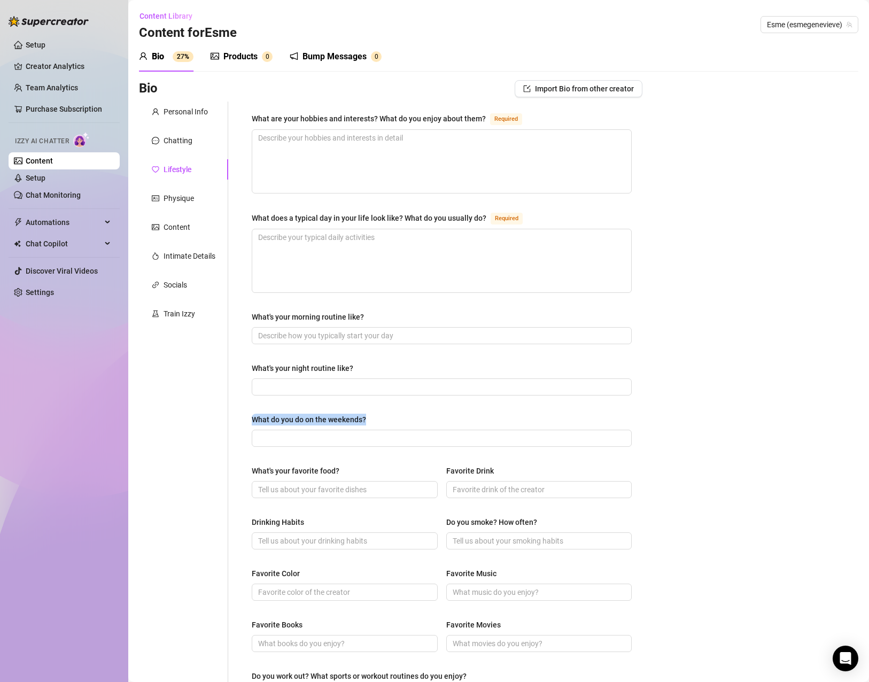
click at [245, 423] on div "What are your hobbies and interests? What do you enjoy about them? Required Wha…" at bounding box center [442, 462] width 402 height 721
copy div "What do you do on the weekends?"
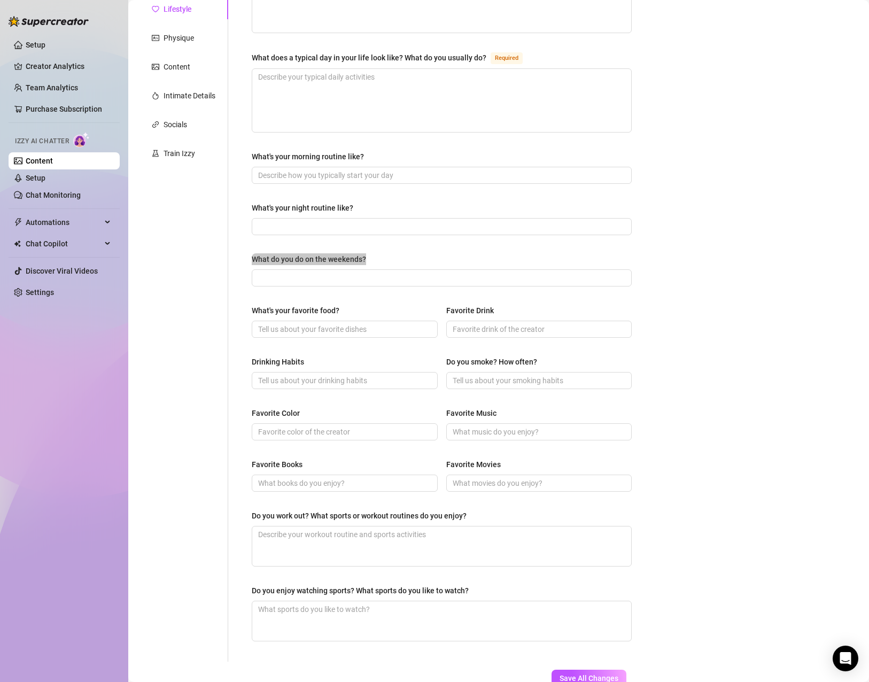
scroll to position [233, 0]
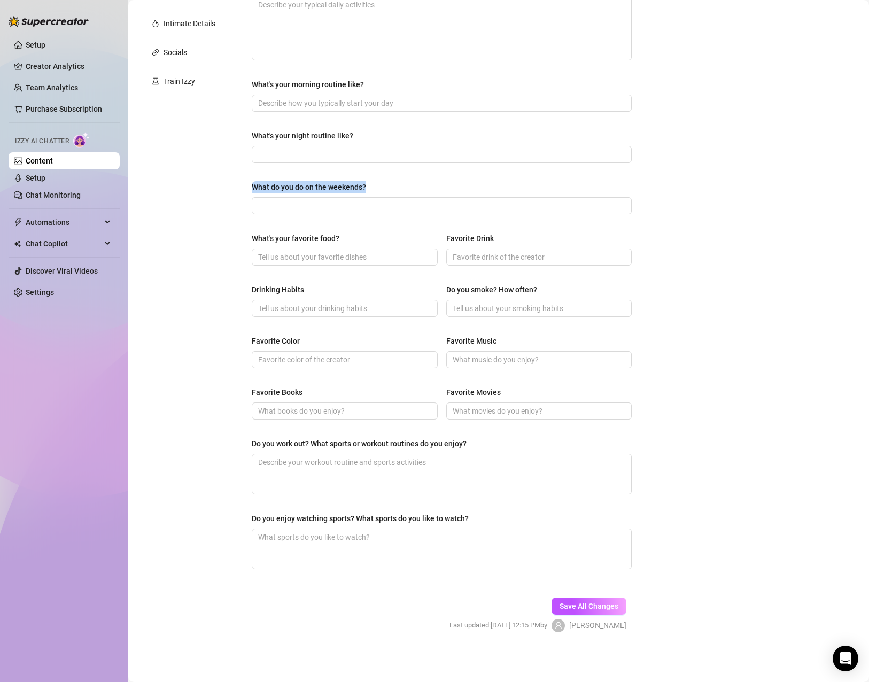
click at [336, 241] on div "What's your favorite food?" at bounding box center [296, 239] width 88 height 12
click at [336, 251] on input "What's your favorite food?" at bounding box center [343, 257] width 171 height 12
drag, startPoint x: 349, startPoint y: 238, endPoint x: 234, endPoint y: 238, distance: 115.0
click at [234, 238] on div "What are your hobbies and interests? What do you enjoy about them? Required Wha…" at bounding box center [435, 229] width 414 height 721
copy div "What's your favorite food?"
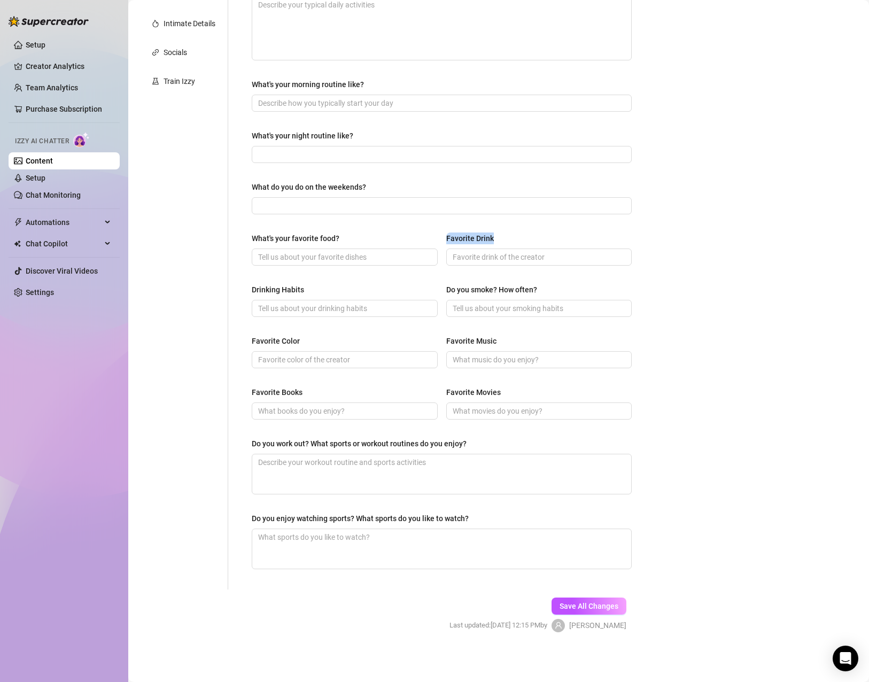
drag, startPoint x: 501, startPoint y: 233, endPoint x: 442, endPoint y: 239, distance: 59.2
click at [442, 239] on div "What's your favorite food? Favorite Drink" at bounding box center [442, 254] width 380 height 43
copy div "Favorite Drink"
drag, startPoint x: 312, startPoint y: 290, endPoint x: 246, endPoint y: 289, distance: 66.3
click at [246, 289] on div "What are your hobbies and interests? What do you enjoy about them? Required Wha…" at bounding box center [442, 229] width 402 height 721
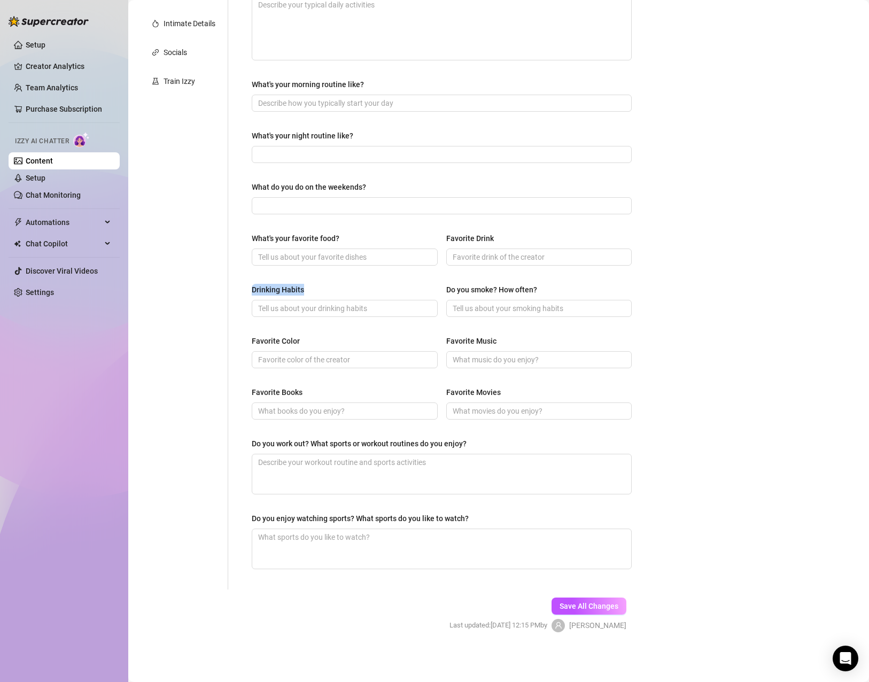
copy div "Drinking Habits"
drag, startPoint x: 545, startPoint y: 291, endPoint x: 449, endPoint y: 290, distance: 96.3
click at [449, 290] on div "Do you smoke? How often?" at bounding box center [539, 292] width 186 height 16
click at [555, 292] on div "Do you smoke? How often?" at bounding box center [539, 292] width 186 height 16
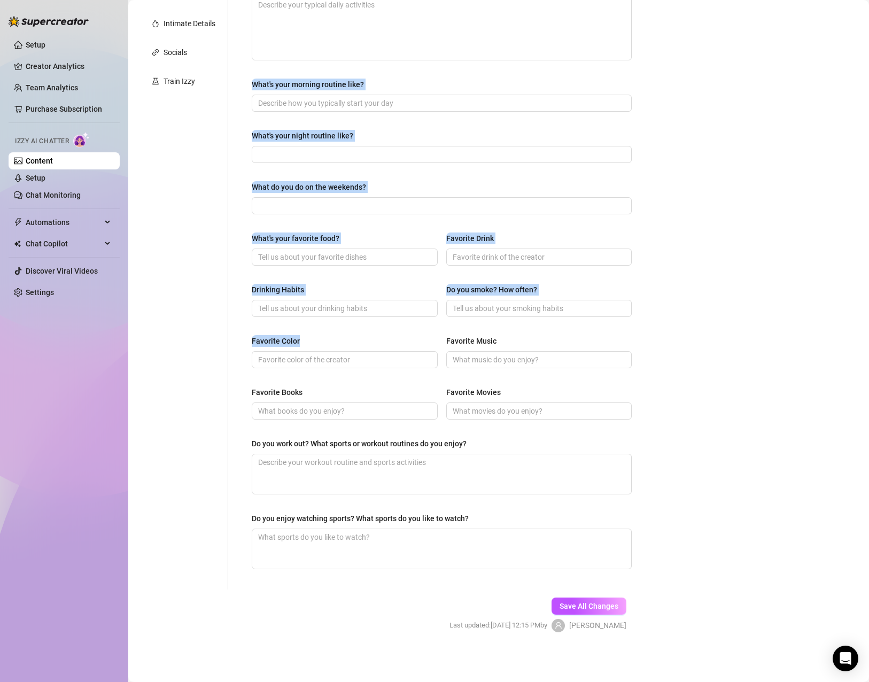
drag, startPoint x: 259, startPoint y: 332, endPoint x: 221, endPoint y: 331, distance: 37.4
click at [221, 331] on div "Personal Info Chatting Lifestyle Physique Content Intimate Details Socials Trai…" at bounding box center [391, 229] width 504 height 721
click at [285, 341] on div "Favorite Color" at bounding box center [276, 341] width 48 height 12
click at [285, 354] on input "Favorite Color" at bounding box center [343, 360] width 171 height 12
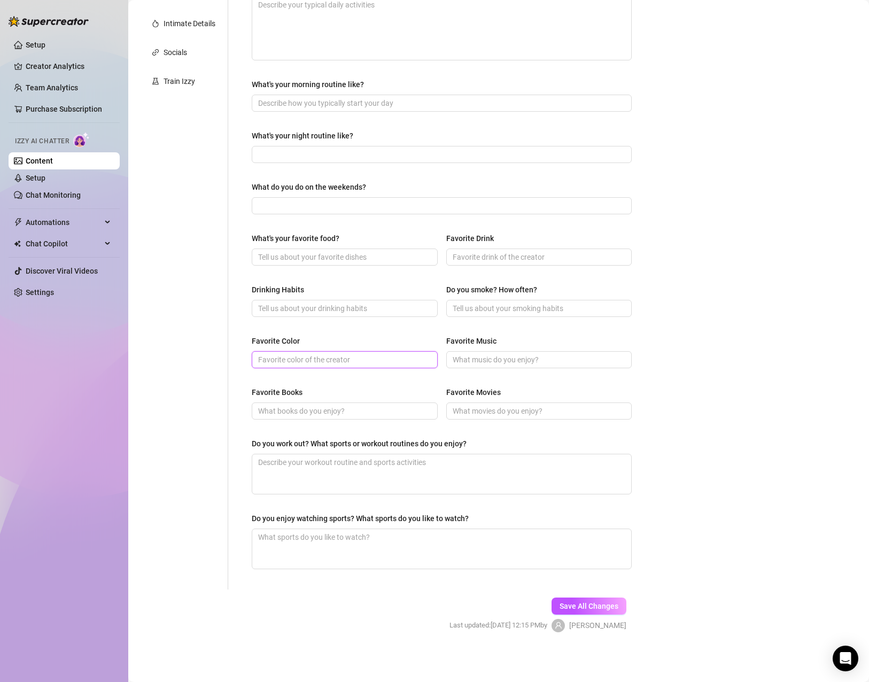
click at [381, 354] on input "Favorite Color" at bounding box center [343, 360] width 171 height 12
click at [328, 339] on div "Favorite Color" at bounding box center [345, 343] width 186 height 16
drag, startPoint x: 327, startPoint y: 339, endPoint x: 250, endPoint y: 334, distance: 77.2
click at [250, 334] on div "What are your hobbies and interests? What do you enjoy about them? Required Wha…" at bounding box center [442, 229] width 402 height 721
copy div "Favorite Color"
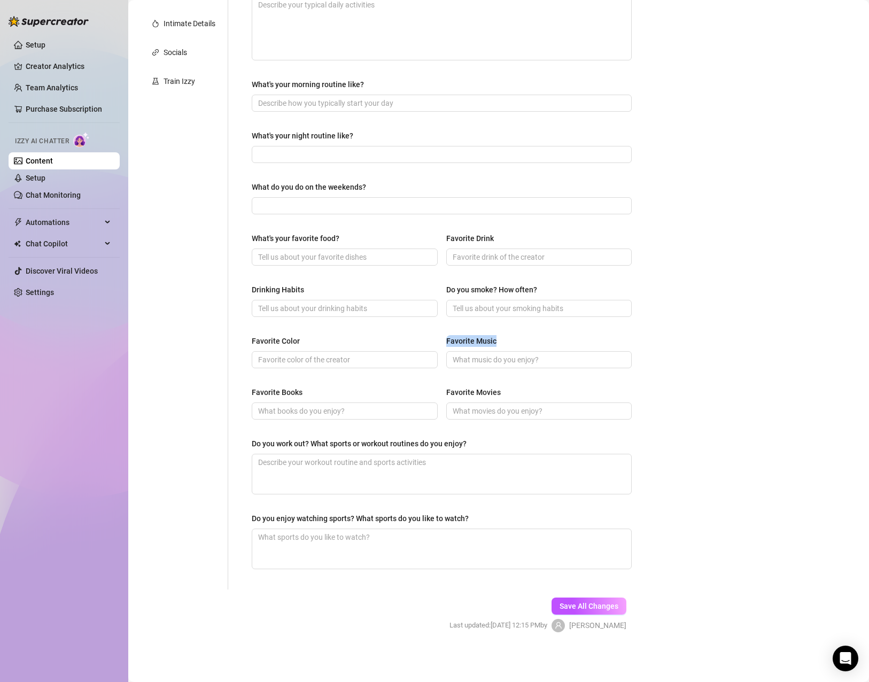
drag, startPoint x: 500, startPoint y: 340, endPoint x: 437, endPoint y: 337, distance: 63.2
click at [437, 337] on div "Favorite Color Favorite Music" at bounding box center [442, 356] width 380 height 43
copy div "Favorite Music"
click at [318, 386] on div "What are your hobbies and interests? What do you enjoy about them? Required Wha…" at bounding box center [442, 229] width 380 height 699
drag, startPoint x: 508, startPoint y: 390, endPoint x: 444, endPoint y: 387, distance: 63.7
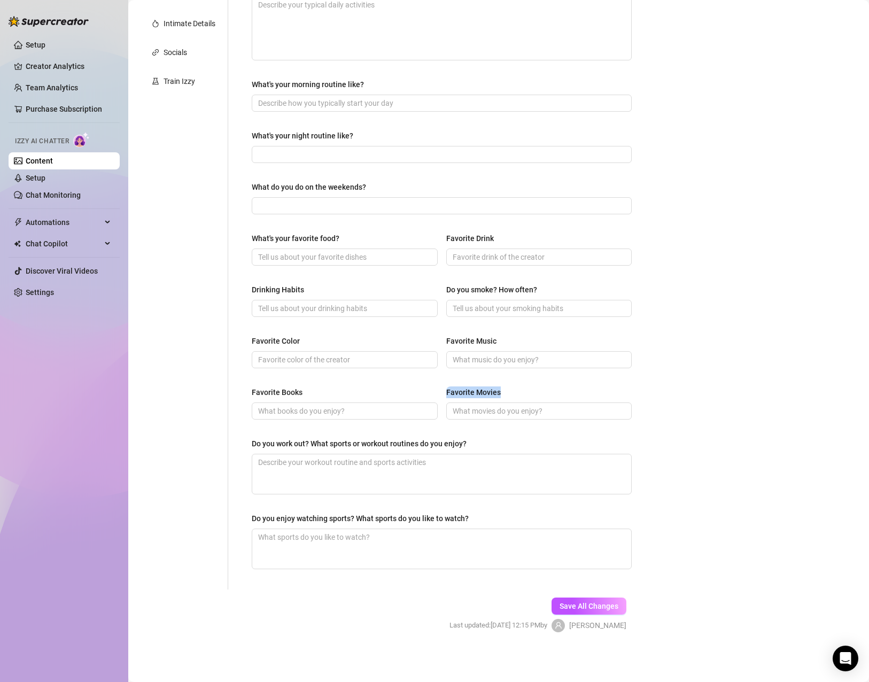
click at [446, 387] on div "Favorite Movies" at bounding box center [539, 395] width 186 height 16
click at [468, 438] on label "Do you work out? What sports or workout routines do you enjoy?" at bounding box center [363, 444] width 222 height 12
click at [468, 455] on textarea "Do you work out? What sports or workout routines do you enjoy?" at bounding box center [441, 475] width 379 height 40
drag, startPoint x: 484, startPoint y: 439, endPoint x: 244, endPoint y: 441, distance: 240.1
click at [244, 441] on div "What are your hobbies and interests? What do you enjoy about them? Required Wha…" at bounding box center [442, 229] width 402 height 721
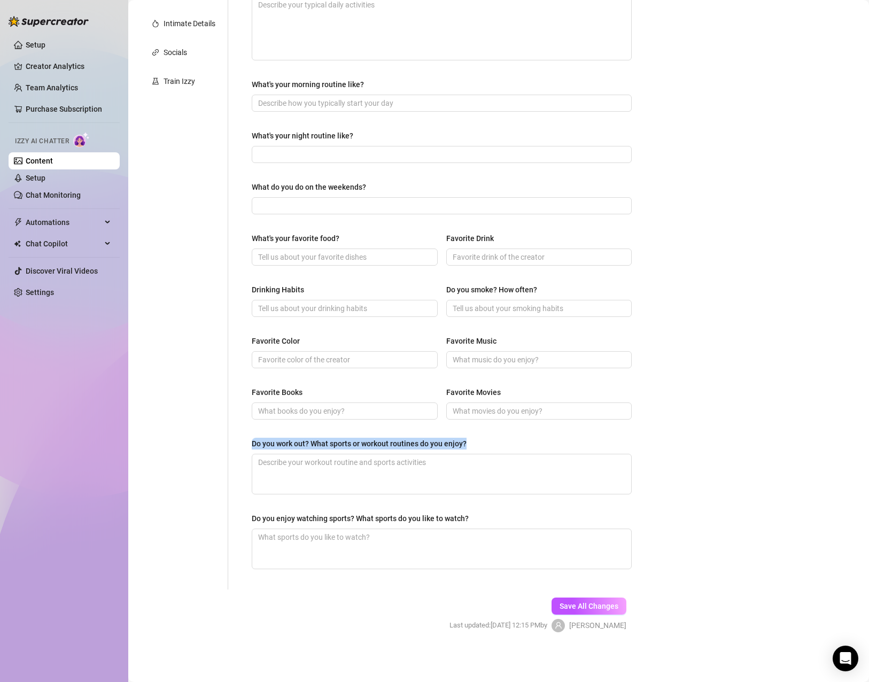
click at [432, 498] on div "What are your hobbies and interests? What do you enjoy about them? Required Wha…" at bounding box center [442, 229] width 380 height 699
drag, startPoint x: 484, startPoint y: 514, endPoint x: 242, endPoint y: 521, distance: 241.8
click at [245, 522] on div "What are your hobbies and interests? What do you enjoy about them? Required Wha…" at bounding box center [442, 229] width 402 height 721
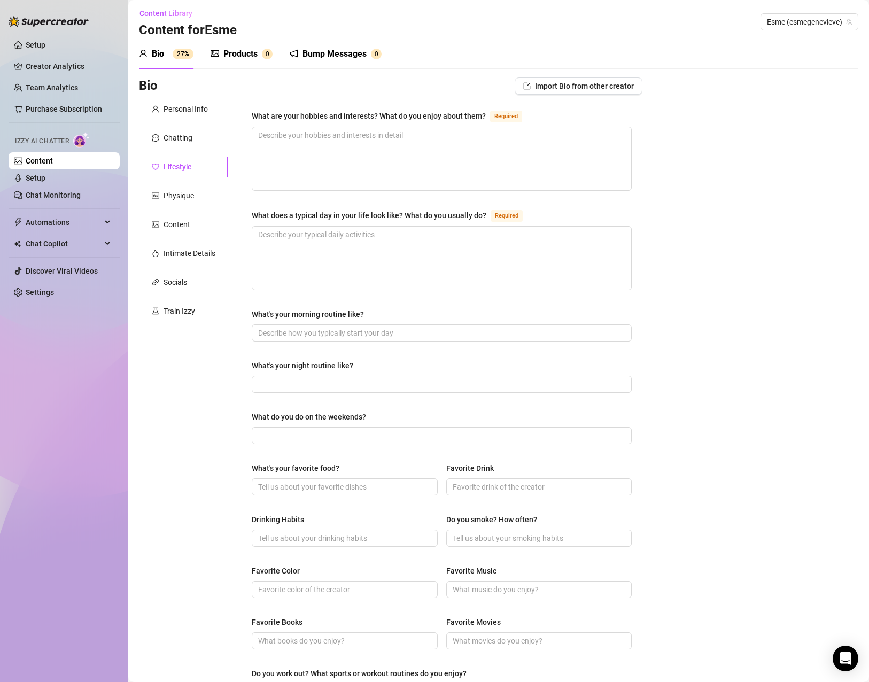
scroll to position [0, 0]
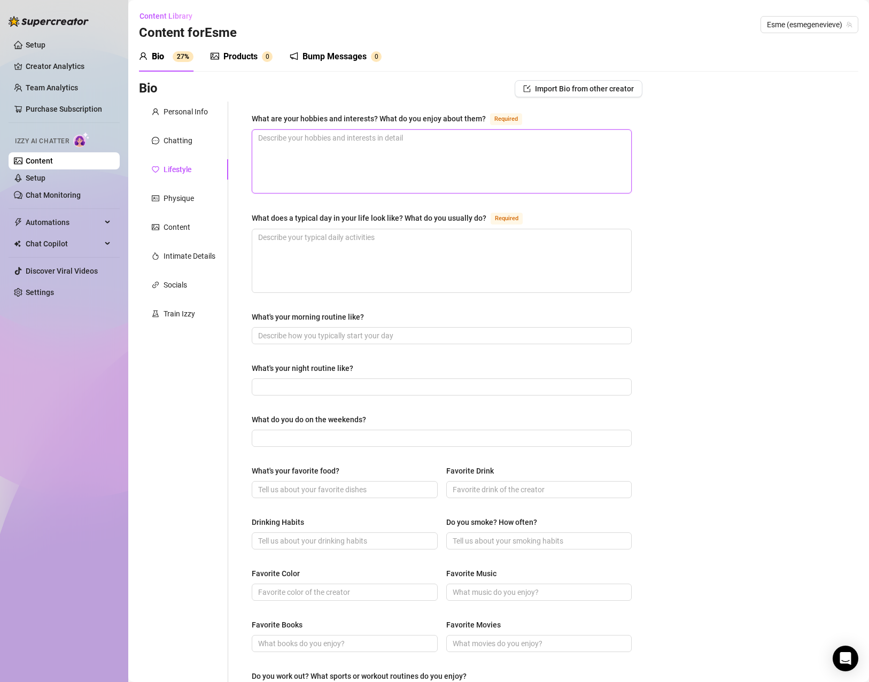
click at [403, 160] on textarea "What are your hobbies and interests? What do you enjoy about them? Required" at bounding box center [441, 161] width 379 height 63
paste textarea "I adore dressing up (or down 😘), lounging in luxury, and teasing the camera in …"
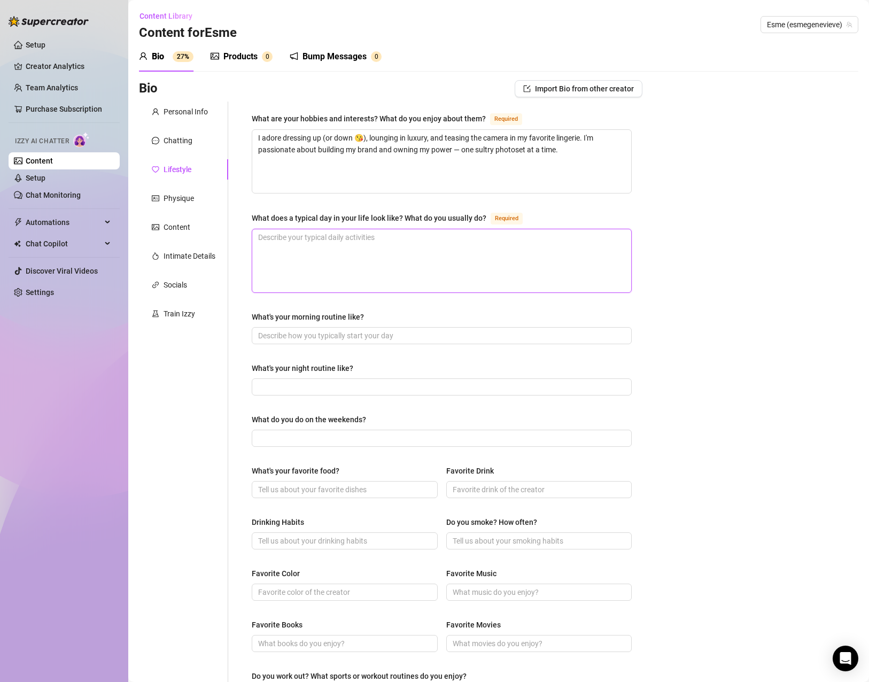
click at [418, 265] on textarea "What does a typical day in your life look like? What do you usually do? Required" at bounding box center [441, 260] width 379 height 63
paste textarea "Mornings in lace, afternoons in heels, and evenings with candlelight and cockta…"
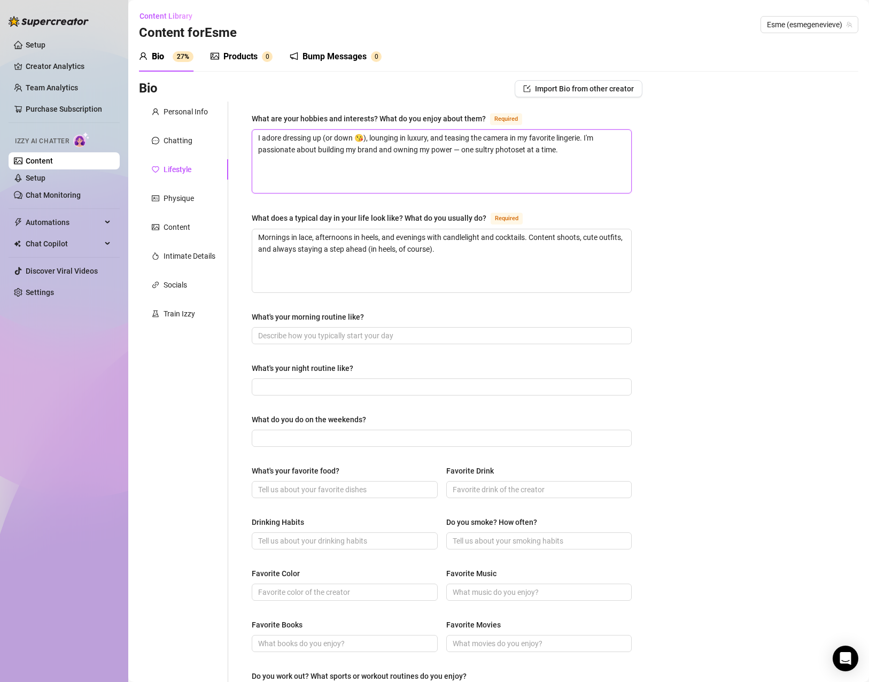
click at [366, 137] on textarea "I adore dressing up (or down 😘), lounging in luxury, and teasing the camera in …" at bounding box center [441, 161] width 379 height 63
drag, startPoint x: 411, startPoint y: 334, endPoint x: 485, endPoint y: 326, distance: 74.8
click at [411, 334] on input "What's your morning routine like?" at bounding box center [440, 336] width 365 height 12
paste input "Wake up, stretch, a little satin robe moment, coffee in bed, and a touch of glo…"
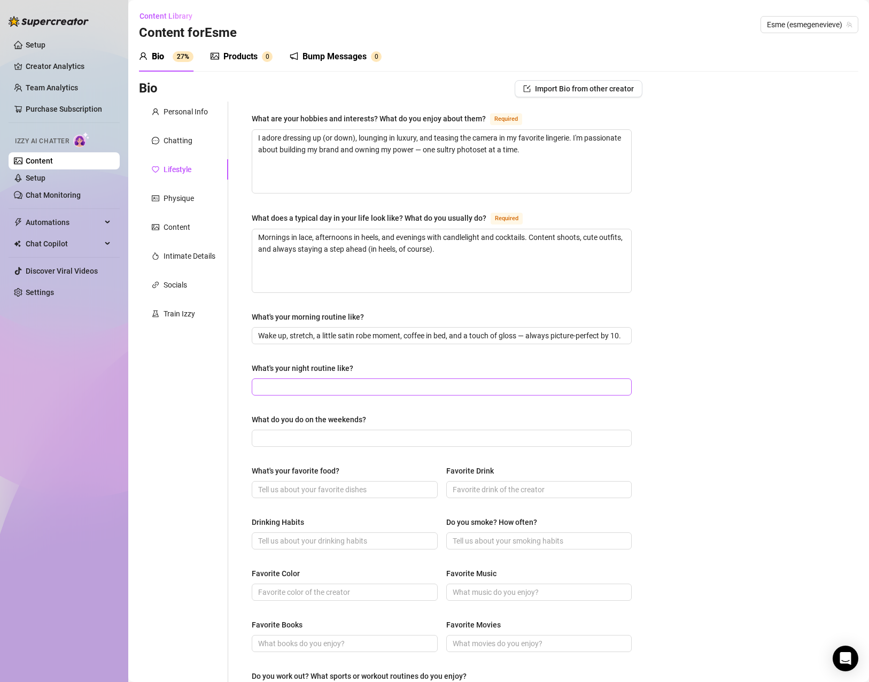
click at [382, 379] on span at bounding box center [442, 387] width 380 height 17
paste input "Unwind in silk, a warm bath, skincare that glows, and slipping into something v…"
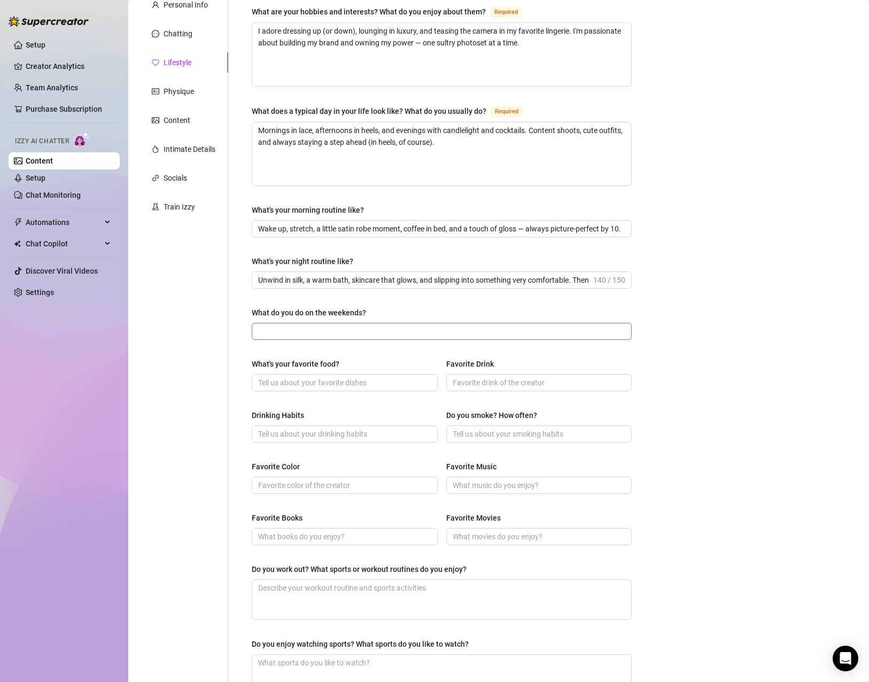
click at [271, 324] on span at bounding box center [442, 331] width 380 height 17
paste input "Beach bars, boudoir shoots, or brunching in nothing but heels and confidence. W…"
click at [294, 374] on span at bounding box center [345, 382] width 186 height 17
paste input "Anything indulgent — strawberries, whipped cream, and maybe a little chocolate …"
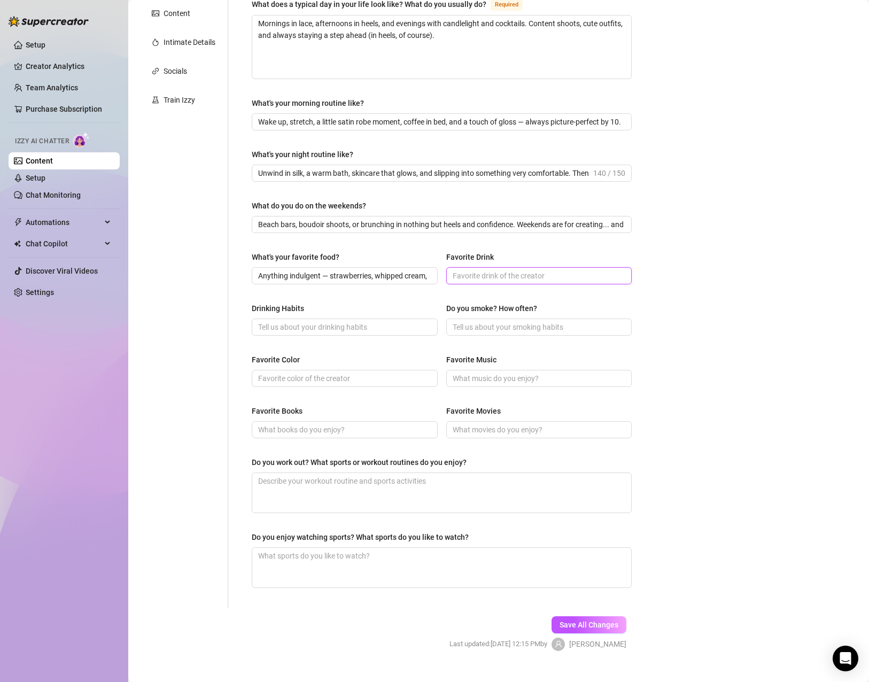
click at [543, 271] on input "Favorite Drink" at bounding box center [538, 276] width 171 height 12
paste input "Champagne, darling. Bubbly suits my mood."
click at [373, 326] on input "Drinking Habits" at bounding box center [343, 327] width 171 height 12
paste input "Social sipper — a little fizz, a lot of fun."
drag, startPoint x: 299, startPoint y: 375, endPoint x: 681, endPoint y: 418, distance: 383.6
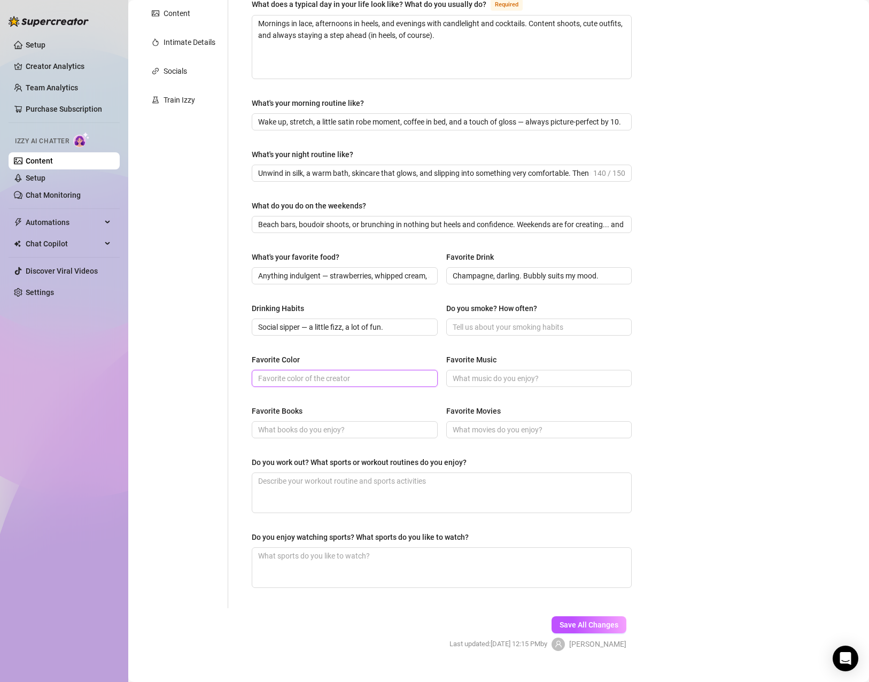
click at [299, 375] on input "Favorite Color" at bounding box center [343, 379] width 171 height 12
paste input "Black — bold, timeless, and always a little dangerous."
click at [523, 386] on div "Favorite Color Black — bold, timeless, and always a little dangerous. Favorite …" at bounding box center [442, 375] width 380 height 43
click at [525, 378] on input "Favorite Music" at bounding box center [538, 379] width 171 height 12
paste input "Sultry jazz, deep house, or anything with a sexy beat that makes hips sway."
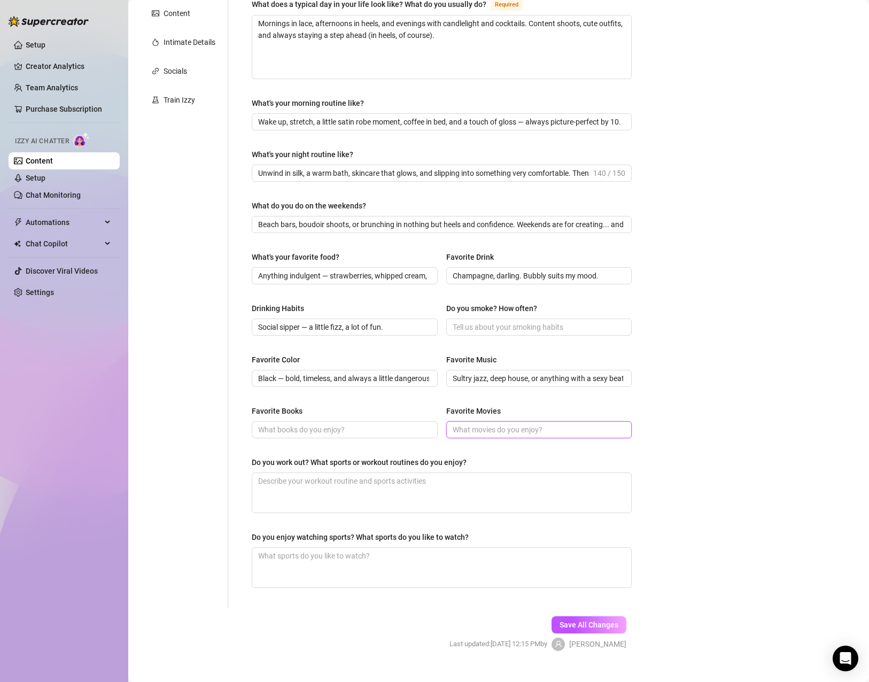
click at [495, 433] on input "Favorite Movies" at bounding box center [538, 430] width 171 height 12
paste input "Old-school Hollywood glamour or anything with a femme fatale lead."
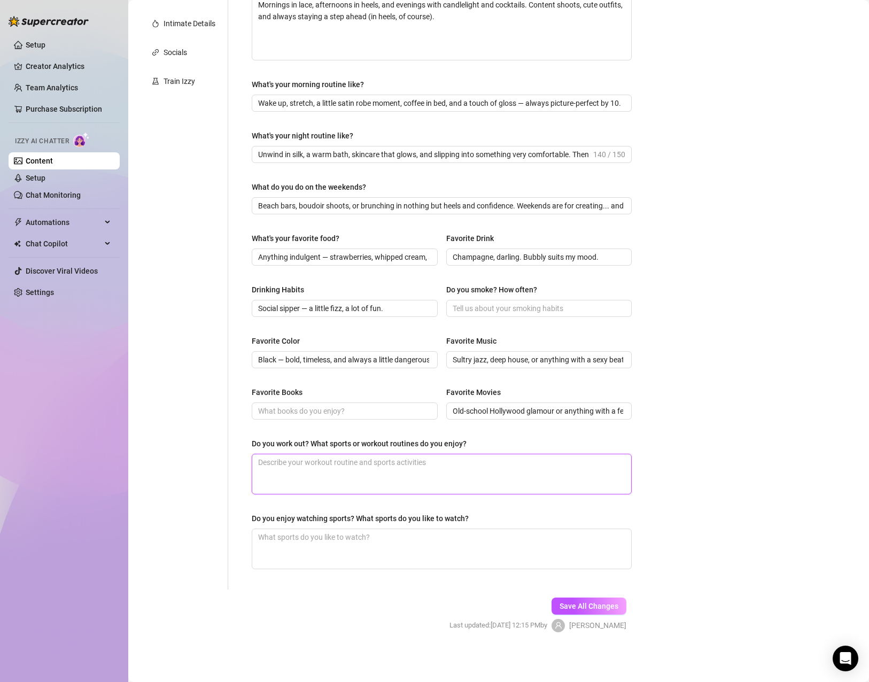
click at [376, 457] on textarea "Do you work out? What sports or workout routines do you enjoy?" at bounding box center [441, 475] width 379 height 40
paste textarea "I love Pilates, yoga, and anything that works my curves. My best assets stay to…"
click at [415, 538] on textarea "Do you enjoy watching sports? What sports do you like to watch?" at bounding box center [441, 549] width 379 height 40
paste textarea "Not really my thing... unless I’m watching you try to impress me"
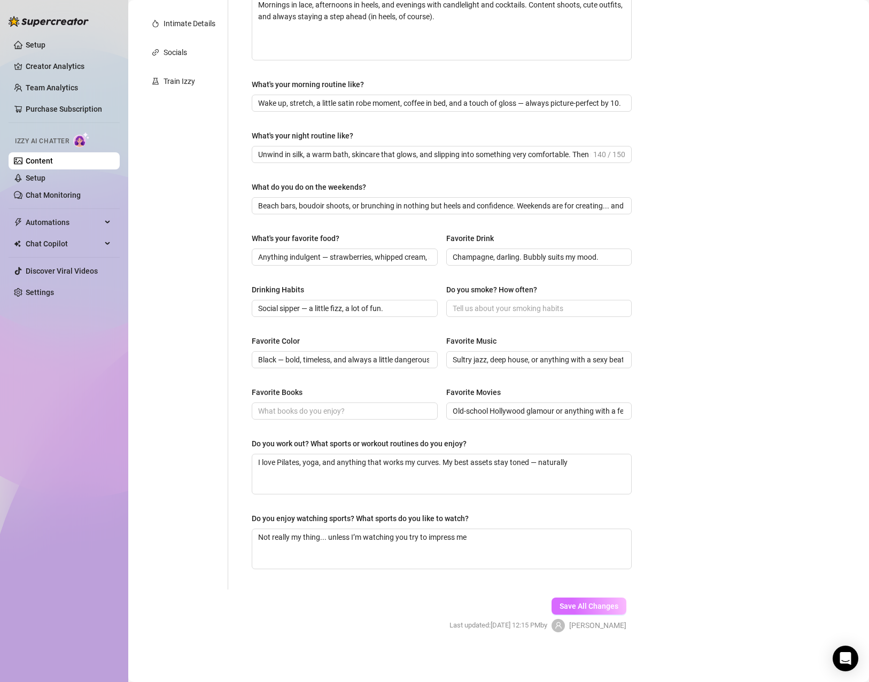
click at [566, 610] on span "Save All Changes" at bounding box center [589, 606] width 59 height 9
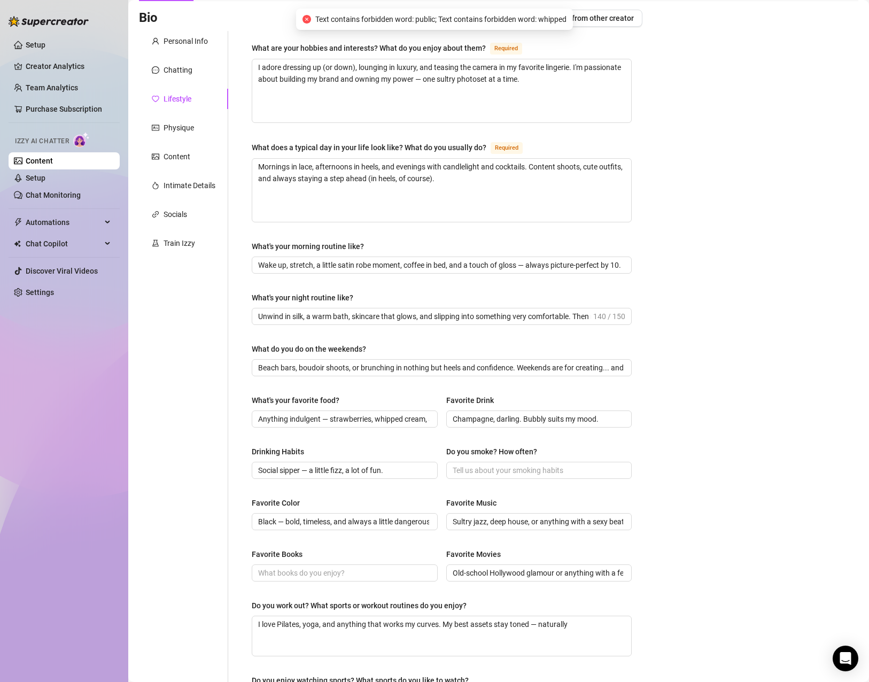
scroll to position [233, 0]
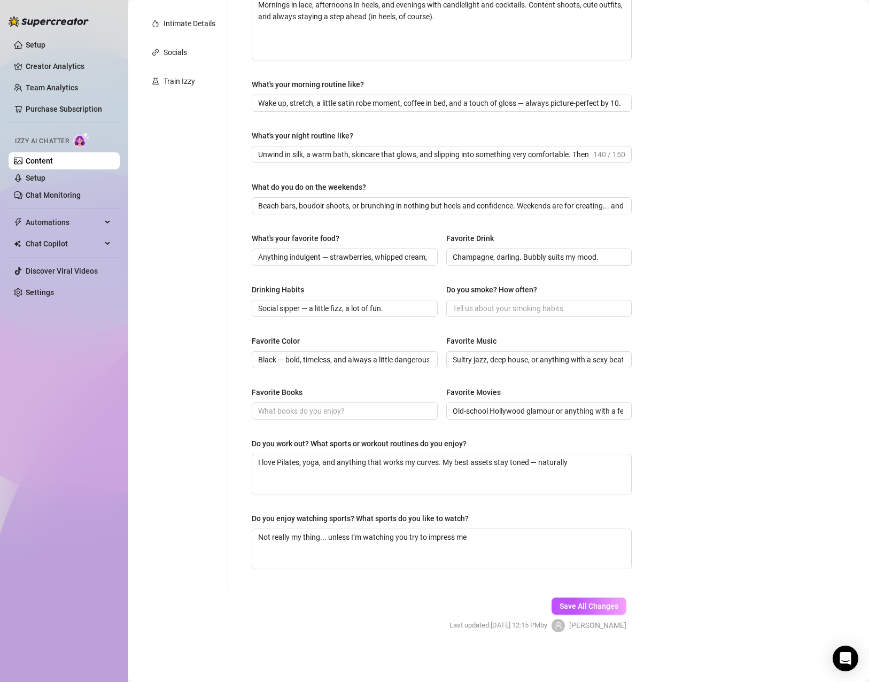
click at [651, 263] on div "Bio Import Bio from other creator Personal Info Chatting Lifestyle Physique Con…" at bounding box center [499, 250] width 720 height 804
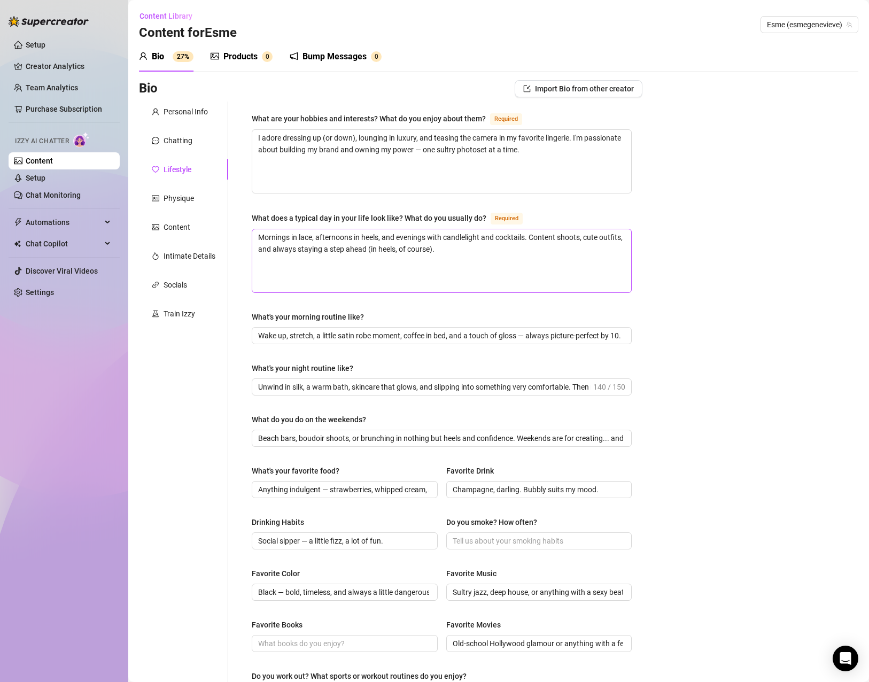
scroll to position [107, 0]
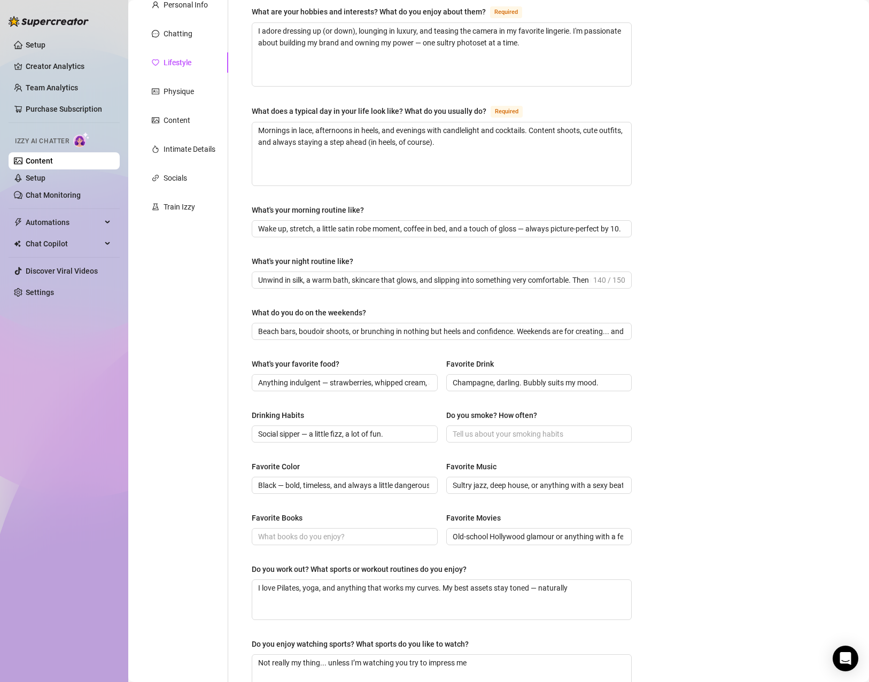
click at [654, 224] on div "Bio Import Bio from other creator Personal Info Chatting Lifestyle Physique Con…" at bounding box center [499, 375] width 720 height 804
click at [396, 377] on input "Anything indulgent — strawberries, whipped cream, and maybe a little chocolate …" at bounding box center [343, 383] width 171 height 12
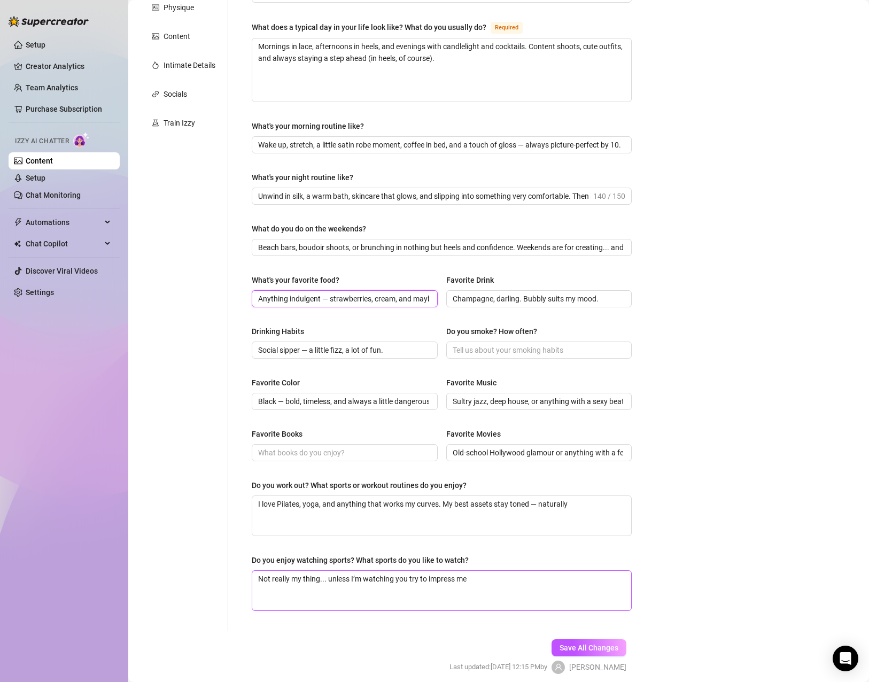
scroll to position [233, 0]
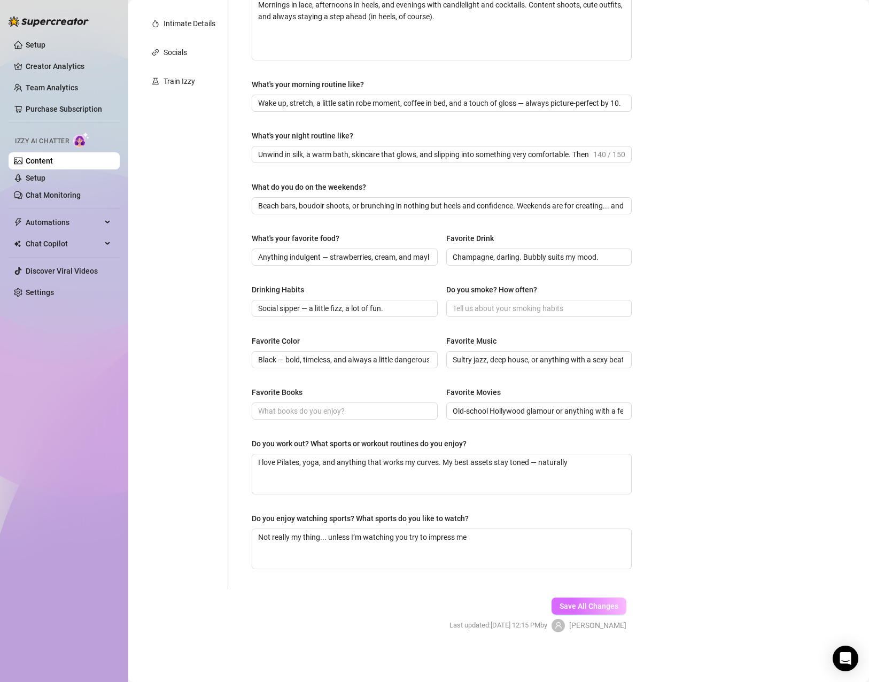
click at [574, 612] on button "Save All Changes" at bounding box center [589, 606] width 75 height 17
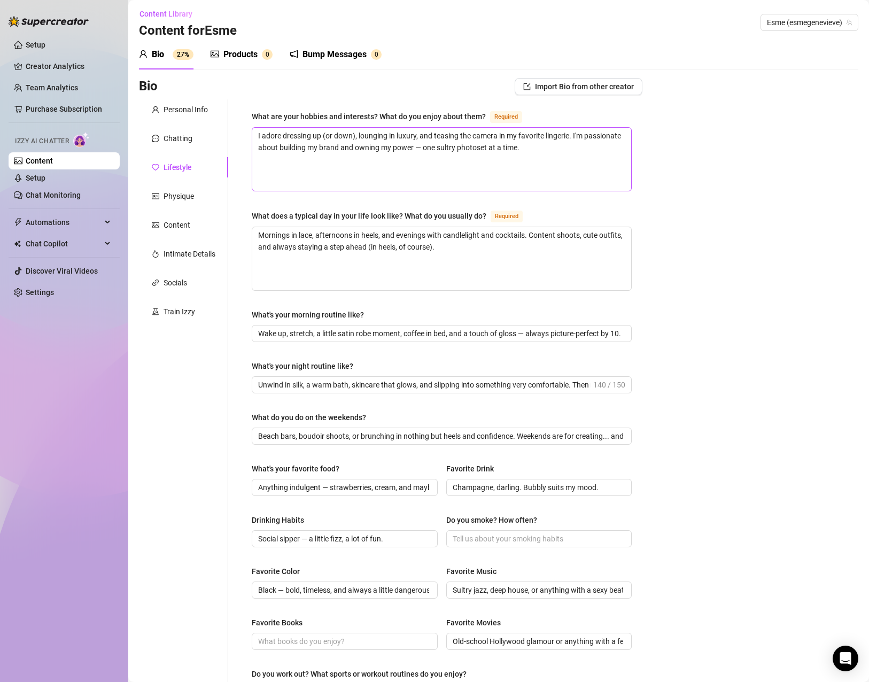
scroll to position [0, 0]
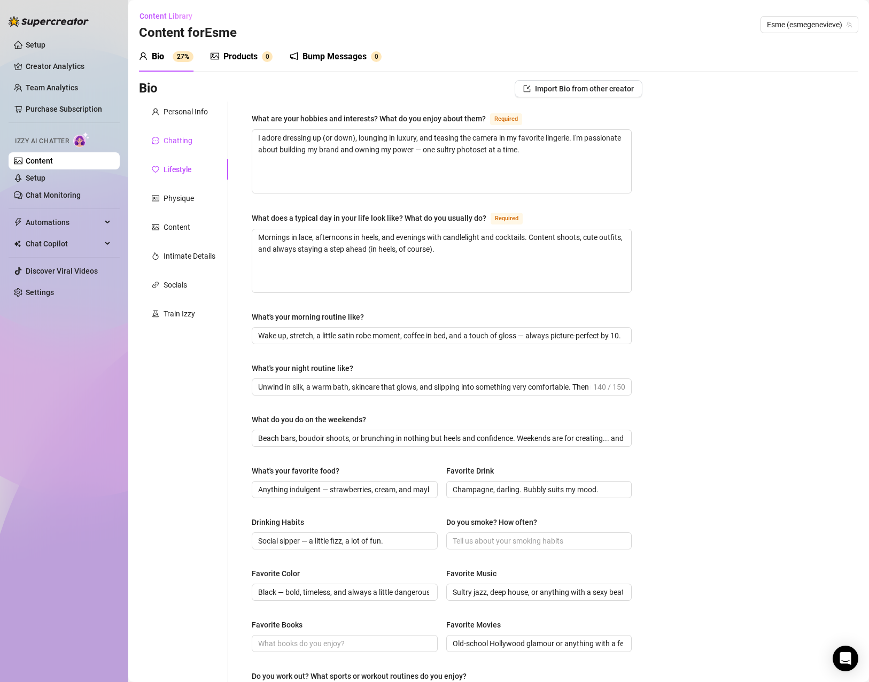
click at [181, 142] on div "Chatting" at bounding box center [178, 141] width 29 height 12
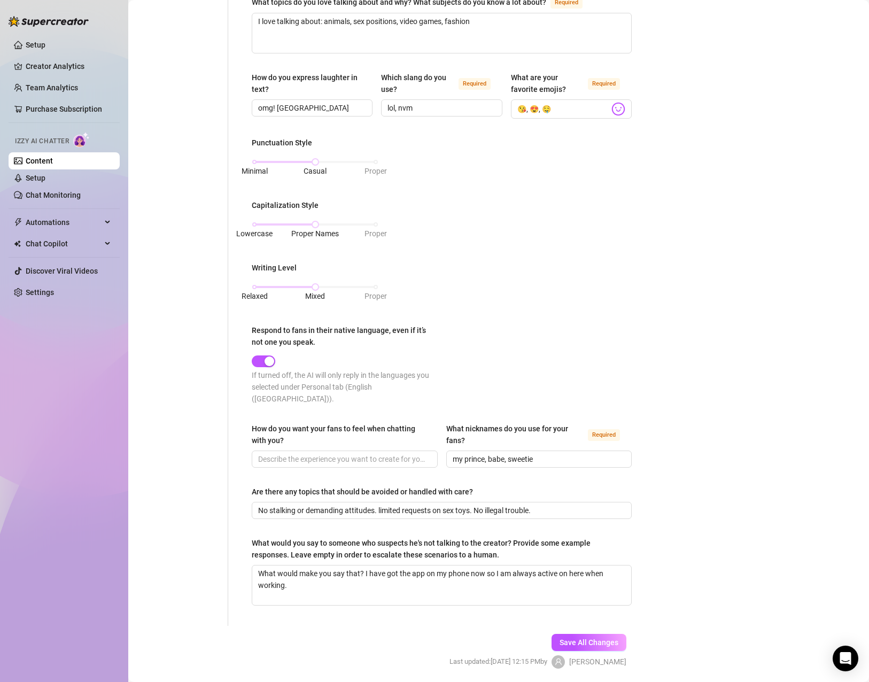
scroll to position [402, 0]
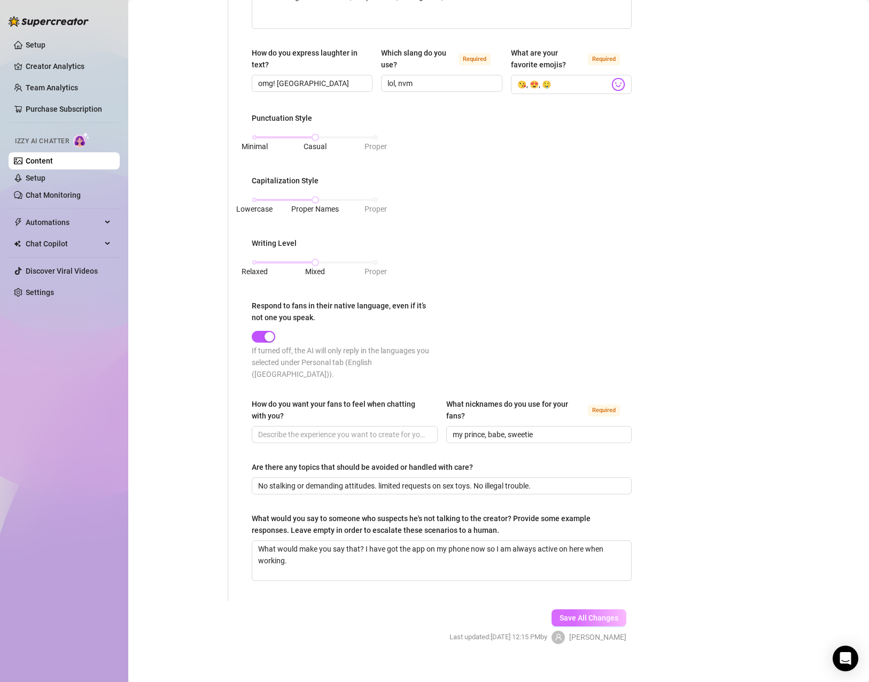
click at [561, 614] on span "Save All Changes" at bounding box center [589, 618] width 59 height 9
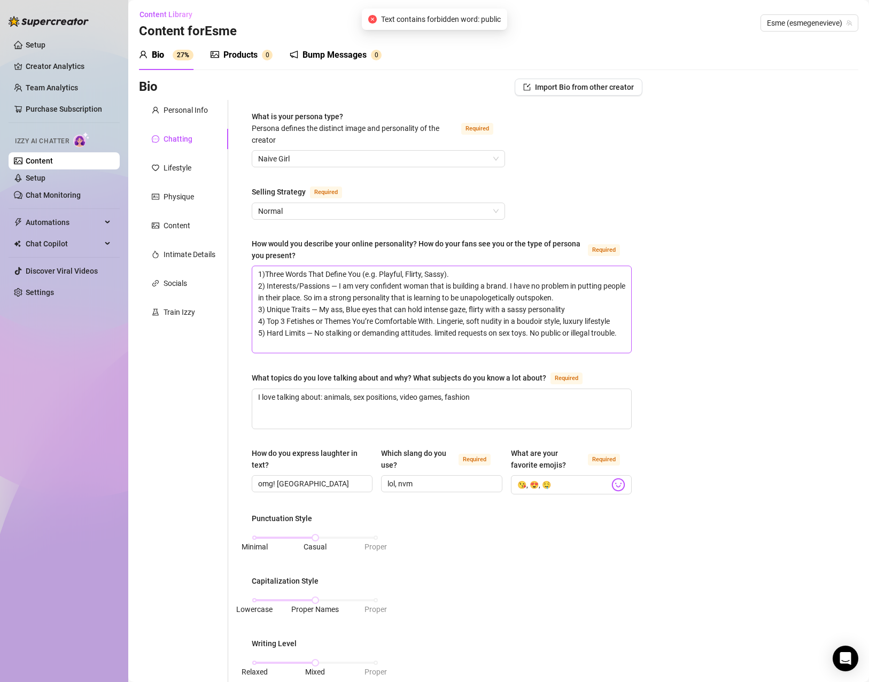
scroll to position [0, 0]
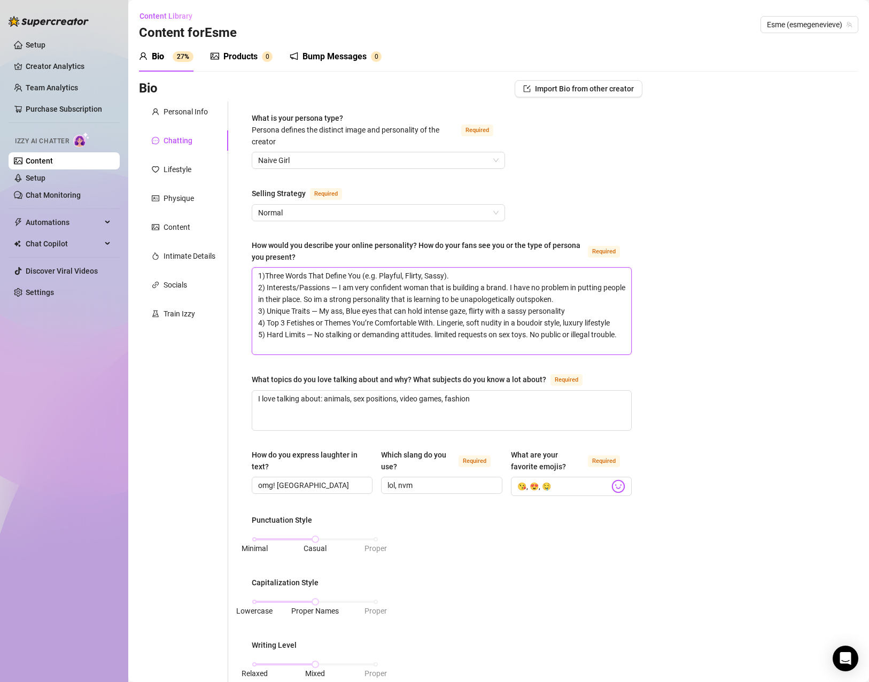
click at [560, 336] on textarea "1)Three Words That Define You (e.g. Playful, Flirty, Sassy). 2) Interests/Passi…" at bounding box center [441, 311] width 379 height 87
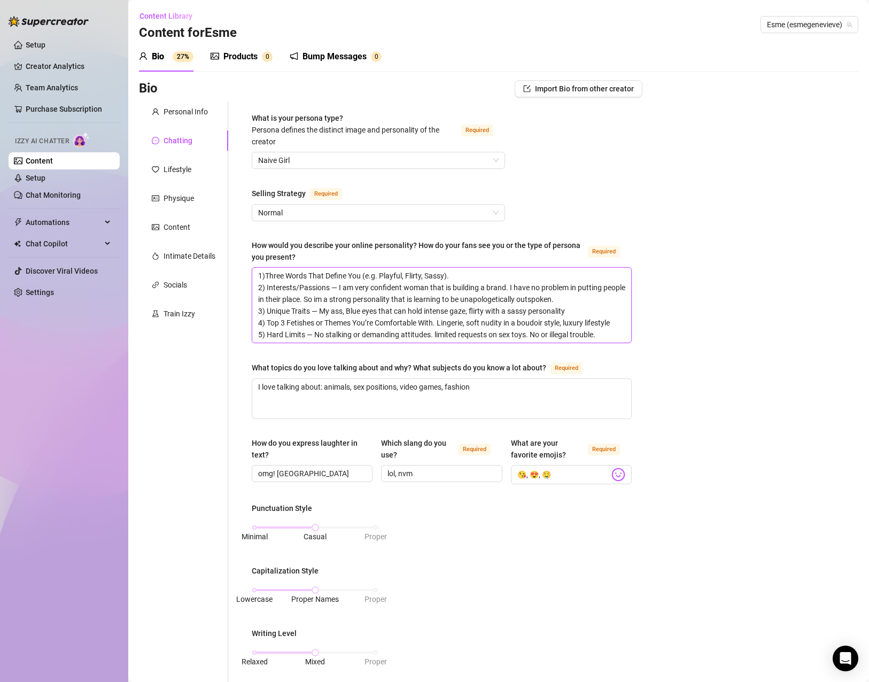
click at [544, 334] on textarea "1)Three Words That Define You (e.g. Playful, Flirty, Sassy). 2) Interests/Passi…" at bounding box center [441, 305] width 379 height 75
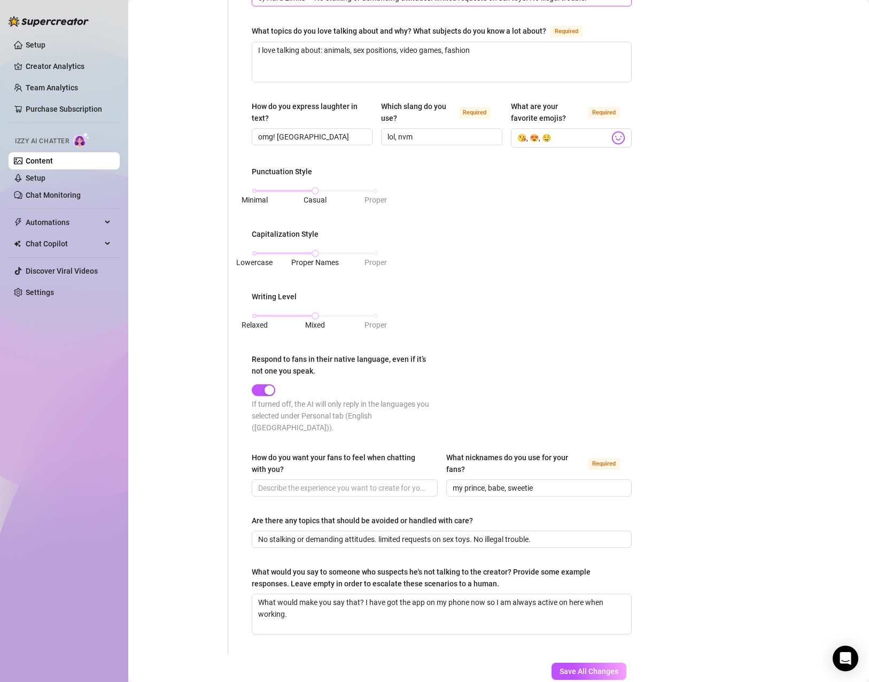
scroll to position [374, 0]
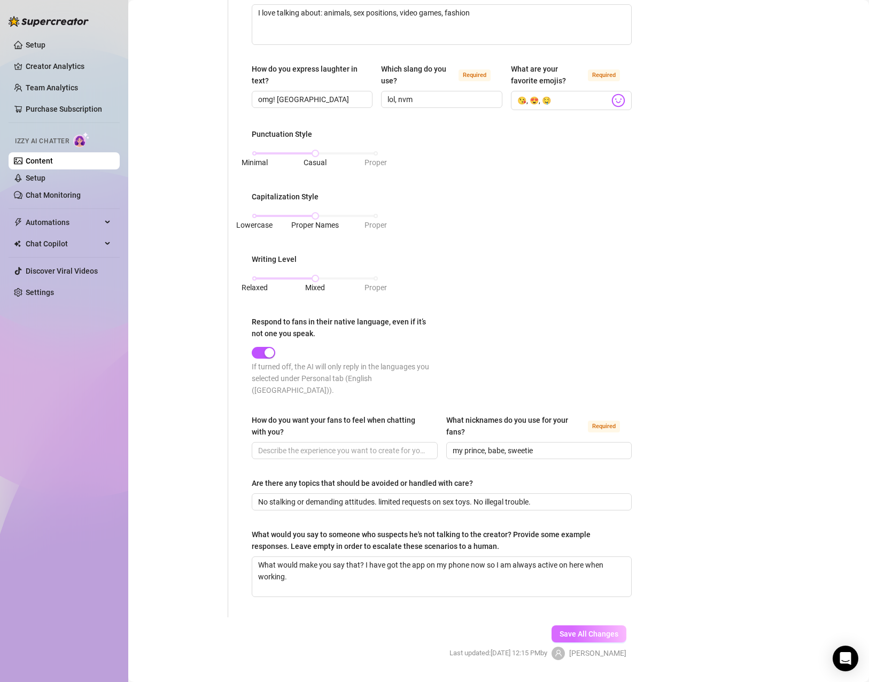
click at [579, 628] on button "Save All Changes" at bounding box center [589, 634] width 75 height 17
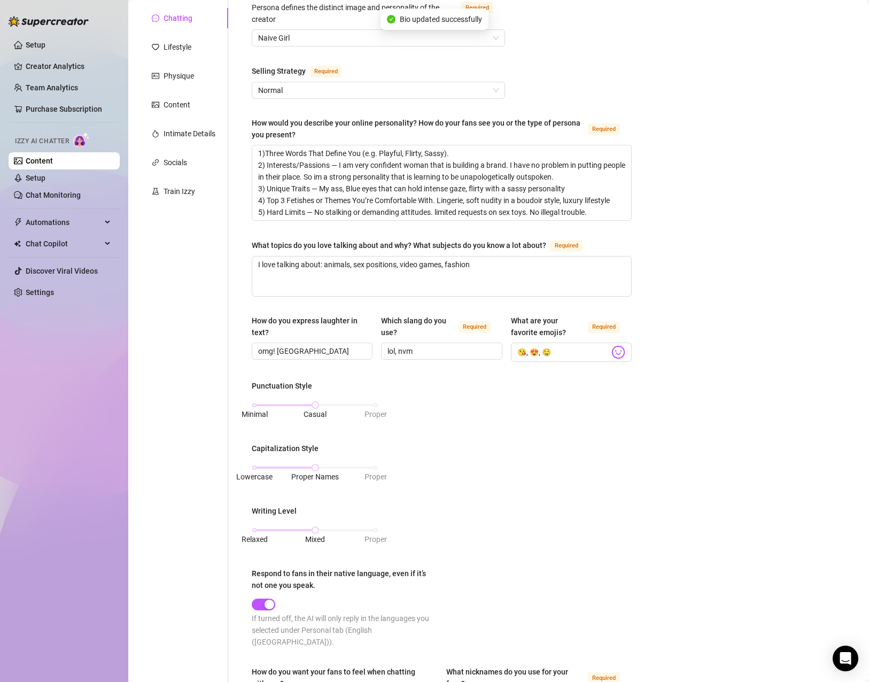
scroll to position [0, 0]
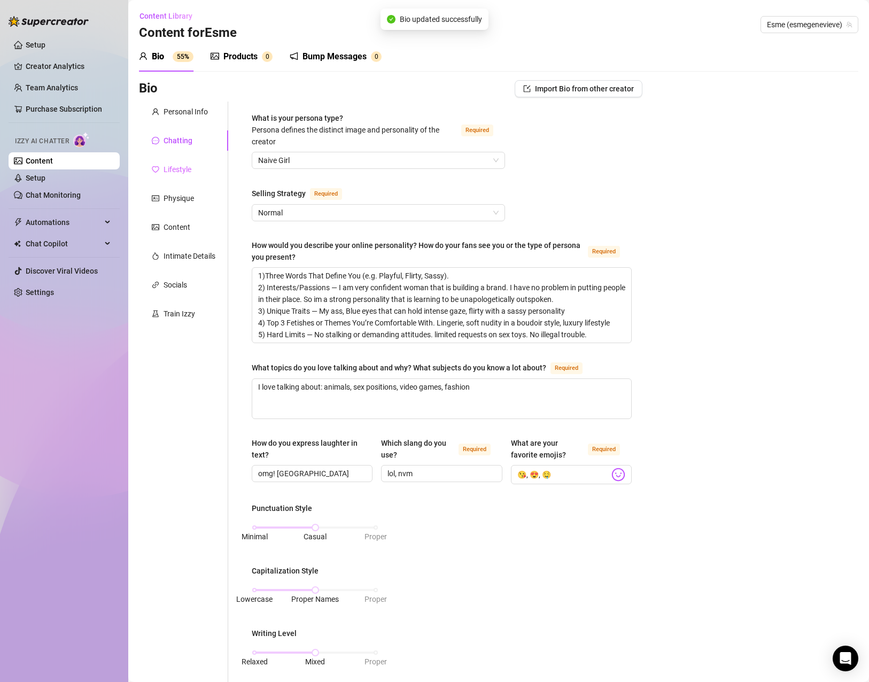
click at [194, 170] on div "Lifestyle" at bounding box center [183, 169] width 89 height 20
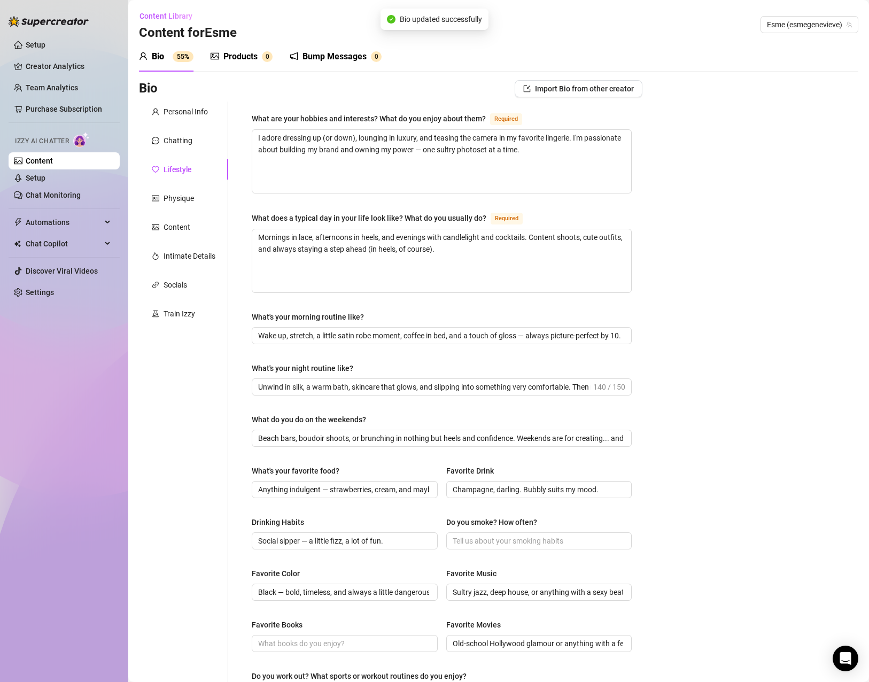
scroll to position [233, 0]
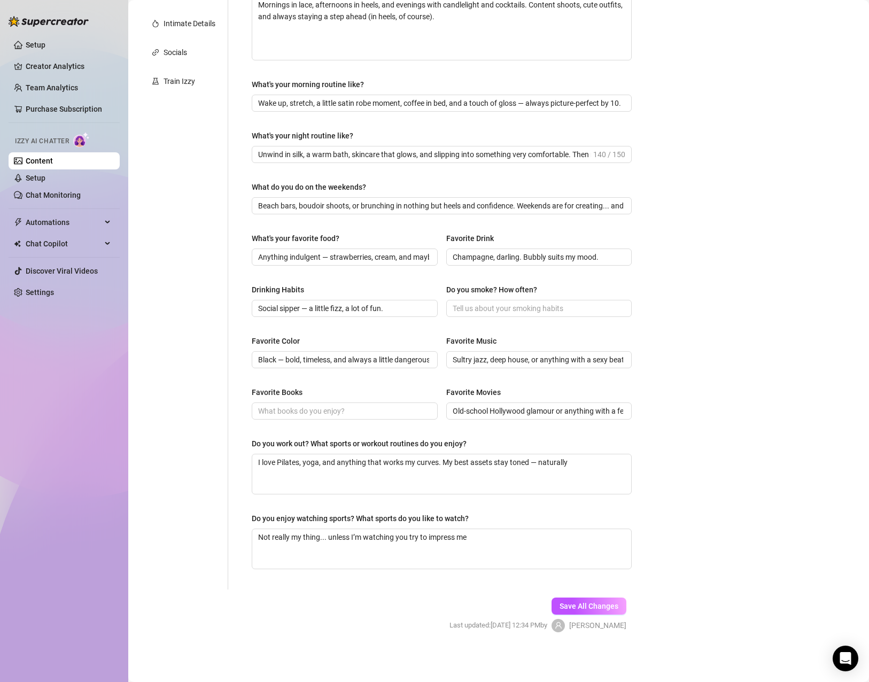
click at [575, 618] on div "Save All Changes Last updated: [DATE] 12:34 PM by [PERSON_NAME]" at bounding box center [538, 615] width 209 height 51
click at [574, 609] on span "Save All Changes" at bounding box center [589, 606] width 59 height 9
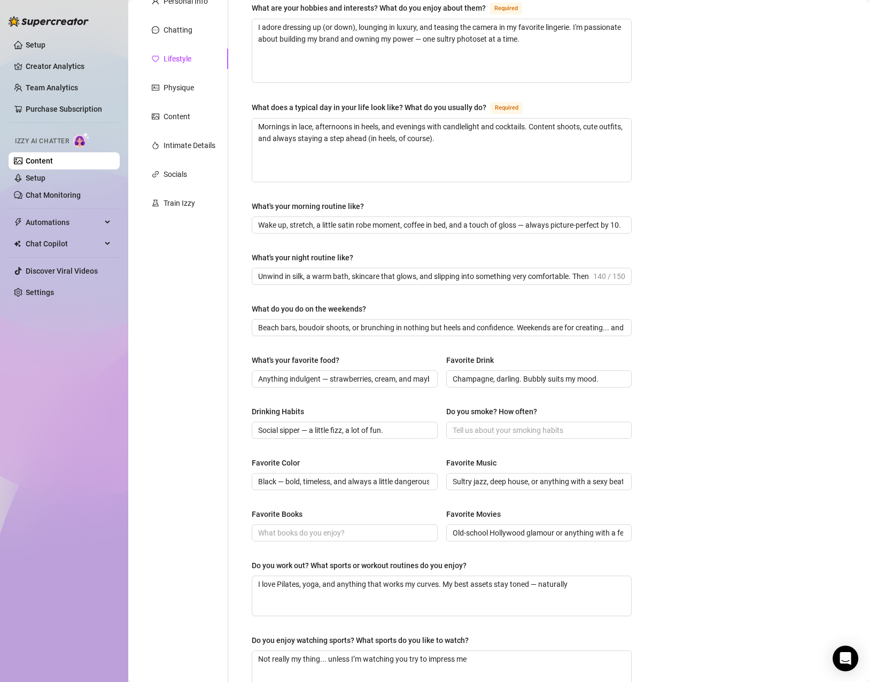
scroll to position [0, 0]
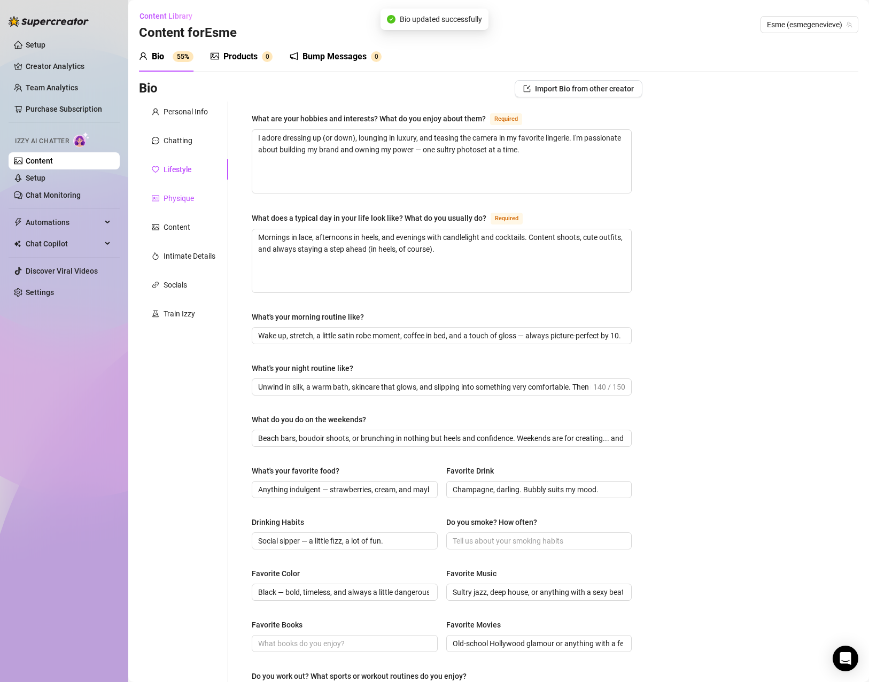
click at [186, 198] on div "Physique" at bounding box center [179, 199] width 30 height 12
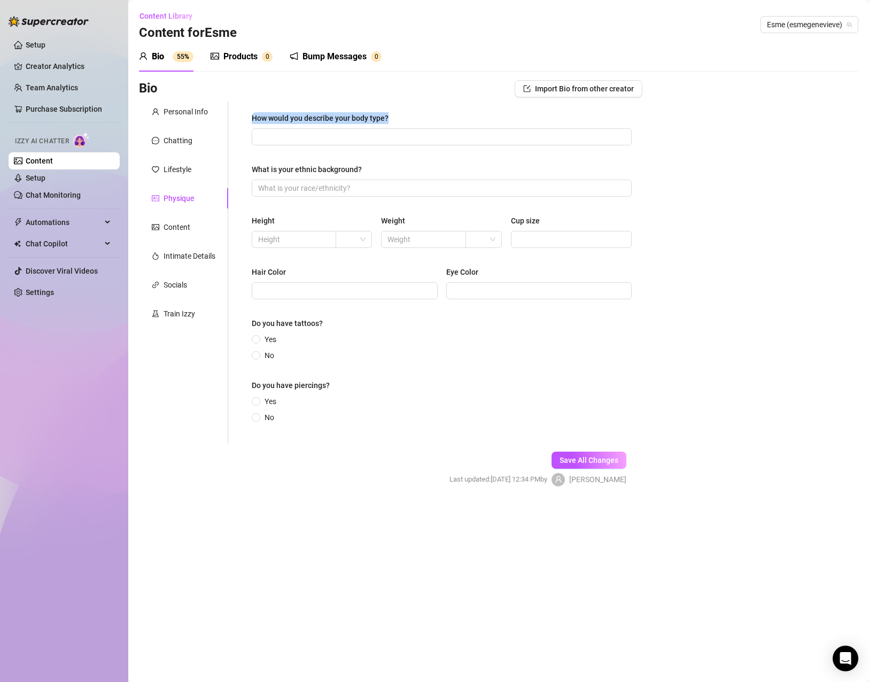
drag, startPoint x: 407, startPoint y: 126, endPoint x: 252, endPoint y: 118, distance: 155.3
click at [252, 118] on div "How would you describe your body type?" at bounding box center [442, 120] width 380 height 16
drag, startPoint x: 336, startPoint y: 167, endPoint x: 247, endPoint y: 168, distance: 89.3
click at [247, 169] on div "How would you describe your body type? What is your ethnic background? Height W…" at bounding box center [442, 273] width 402 height 342
drag, startPoint x: 543, startPoint y: 217, endPoint x: 509, endPoint y: 225, distance: 34.5
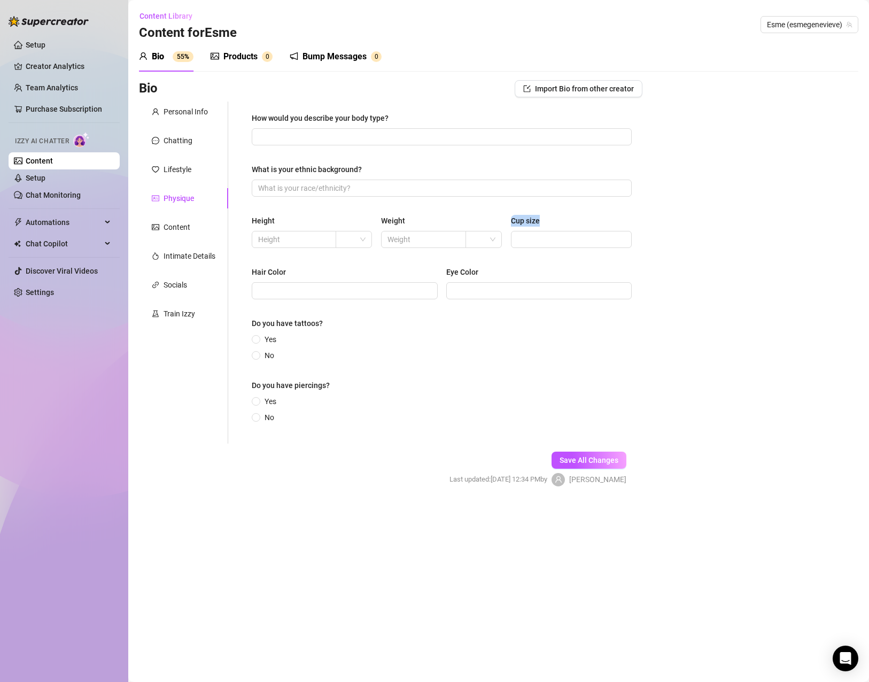
click at [509, 225] on div "Height Weight Cup size" at bounding box center [442, 236] width 380 height 43
drag, startPoint x: 293, startPoint y: 271, endPoint x: 243, endPoint y: 271, distance: 49.7
click at [243, 271] on div "How would you describe your body type? What is your ethnic background? Height W…" at bounding box center [442, 273] width 402 height 342
click at [503, 271] on div "Eye Color" at bounding box center [539, 274] width 186 height 16
click at [461, 284] on span at bounding box center [539, 290] width 186 height 17
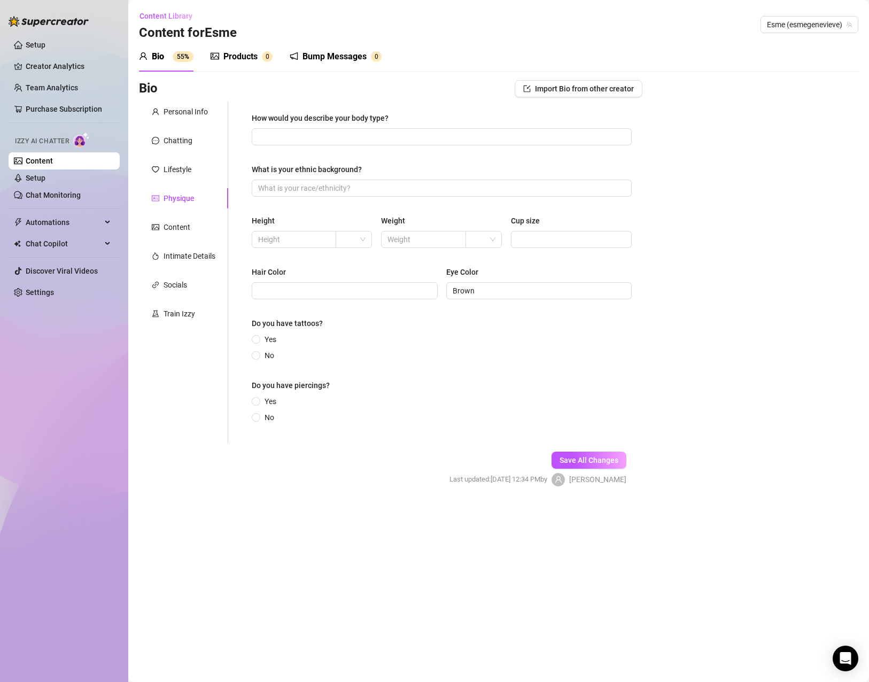
click at [272, 301] on div "Hair Color [MEDICAL_DATA] Brown" at bounding box center [442, 287] width 380 height 43
click at [268, 289] on input "Hair Color" at bounding box center [343, 291] width 171 height 12
drag, startPoint x: 264, startPoint y: 351, endPoint x: 264, endPoint y: 360, distance: 9.6
click at [264, 351] on span "No" at bounding box center [269, 356] width 18 height 12
click at [259, 353] on input "No" at bounding box center [257, 356] width 4 height 7
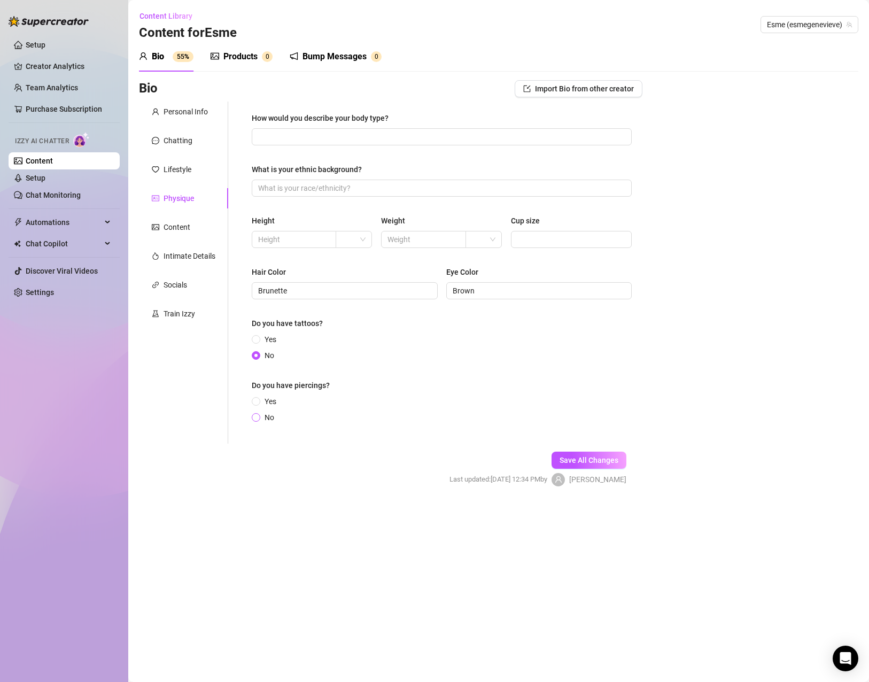
click at [268, 415] on span "No" at bounding box center [269, 418] width 18 height 12
click at [259, 415] on input "No" at bounding box center [257, 418] width 4 height 7
click at [543, 240] on input "Cup size" at bounding box center [571, 240] width 106 height 12
click at [534, 355] on div "Yes No" at bounding box center [442, 348] width 380 height 28
click at [381, 183] on input "What is your ethnic background?" at bounding box center [440, 188] width 365 height 12
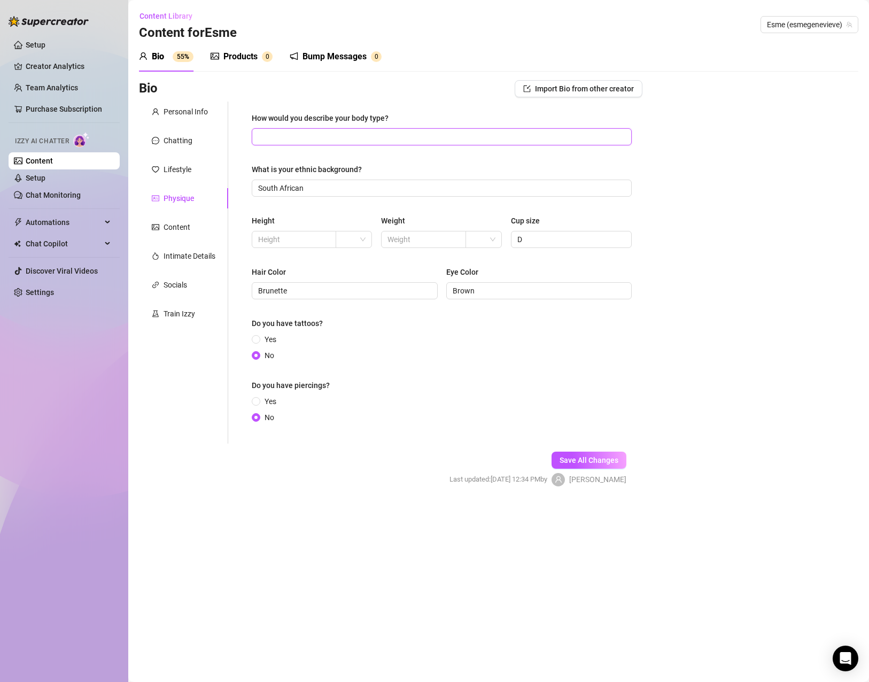
click at [313, 136] on input "How would you describe your body type?" at bounding box center [440, 137] width 365 height 12
click at [594, 462] on span "Save All Changes" at bounding box center [589, 460] width 59 height 9
click at [194, 226] on div "Content" at bounding box center [183, 227] width 89 height 20
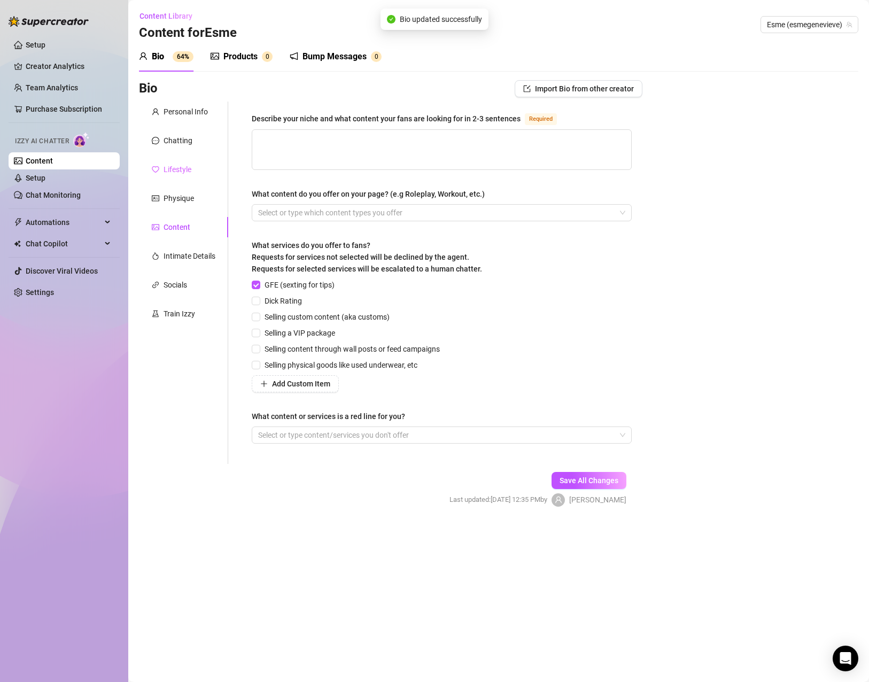
click at [193, 172] on div "Lifestyle" at bounding box center [183, 169] width 89 height 20
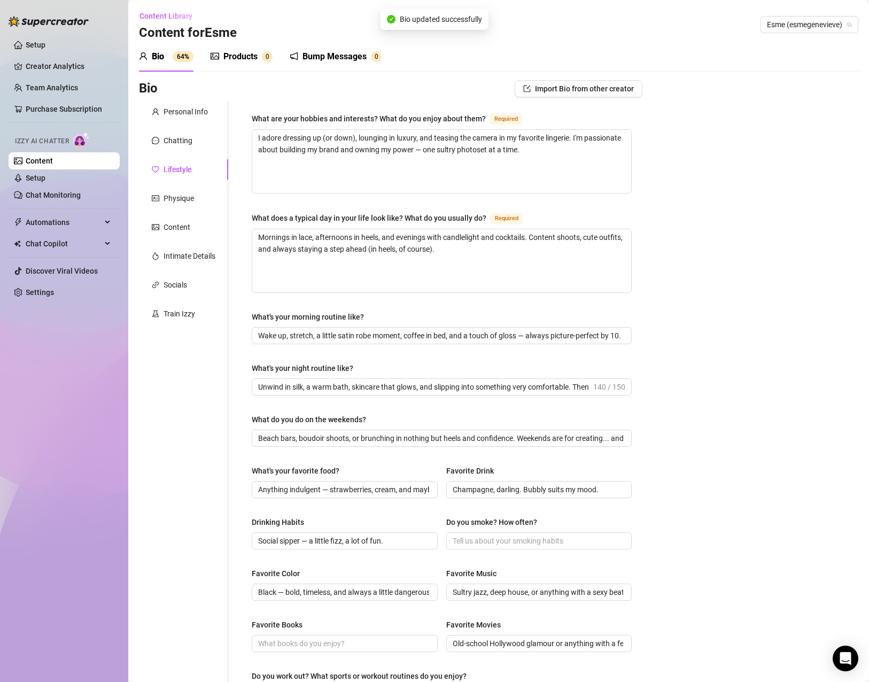
scroll to position [233, 0]
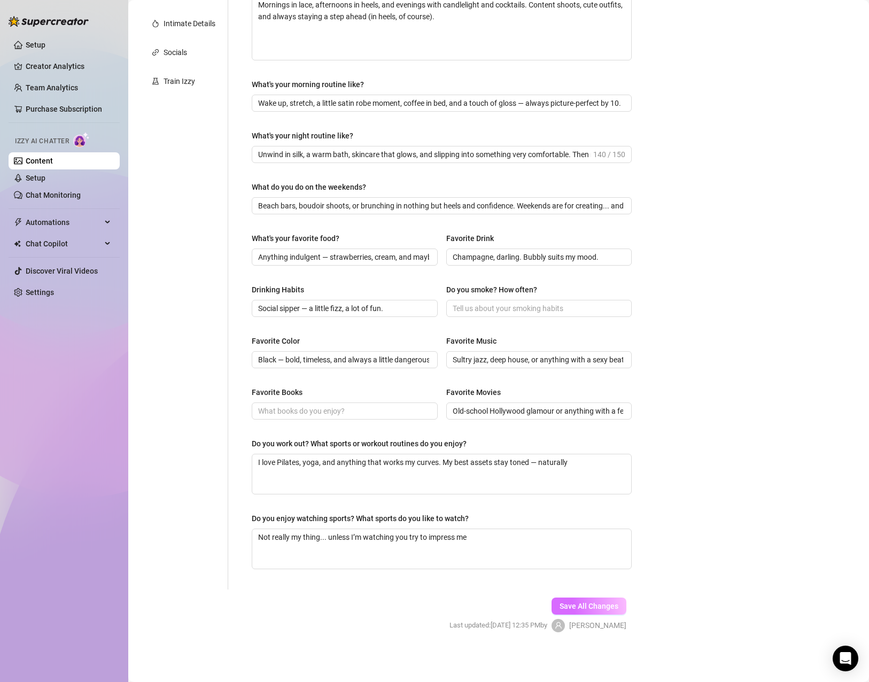
click at [587, 602] on span "Save All Changes" at bounding box center [589, 606] width 59 height 9
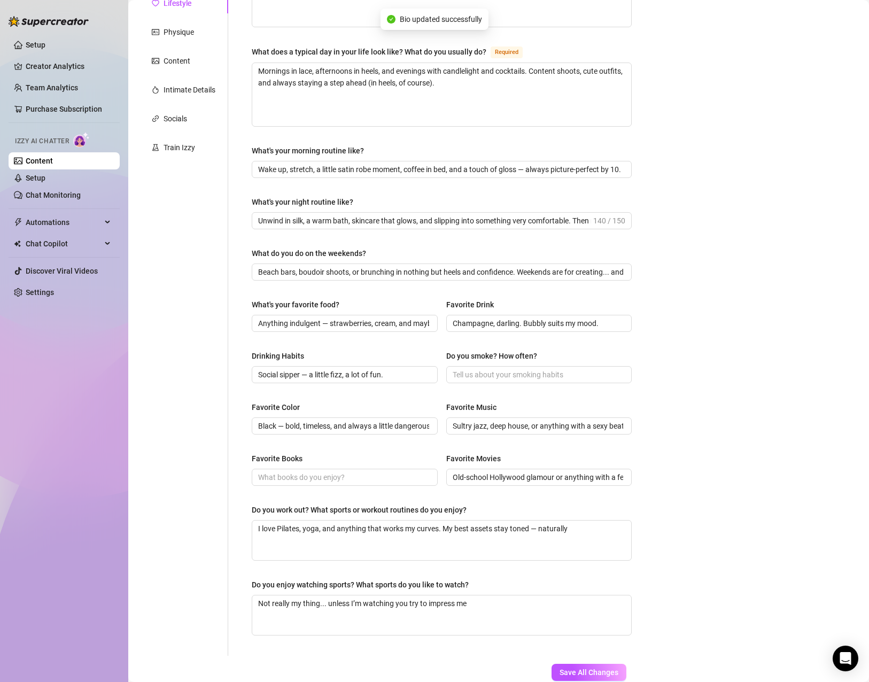
scroll to position [0, 0]
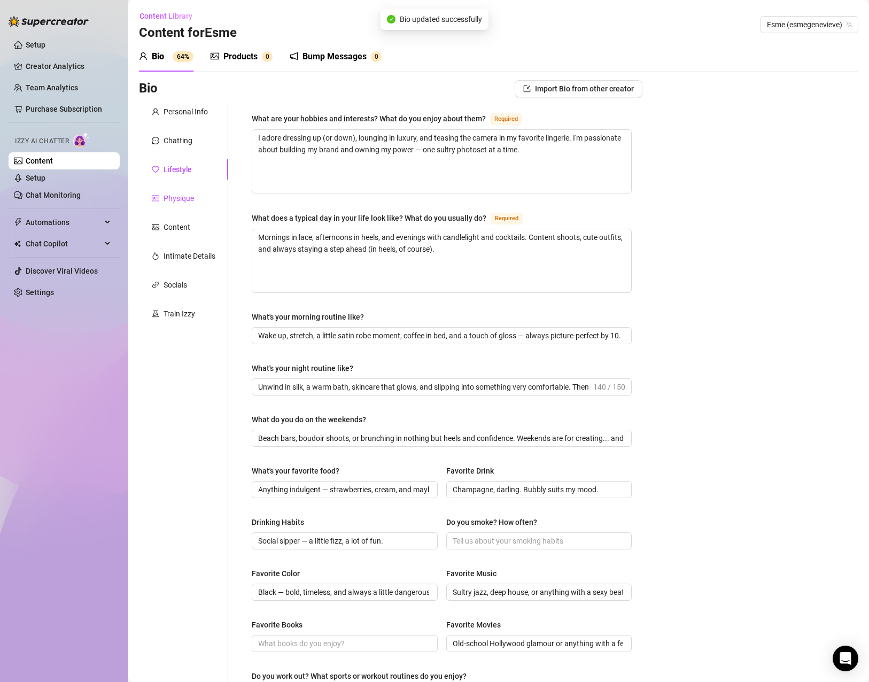
click at [181, 201] on div "Physique" at bounding box center [179, 199] width 30 height 12
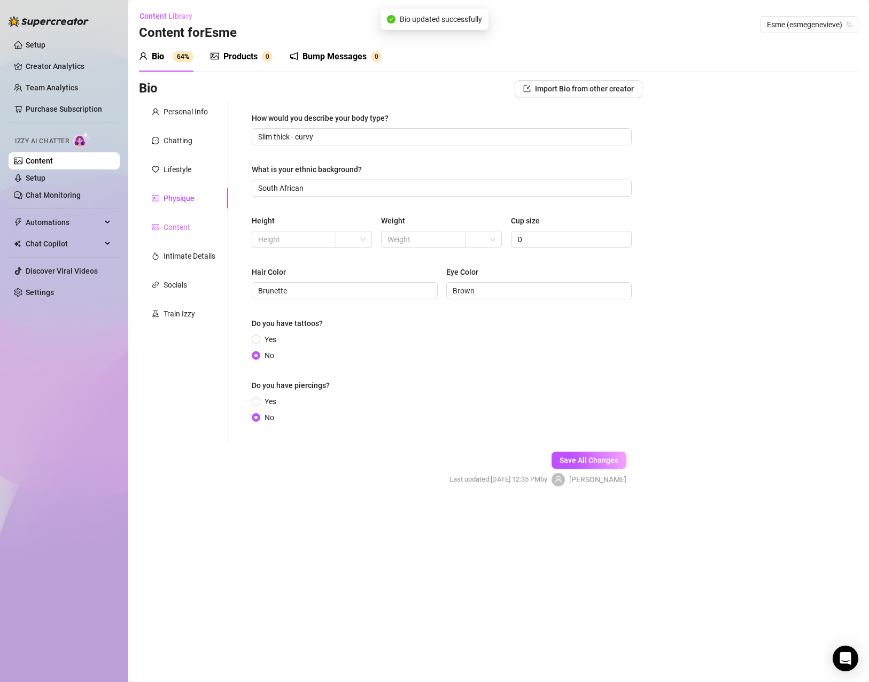
click at [182, 221] on div "Content" at bounding box center [183, 227] width 89 height 20
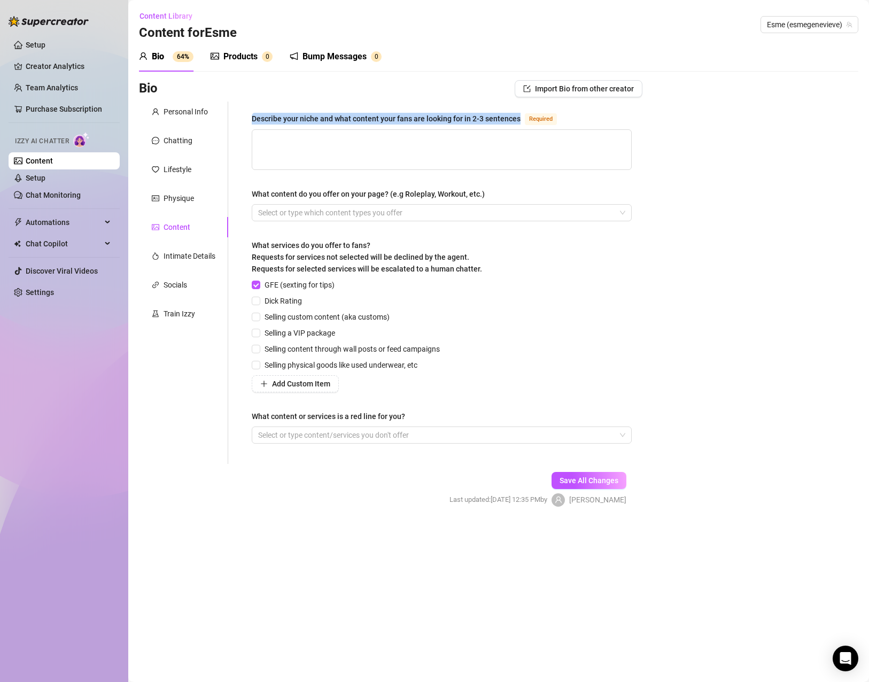
drag, startPoint x: 524, startPoint y: 120, endPoint x: 247, endPoint y: 119, distance: 277.0
click at [247, 119] on div "Describe your niche and what content your fans are looking for in 2-3 sentences…" at bounding box center [442, 283] width 402 height 363
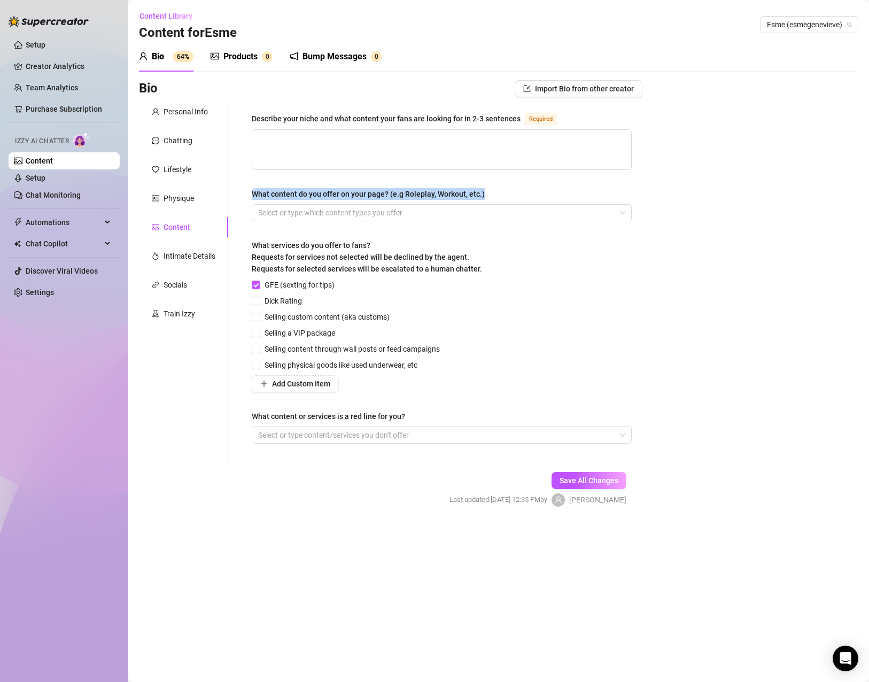
drag, startPoint x: 518, startPoint y: 196, endPoint x: 248, endPoint y: 196, distance: 270.0
click at [248, 196] on div "Describe your niche and what content your fans are looking for in 2-3 sentences…" at bounding box center [442, 283] width 402 height 363
drag, startPoint x: 259, startPoint y: 301, endPoint x: 259, endPoint y: 309, distance: 8.6
click at [259, 301] on input "Dick Rating" at bounding box center [255, 300] width 7 height 7
click at [258, 317] on input "Selling custom content (aka customs)" at bounding box center [255, 316] width 7 height 7
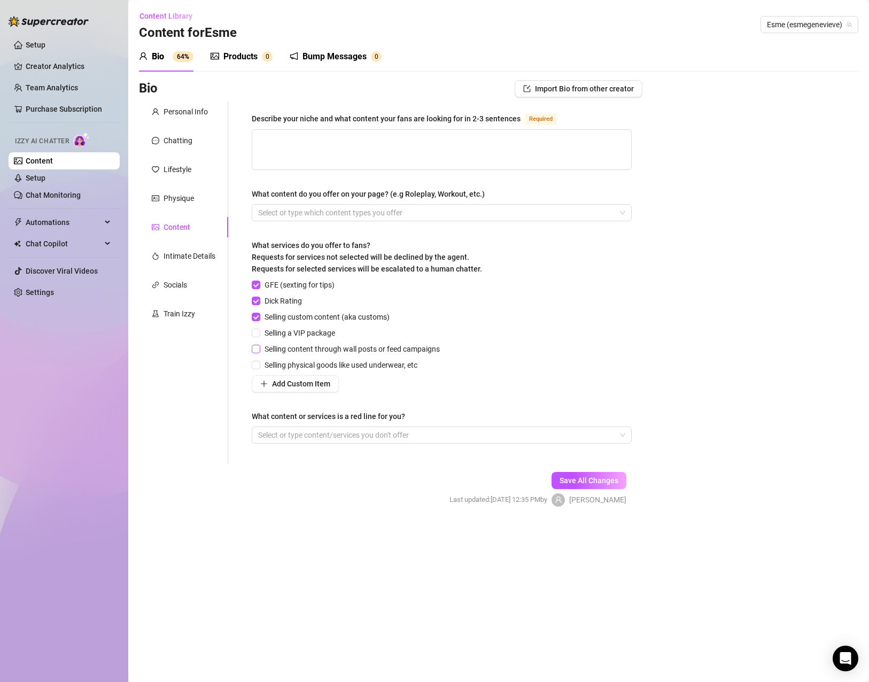
drag, startPoint x: 256, startPoint y: 337, endPoint x: 256, endPoint y: 348, distance: 10.7
click at [256, 338] on label "Selling a VIP package" at bounding box center [296, 333] width 88 height 12
click at [256, 336] on input "Selling a VIP package" at bounding box center [255, 332] width 7 height 7
click at [257, 351] on input "Selling content through wall posts or feed campaigns" at bounding box center [255, 348] width 7 height 7
click at [258, 353] on label "Selling content through wall posts or feed campaigns" at bounding box center [348, 349] width 193 height 12
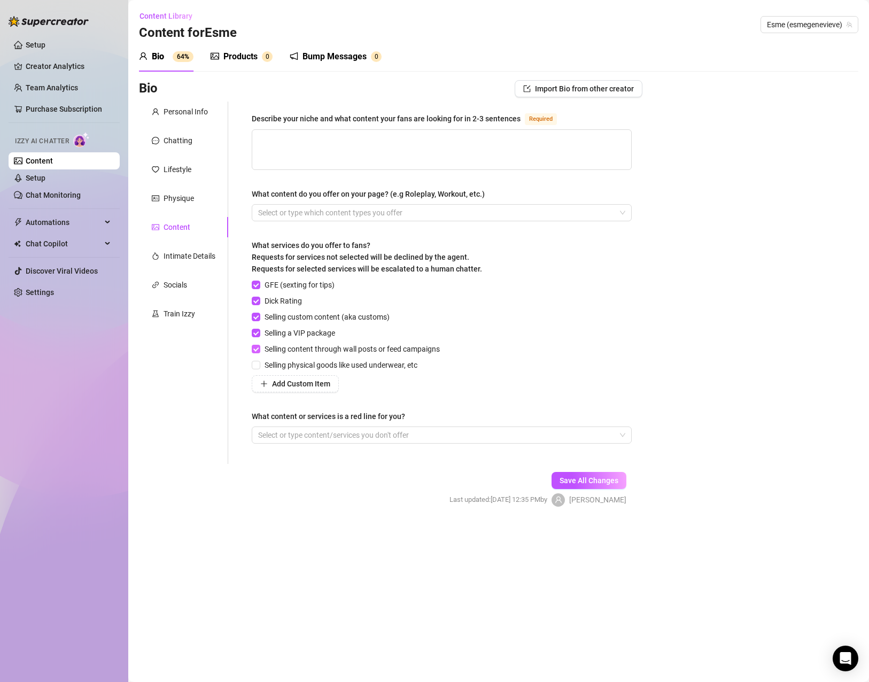
click at [258, 352] on input "Selling content through wall posts or feed campaigns" at bounding box center [255, 348] width 7 height 7
drag, startPoint x: 426, startPoint y: 414, endPoint x: 243, endPoint y: 422, distance: 183.6
click at [243, 422] on div "Describe your niche and what content your fans are looking for in 2-3 sentences…" at bounding box center [442, 283] width 402 height 363
click at [412, 150] on textarea "Describe your niche and what content your fans are looking for in 2-3 sentences…" at bounding box center [441, 150] width 379 height 40
paste textarea "I live in the soft, sensual world of boudoir — think silky sheets, teasing glan…"
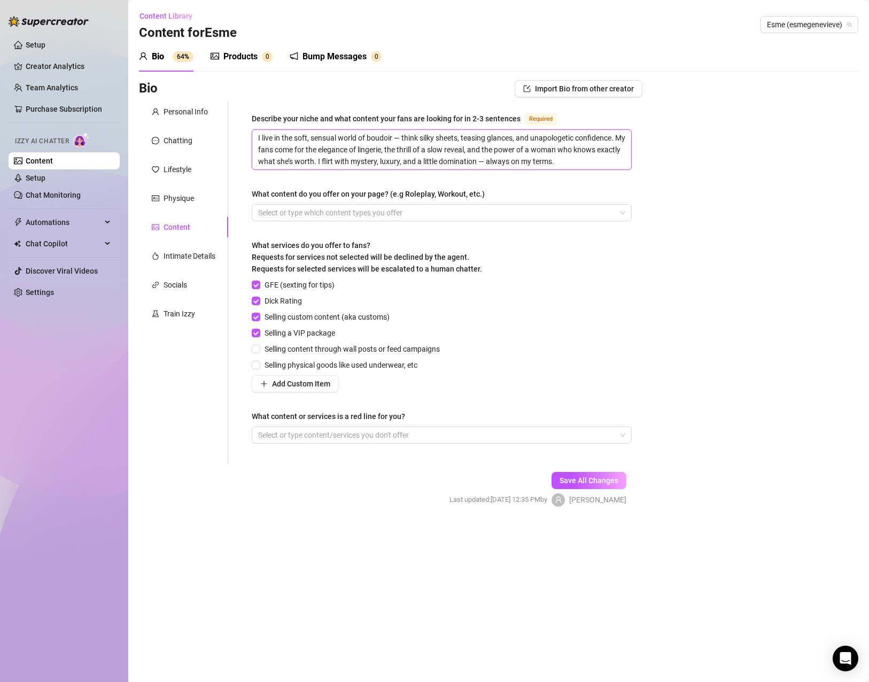
scroll to position [8, 0]
click at [410, 215] on div at bounding box center [436, 212] width 365 height 15
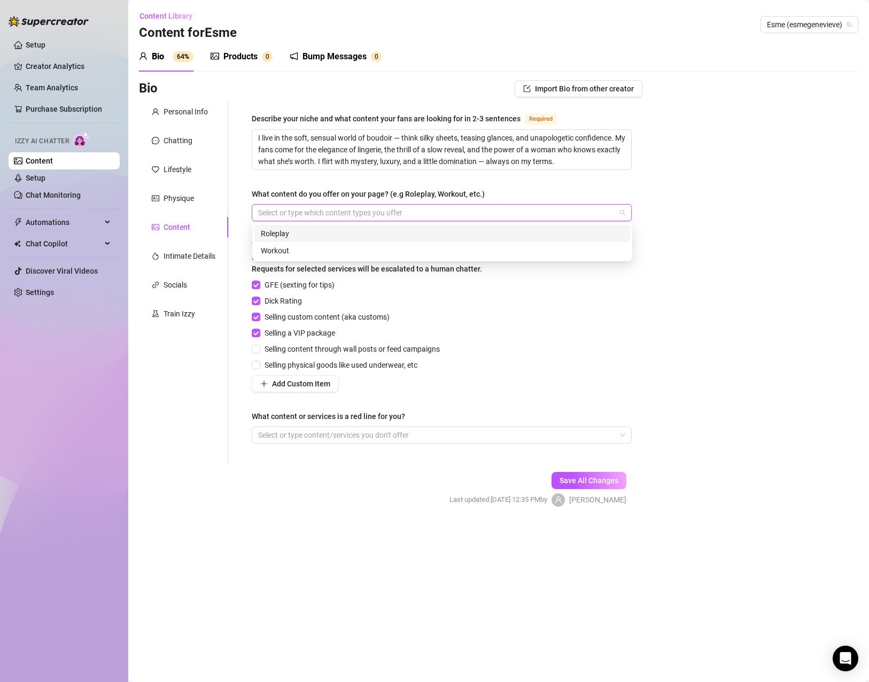
click at [373, 238] on div "Roleplay" at bounding box center [442, 234] width 363 height 12
click at [366, 255] on div "Workout" at bounding box center [442, 251] width 363 height 12
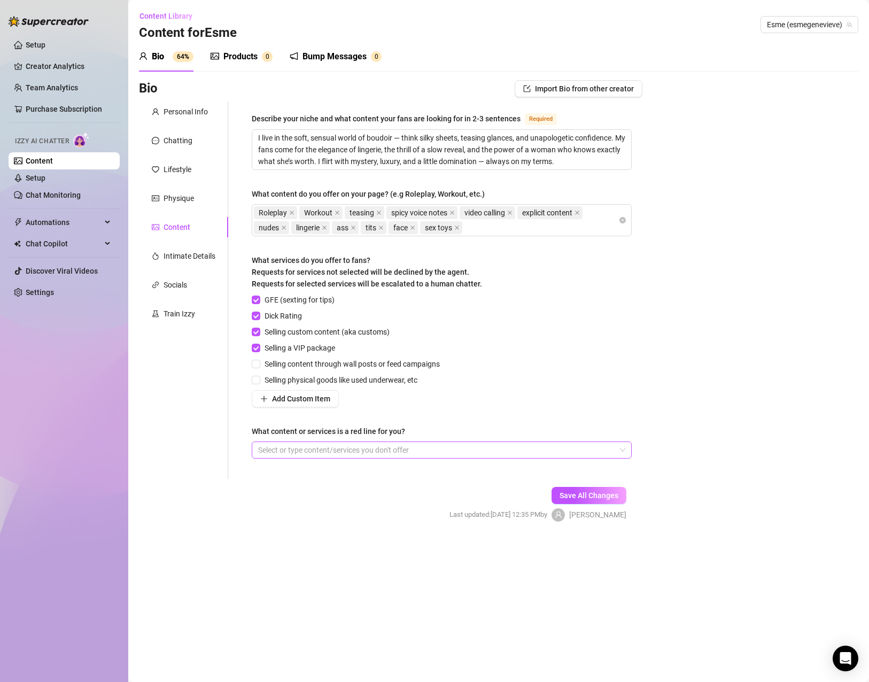
click at [475, 456] on div at bounding box center [436, 450] width 365 height 15
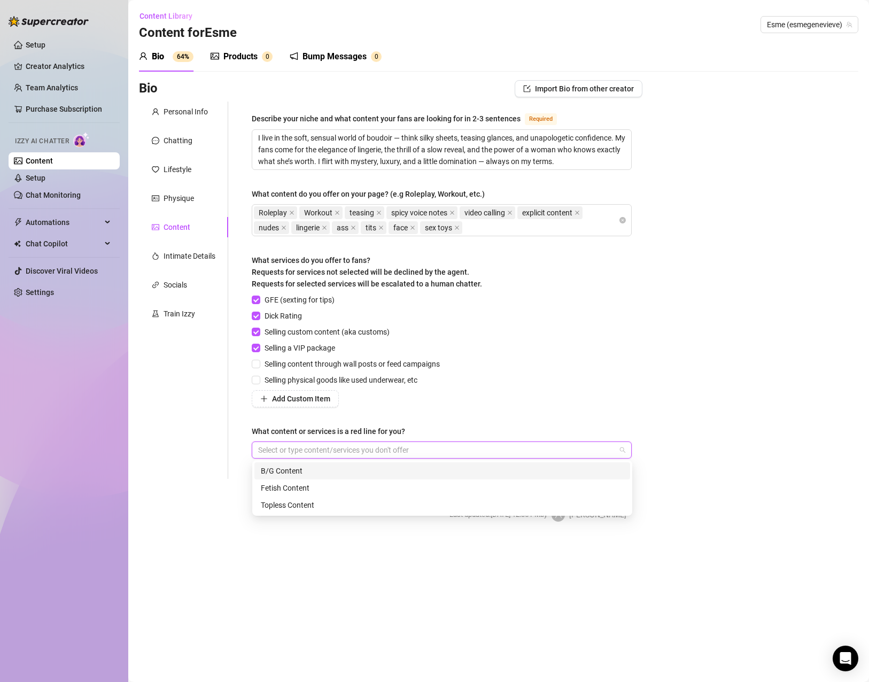
paste input "search"
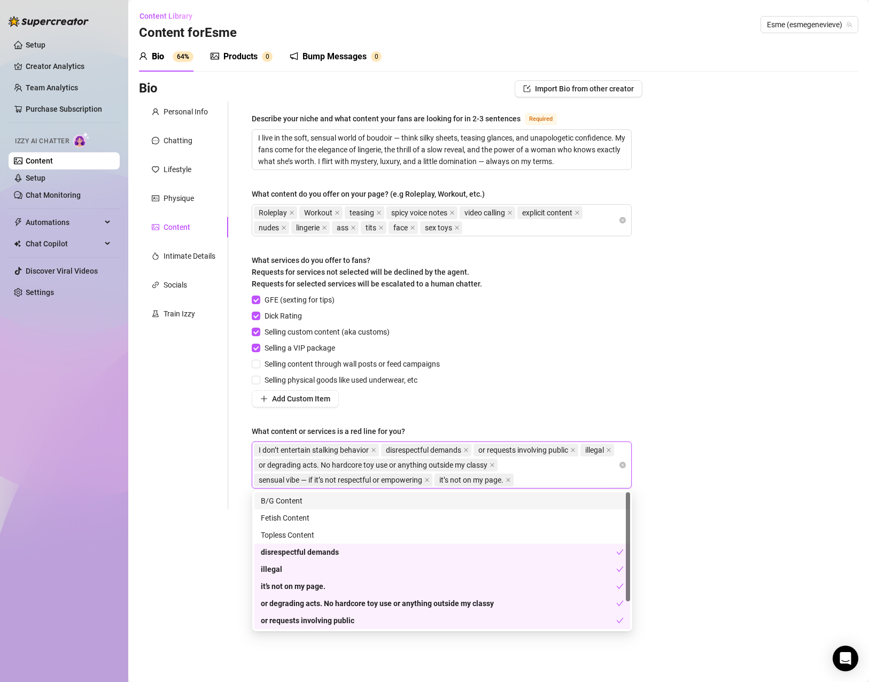
click at [514, 479] on span "it’s not on my page." at bounding box center [474, 480] width 79 height 13
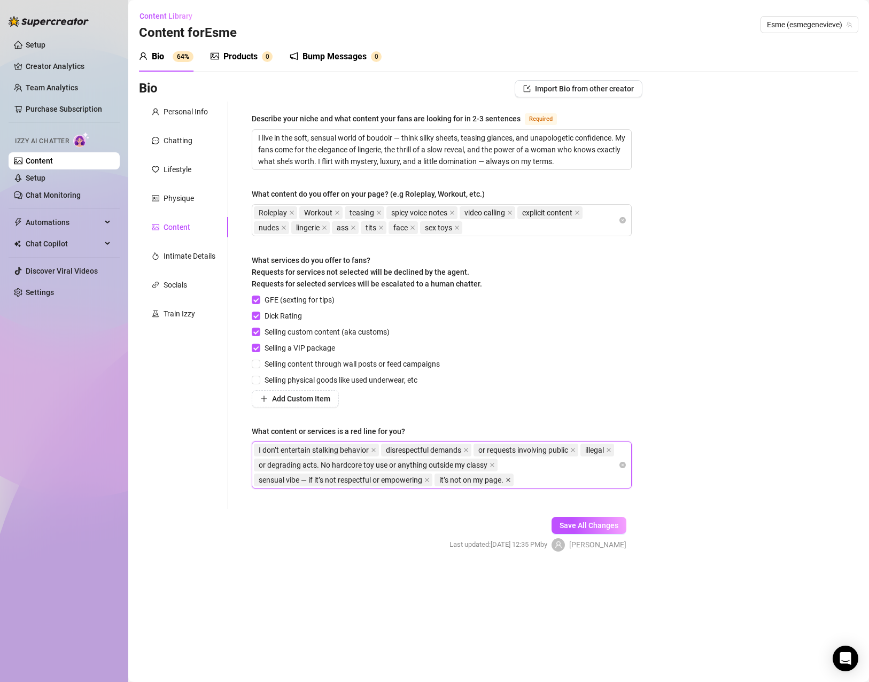
click at [511, 479] on icon "close" at bounding box center [508, 480] width 5 height 5
click at [495, 461] on span at bounding box center [492, 465] width 5 height 12
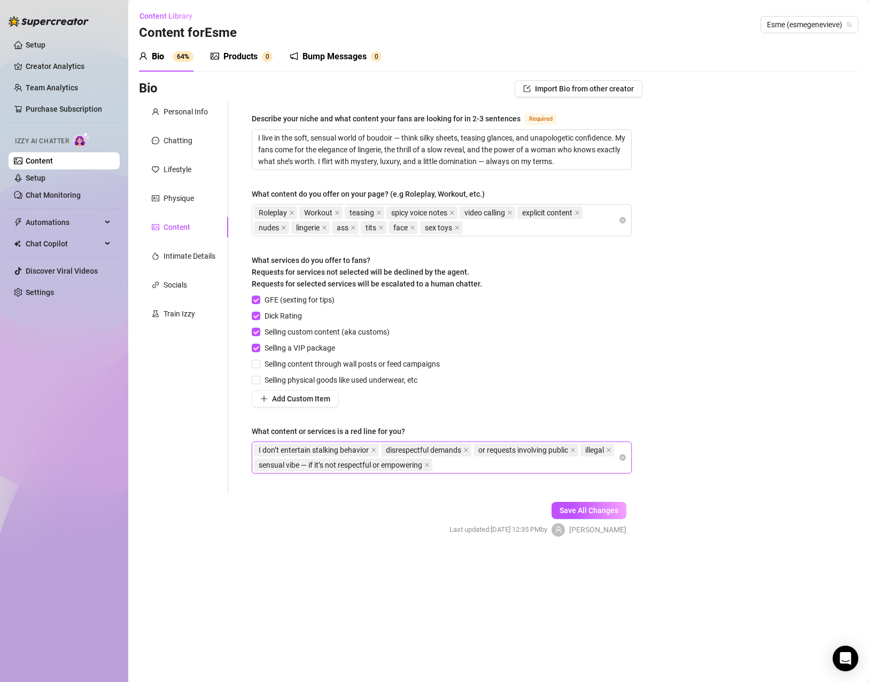
click at [430, 460] on span at bounding box center [427, 465] width 5 height 12
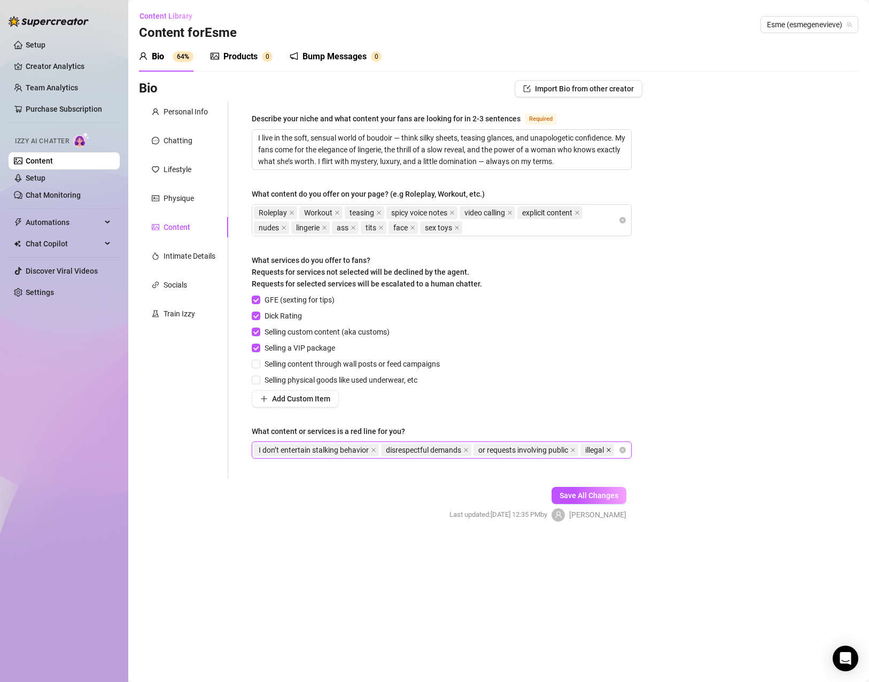
click at [607, 452] on icon "close" at bounding box center [609, 450] width 4 height 4
click at [373, 450] on icon "close" at bounding box center [373, 450] width 5 height 5
click at [490, 450] on div "disrespectful demands or requests involving public" at bounding box center [436, 450] width 365 height 15
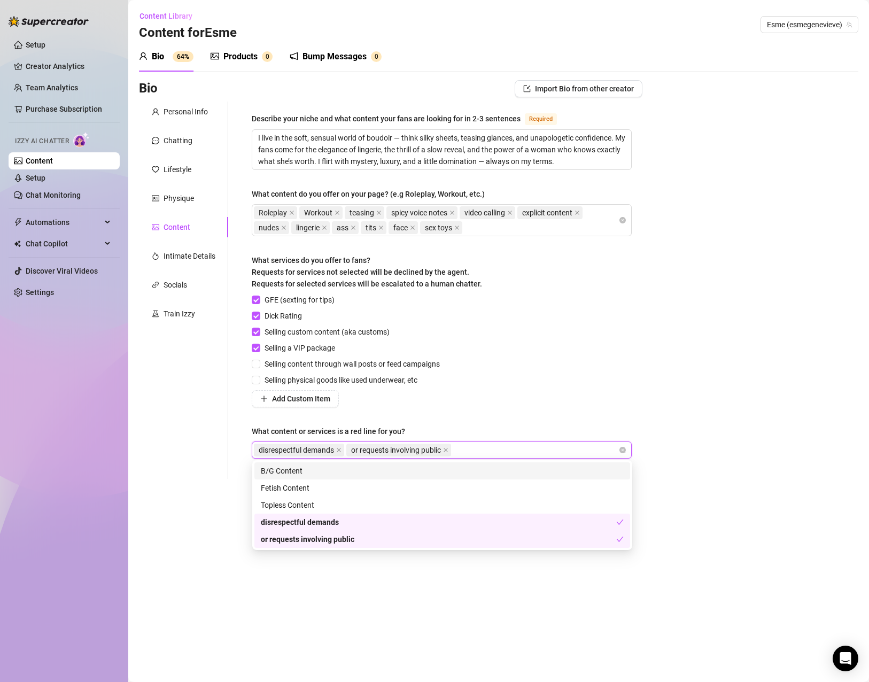
click at [770, 446] on div "Bio Import Bio from other creator Personal Info Chatting Lifestyle Physique Con…" at bounding box center [499, 310] width 720 height 460
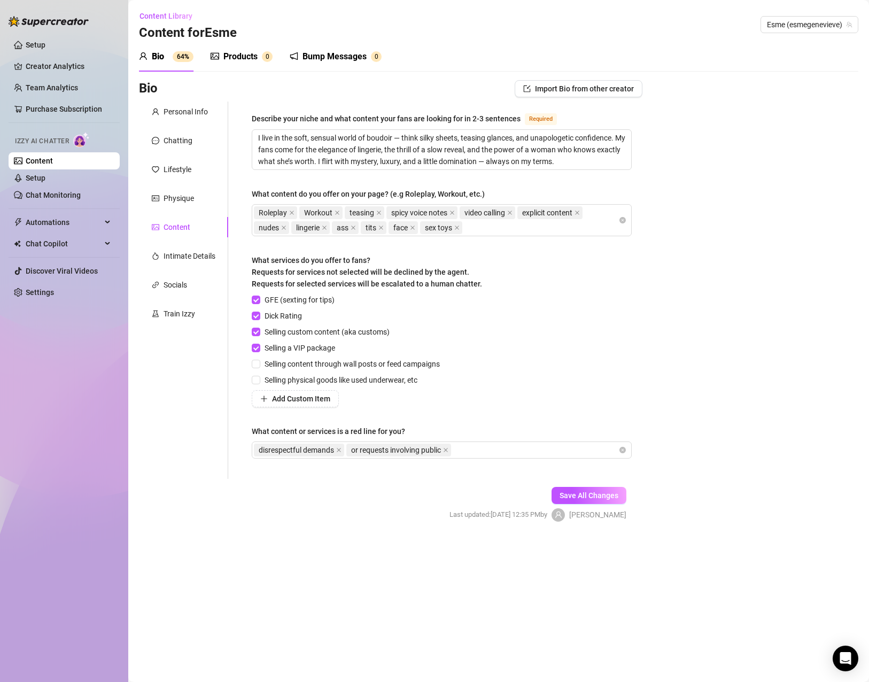
click at [607, 497] on span "Save All Changes" at bounding box center [589, 495] width 59 height 9
click at [448, 448] on icon "close" at bounding box center [446, 450] width 4 height 4
click at [461, 448] on div "disrespectful demands" at bounding box center [436, 450] width 365 height 15
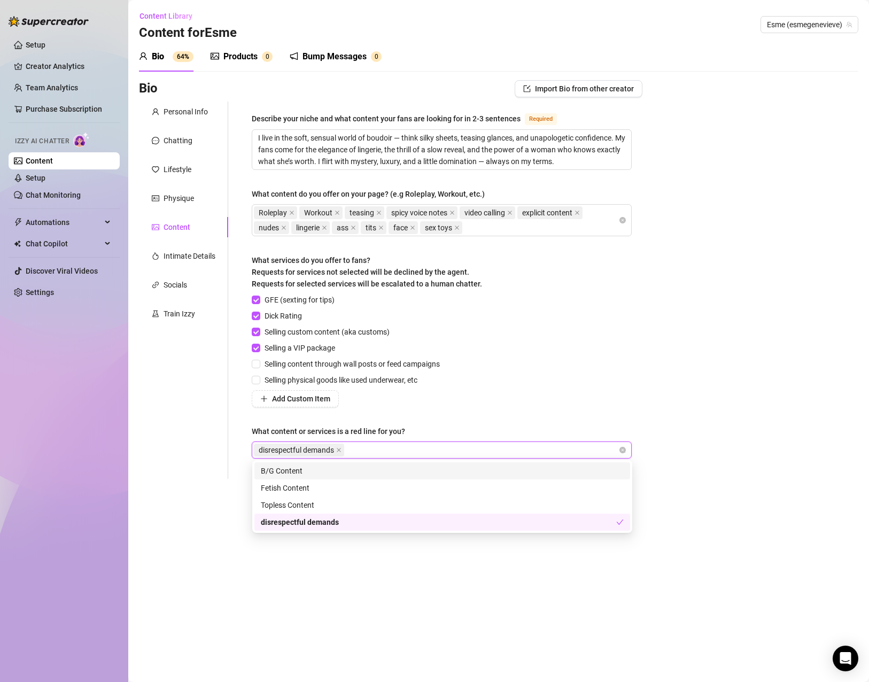
click at [569, 401] on div "GFE (sexting for tips) Dick Rating Selling custom content (aka customs) Selling…" at bounding box center [442, 350] width 380 height 113
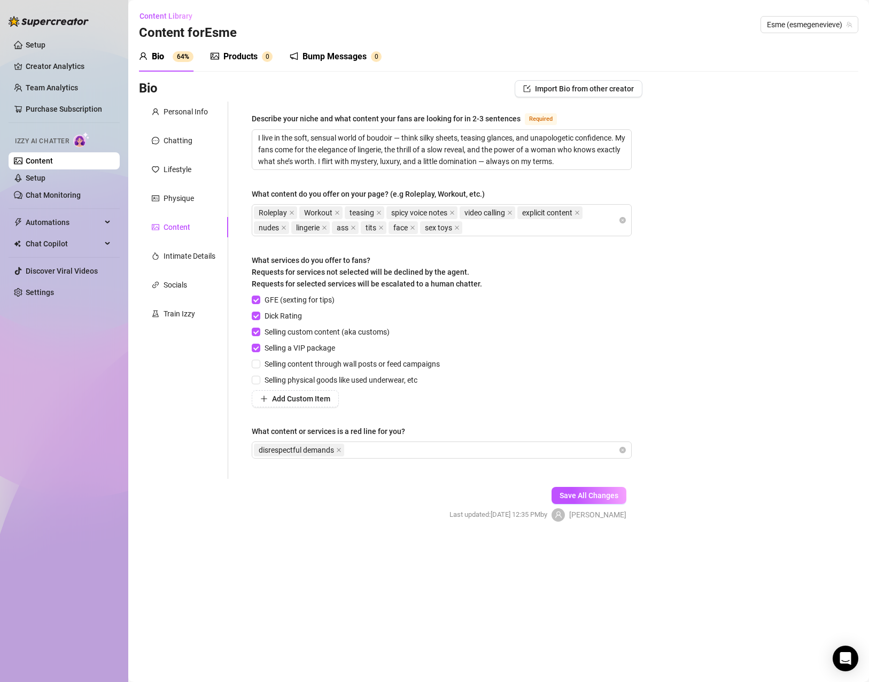
click at [607, 507] on div "Save All Changes Last updated: [DATE] 12:35 PM by [PERSON_NAME]" at bounding box center [538, 504] width 209 height 51
click at [608, 496] on span "Save All Changes" at bounding box center [589, 495] width 59 height 9
click at [187, 259] on div "Intimate Details" at bounding box center [190, 256] width 52 height 12
